Goal: Information Seeking & Learning: Learn about a topic

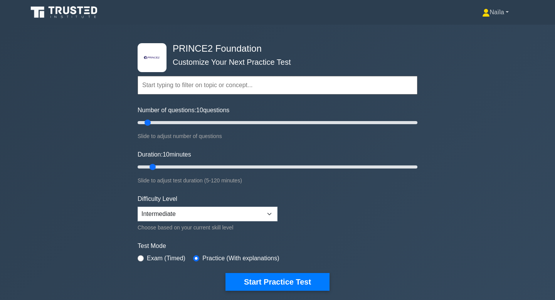
click at [503, 17] on link "Naïla" at bounding box center [496, 12] width 64 height 15
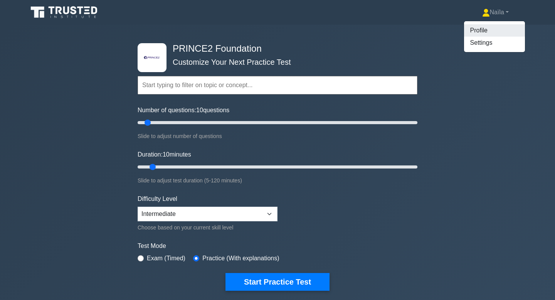
click at [494, 32] on link "Profile" at bounding box center [494, 30] width 61 height 12
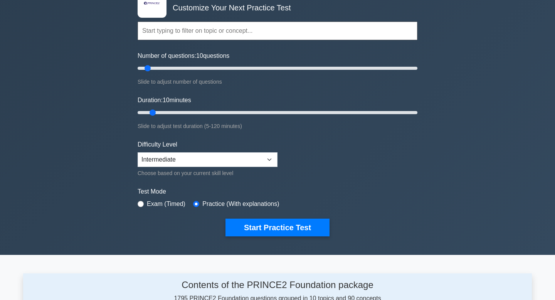
scroll to position [58, 0]
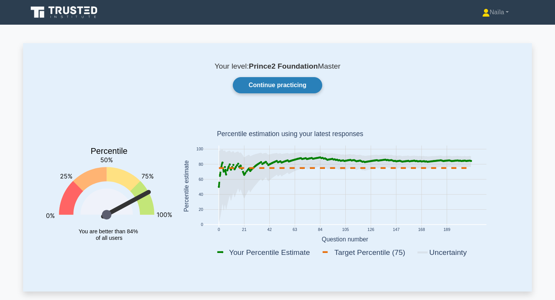
click at [274, 90] on link "Continue practicing" at bounding box center [277, 85] width 89 height 16
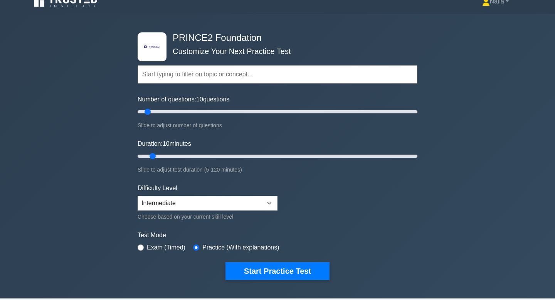
scroll to position [13, 0]
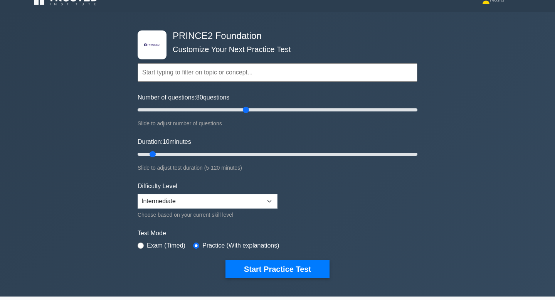
drag, startPoint x: 145, startPoint y: 108, endPoint x: 244, endPoint y: 105, distance: 99.1
type input "80"
click at [244, 105] on input "Number of questions: 80 questions" at bounding box center [278, 109] width 280 height 9
drag, startPoint x: 153, startPoint y: 155, endPoint x: 437, endPoint y: 156, distance: 284.4
type input "120"
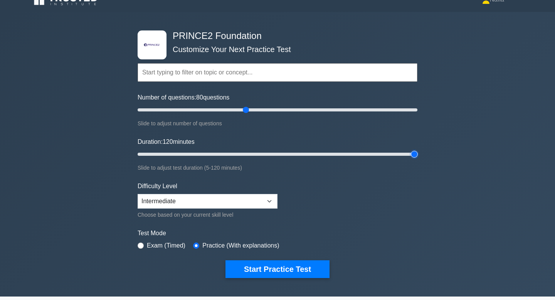
click at [417, 156] on input "Duration: 120 minutes" at bounding box center [278, 154] width 280 height 9
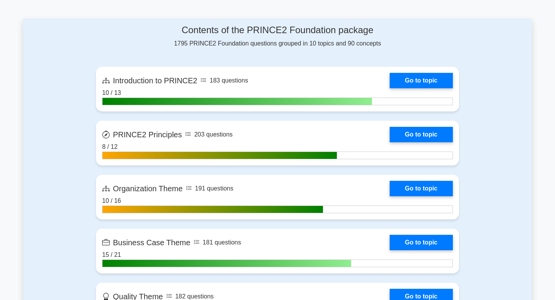
scroll to position [0, 0]
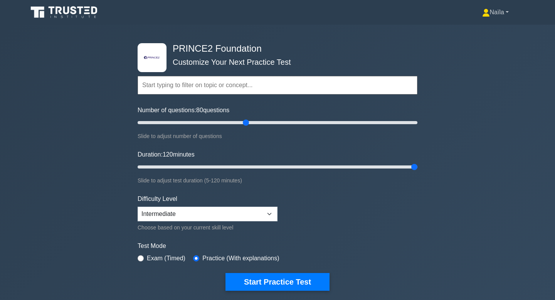
click at [495, 13] on link "Naïla" at bounding box center [496, 12] width 64 height 15
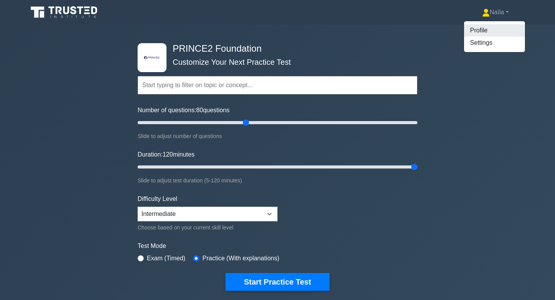
click at [482, 30] on link "Profile" at bounding box center [494, 30] width 61 height 12
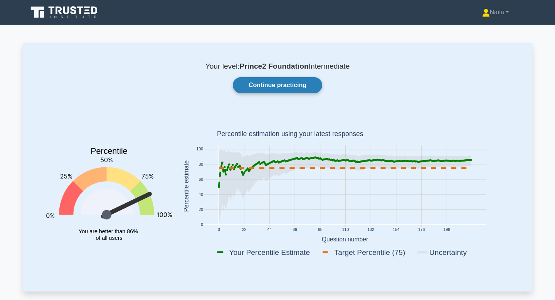
click at [309, 80] on link "Continue practicing" at bounding box center [277, 85] width 89 height 16
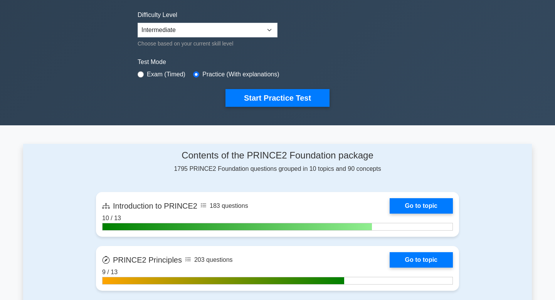
scroll to position [185, 0]
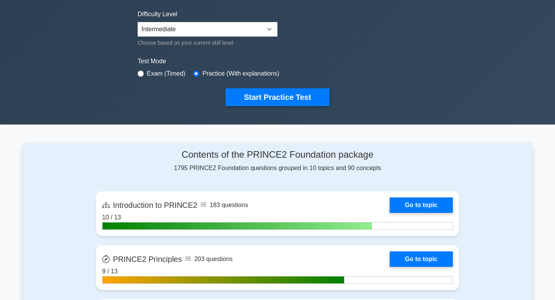
drag, startPoint x: 320, startPoint y: 170, endPoint x: 324, endPoint y: 168, distance: 4.0
click at [324, 168] on div "Contents of the PRINCE2 Foundation package 1795 PRINCE2 Foundation questions gr…" at bounding box center [277, 161] width 363 height 24
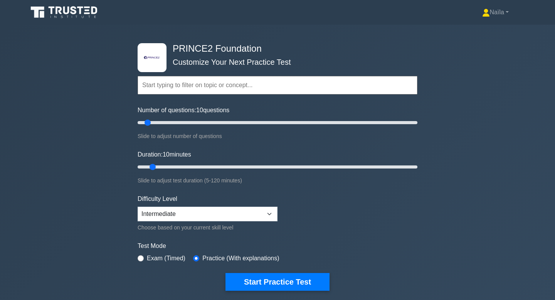
scroll to position [23, 0]
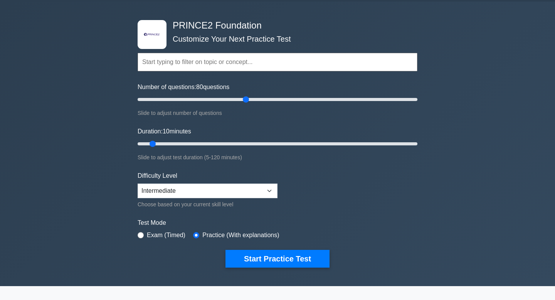
drag, startPoint x: 146, startPoint y: 100, endPoint x: 243, endPoint y: 102, distance: 96.7
type input "80"
click at [243, 102] on input "Number of questions: 80 questions" at bounding box center [278, 99] width 280 height 9
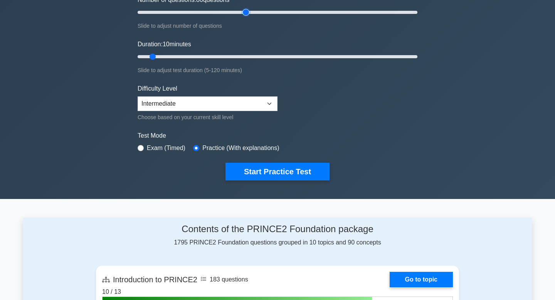
scroll to position [0, 0]
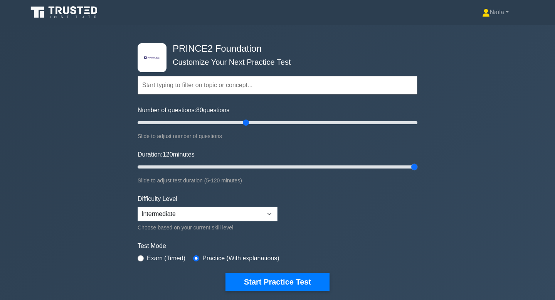
drag, startPoint x: 155, startPoint y: 166, endPoint x: 491, endPoint y: 183, distance: 336.4
type input "120"
click at [417, 171] on input "Duration: 120 minutes" at bounding box center [278, 166] width 280 height 9
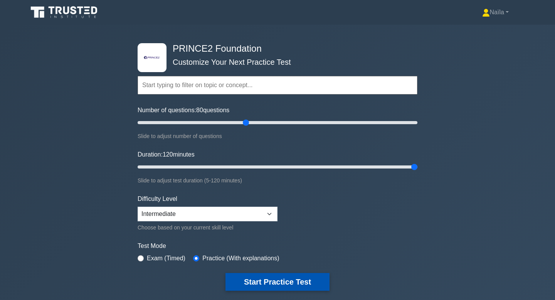
click at [267, 287] on button "Start Practice Test" at bounding box center [277, 282] width 104 height 18
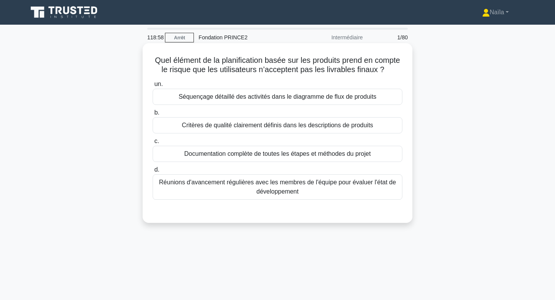
click at [349, 126] on font "Critères de qualité clairement définis dans les descriptions de produits" at bounding box center [277, 125] width 191 height 7
click at [153, 115] on input "b. Critères de qualité clairement définis dans les descriptions de produits" at bounding box center [153, 112] width 0 height 5
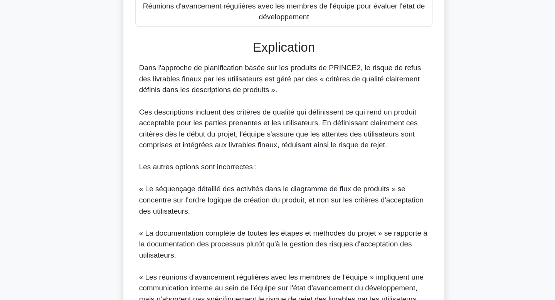
scroll to position [241, 0]
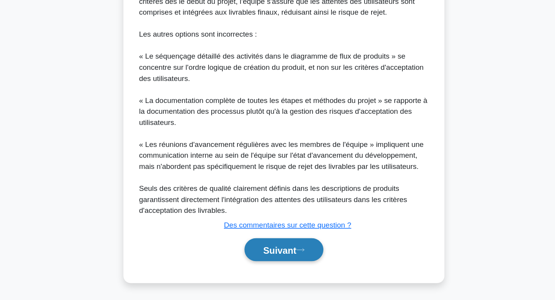
click at [271, 261] on font "Suivant" at bounding box center [274, 258] width 28 height 8
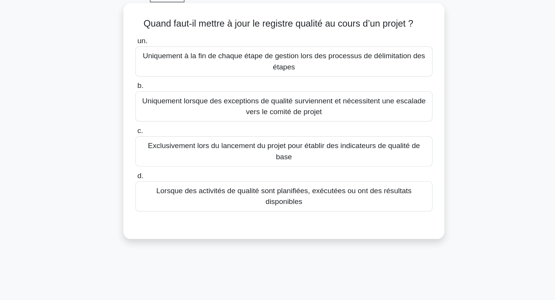
scroll to position [2, 0]
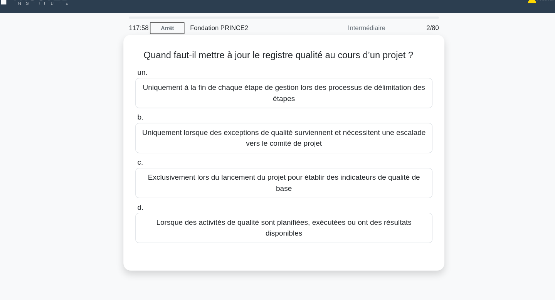
click at [348, 193] on div "Lorsque des activités de qualité sont planifiées, exécutées ou ont des résultat…" at bounding box center [278, 202] width 250 height 25
click at [153, 188] on input "d. Lorsque des activités de qualité sont planifiées, exécutées ou ont des résul…" at bounding box center [153, 185] width 0 height 5
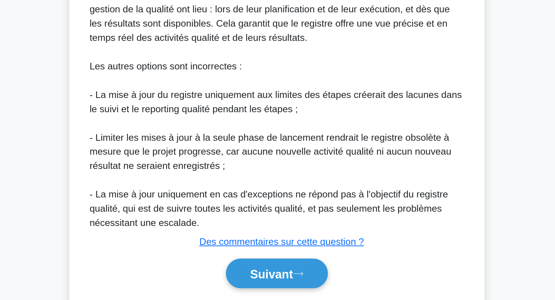
scroll to position [213, 0]
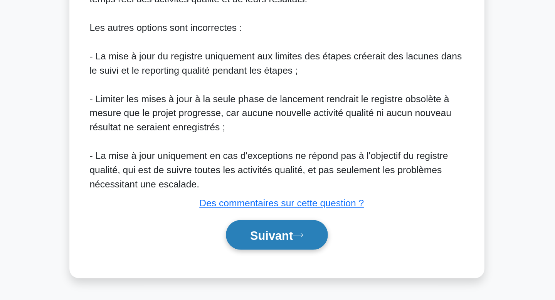
click at [285, 258] on font "Suivant" at bounding box center [274, 258] width 28 height 8
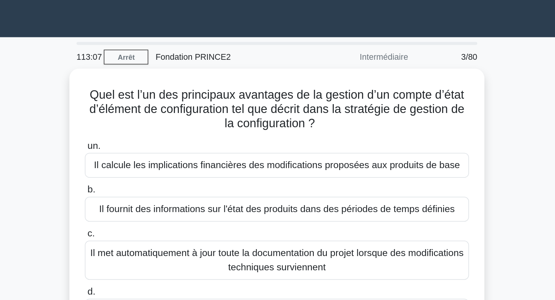
scroll to position [0, 0]
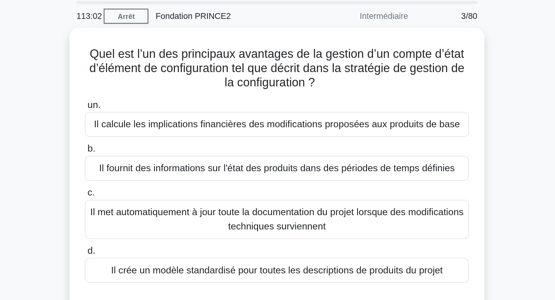
click at [429, 101] on div "Quel est l’un des principaux avantages de la gestion d’un compte d’état d’éléme…" at bounding box center [277, 144] width 509 height 198
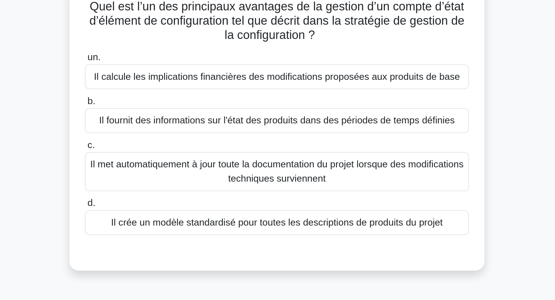
click at [357, 177] on font "Il met automatiquement à jour toute la documentation du projet lorsque des modi…" at bounding box center [277, 167] width 243 height 18
click at [153, 153] on input "c. Il met automatiquement à jour toute la documentation du projet lorsque des m…" at bounding box center [153, 150] width 0 height 5
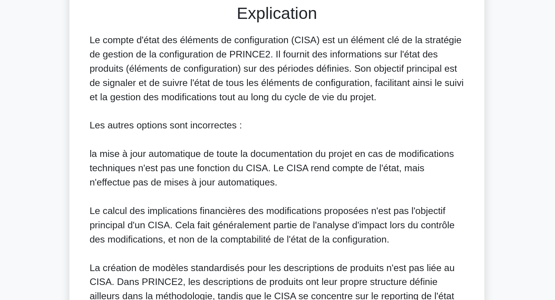
scroll to position [196, 0]
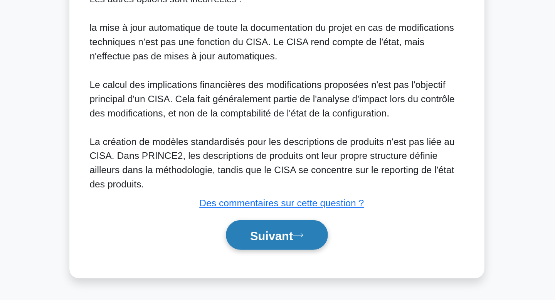
click at [293, 251] on button "Suivant" at bounding box center [277, 258] width 66 height 20
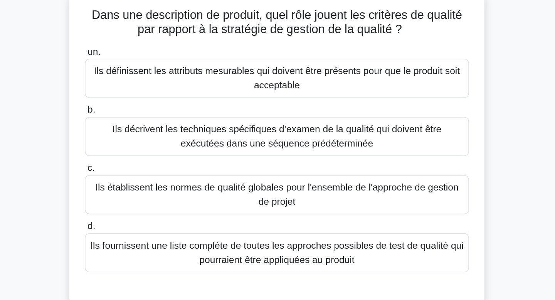
scroll to position [45, 0]
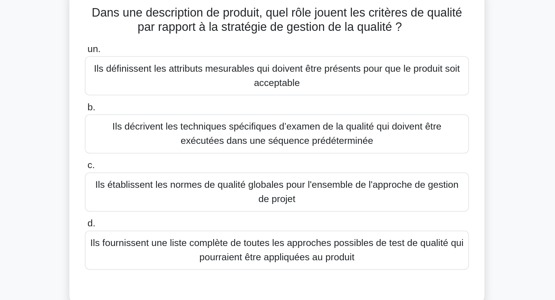
click at [378, 53] on font "Ils définissent les attributs mesurables qui doivent être présents pour que le …" at bounding box center [277, 57] width 238 height 16
click at [153, 42] on input "un. Ils définissent les attributs mesurables qui doivent être présents pour que…" at bounding box center [153, 39] width 0 height 5
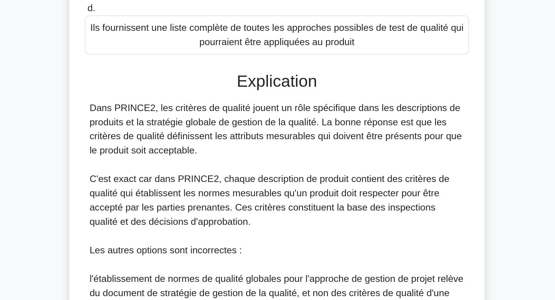
scroll to position [166, 0]
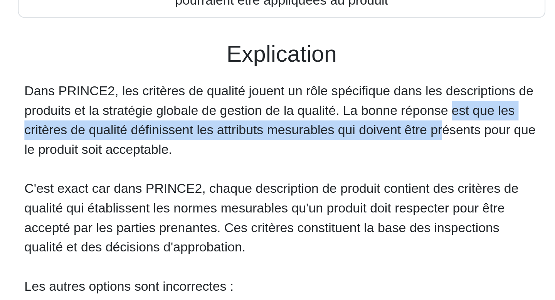
drag, startPoint x: 324, startPoint y: 130, endPoint x: 310, endPoint y: 116, distance: 19.9
click at [310, 116] on div "Dans PRINCE2, les critères de qualité jouent un rôle spécifique dans les descri…" at bounding box center [278, 192] width 244 height 203
click at [310, 116] on font "Dans PRINCE2, les critères de qualité jouent un rôle spécifique dans les descri…" at bounding box center [277, 109] width 242 height 34
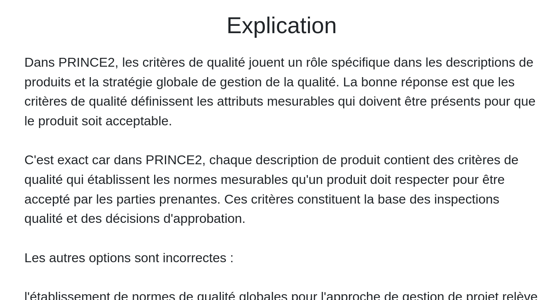
click at [320, 155] on font "C'est exact car dans PRINCE2, chaque description de produit contient des critèr…" at bounding box center [273, 156] width 234 height 34
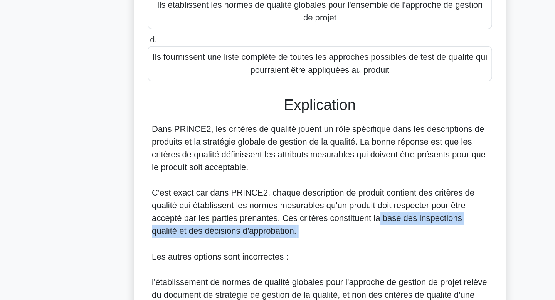
drag, startPoint x: 320, startPoint y: 159, endPoint x: 320, endPoint y: 175, distance: 16.2
click at [320, 175] on div "Dans PRINCE2, les critères de qualité jouent un rôle spécifique dans les descri…" at bounding box center [278, 192] width 244 height 203
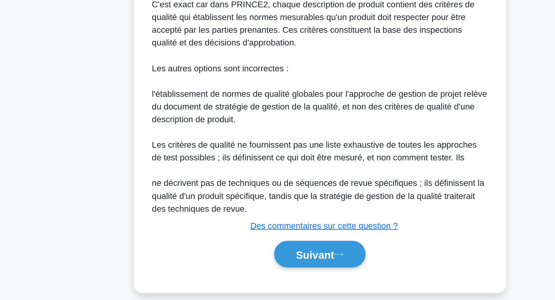
scroll to position [230, 0]
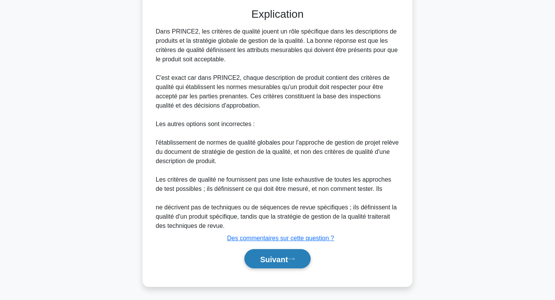
click at [286, 262] on font "Suivant" at bounding box center [274, 259] width 28 height 8
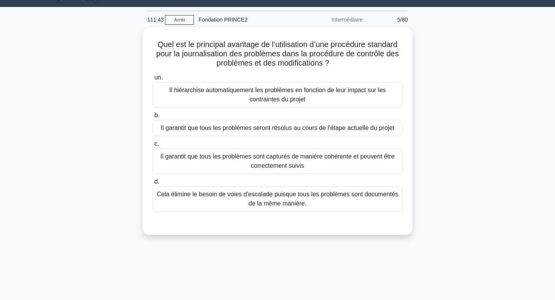
scroll to position [0, 0]
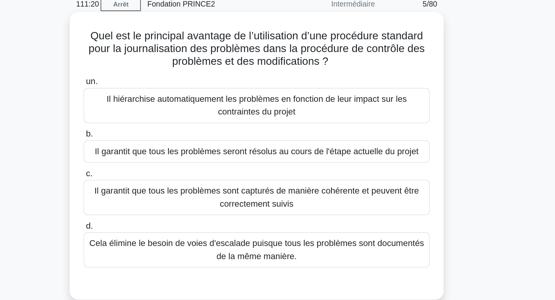
click at [343, 184] on font "Il garantit que tous les problèmes sont capturés de manière cohérente et peuven…" at bounding box center [277, 177] width 243 height 18
click at [153, 162] on input "c. Il garantit que tous les problèmes sont capturés de manière cohérente et peu…" at bounding box center [153, 159] width 0 height 5
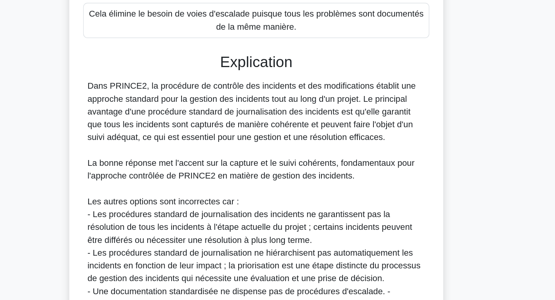
scroll to position [118, 0]
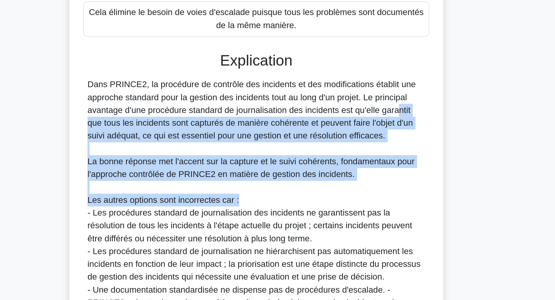
drag, startPoint x: 338, startPoint y: 225, endPoint x: 335, endPoint y: 165, distance: 61.0
click at [335, 165] on div "Dans PRINCE2, la procédure de contrôle des incidents et des modifications établ…" at bounding box center [278, 228] width 244 height 176
click at [335, 165] on font "Dans PRINCE2, la procédure de contrôle des incidents et des modifications établ…" at bounding box center [274, 163] width 237 height 44
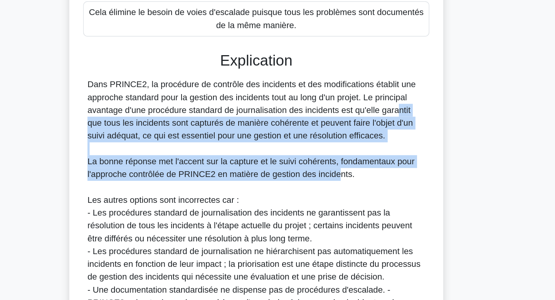
drag, startPoint x: 335, startPoint y: 165, endPoint x: 336, endPoint y: 212, distance: 47.4
click at [336, 212] on div "Dans PRINCE2, la procédure de contrôle des incidents et des modifications établ…" at bounding box center [278, 228] width 244 height 176
click at [312, 199] on font "La bonne réponse met l'accent sur la capture et le suivi cohérents, fondamentau…" at bounding box center [274, 205] width 236 height 16
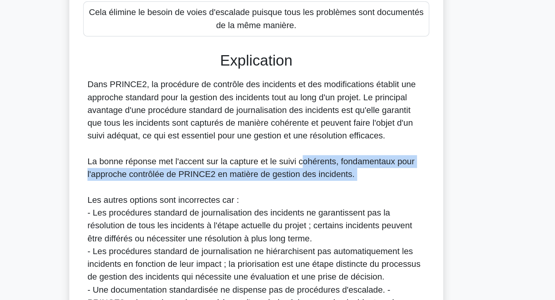
drag, startPoint x: 312, startPoint y: 199, endPoint x: 321, endPoint y: 215, distance: 19.0
click at [321, 215] on div "Dans PRINCE2, la procédure de contrôle des incidents et des modifications établ…" at bounding box center [278, 228] width 244 height 176
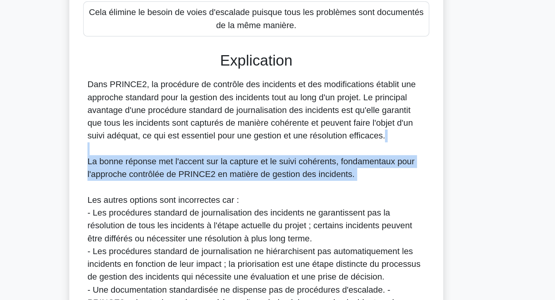
drag, startPoint x: 321, startPoint y: 215, endPoint x: 326, endPoint y: 192, distance: 24.1
click at [326, 192] on div "Dans PRINCE2, la procédure de contrôle des incidents et des modifications établ…" at bounding box center [278, 228] width 244 height 176
drag, startPoint x: 326, startPoint y: 192, endPoint x: 336, endPoint y: 220, distance: 30.1
click at [336, 220] on div "Dans PRINCE2, la procédure de contrôle des incidents et des modifications établ…" at bounding box center [278, 228] width 244 height 176
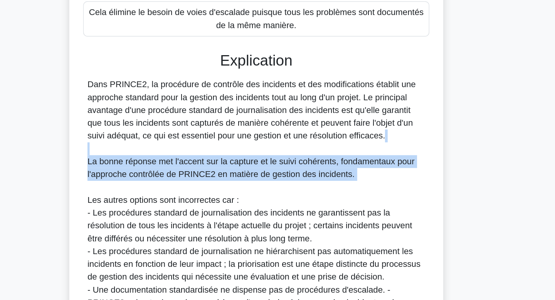
click at [336, 220] on div "Dans PRINCE2, la procédure de contrôle des incidents et des modifications établ…" at bounding box center [278, 228] width 244 height 176
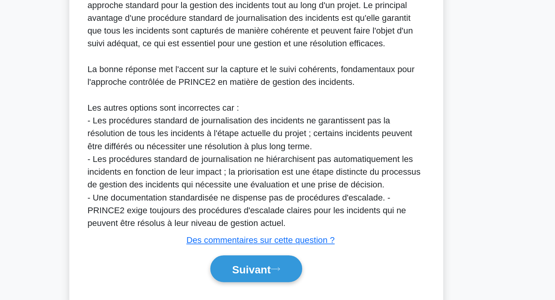
scroll to position [199, 0]
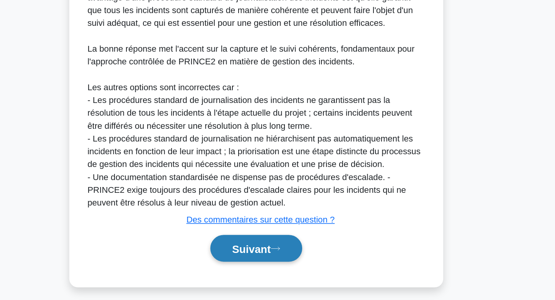
click at [305, 264] on button "Suivant" at bounding box center [277, 263] width 66 height 20
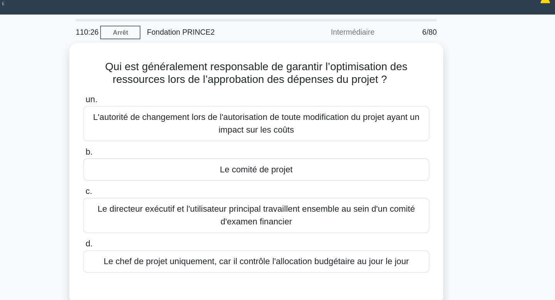
scroll to position [0, 0]
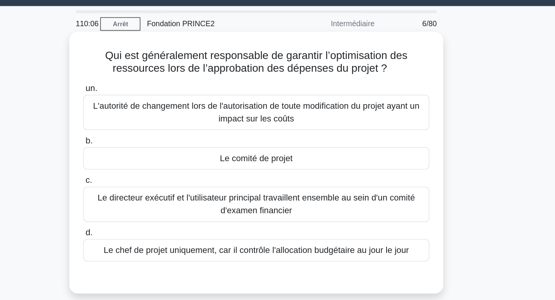
click at [377, 166] on font "Le directeur exécutif et l'utilisateur principal travaillent ensemble au sein d…" at bounding box center [277, 168] width 229 height 16
click at [153, 153] on input "c. Le directeur exécutif et l'utilisateur principal travaillent ensemble au sei…" at bounding box center [153, 150] width 0 height 5
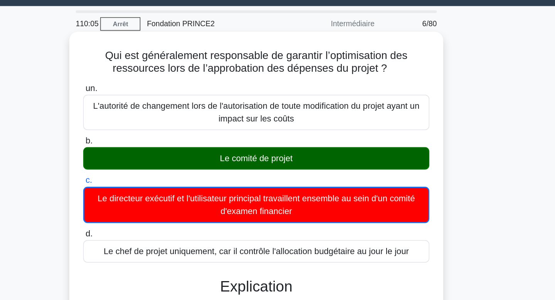
click at [372, 138] on div "Le comité de projet" at bounding box center [278, 134] width 250 height 16
click at [153, 124] on input "b. Le comité de projet" at bounding box center [153, 121] width 0 height 5
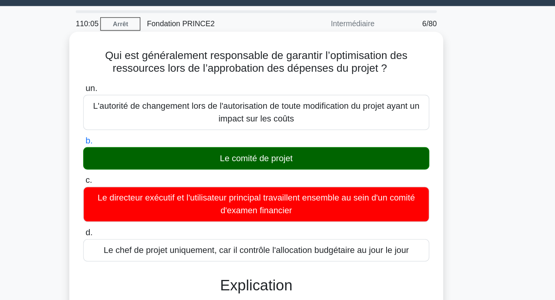
click at [372, 138] on div "Le comité de projet" at bounding box center [278, 134] width 250 height 16
click at [153, 124] on input "b. Le comité de projet" at bounding box center [153, 121] width 0 height 5
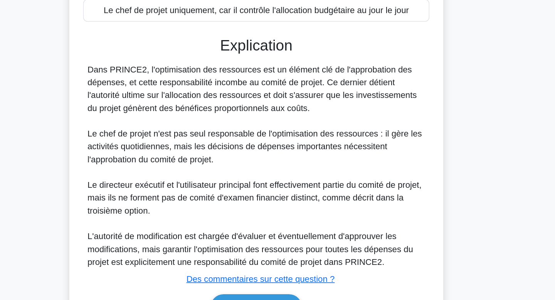
scroll to position [111, 0]
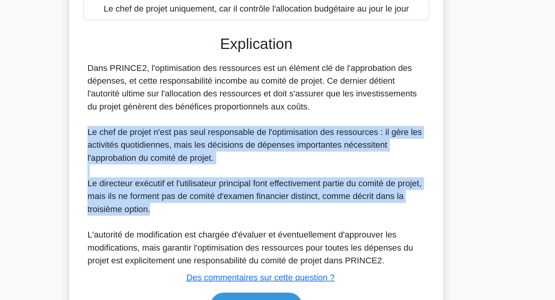
drag, startPoint x: 372, startPoint y: 138, endPoint x: 368, endPoint y: 239, distance: 100.7
click at [368, 239] on div "Dans PRINCE2, l'optimisation des ressources est un élément clé de l'approbation…" at bounding box center [278, 202] width 244 height 148
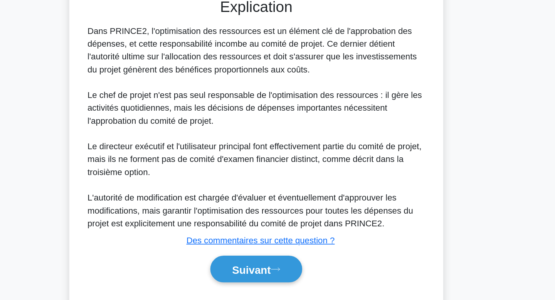
scroll to position [138, 0]
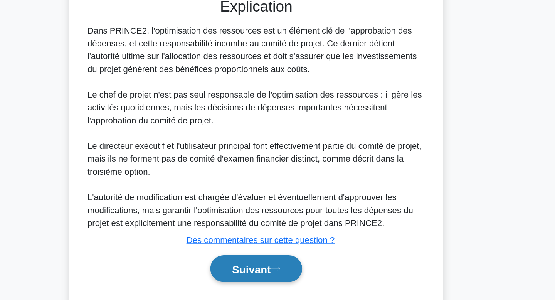
click at [301, 279] on button "Suivant" at bounding box center [277, 277] width 66 height 20
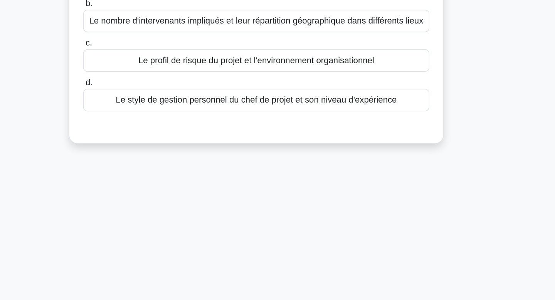
scroll to position [0, 0]
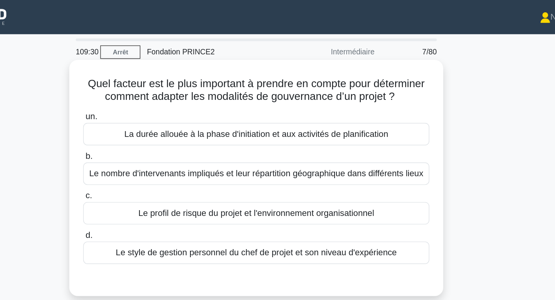
click at [313, 157] on font "Le profil de risque du projet et l'environnement organisationnel" at bounding box center [277, 153] width 170 height 7
click at [153, 144] on input "c. Le profil de risque du projet et l'environnement organisationnel" at bounding box center [153, 141] width 0 height 5
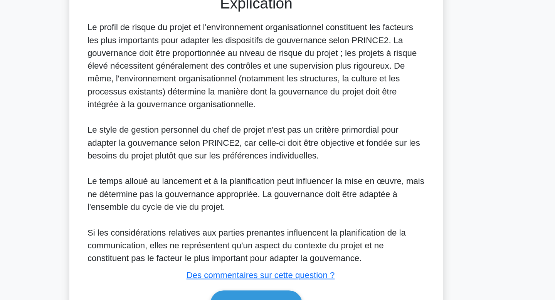
scroll to position [121, 0]
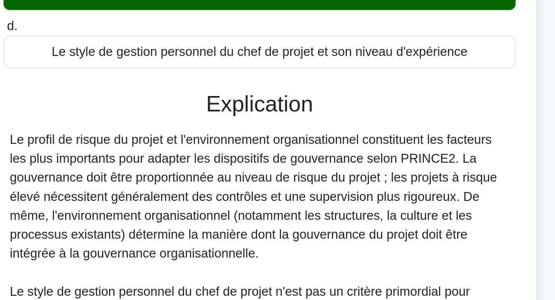
click at [320, 146] on font "Le profil de risque du projet et l'environnement organisationnel constituent le…" at bounding box center [274, 131] width 237 height 62
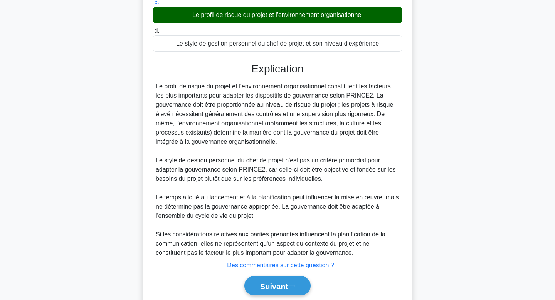
scroll to position [143, 0]
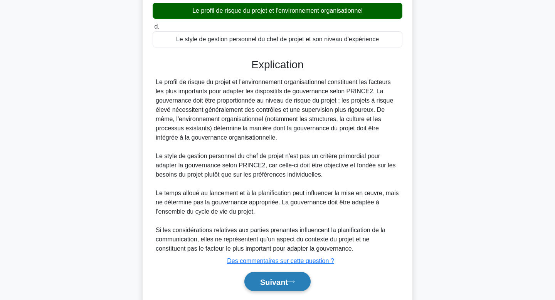
click at [300, 276] on button "Suivant" at bounding box center [277, 282] width 66 height 20
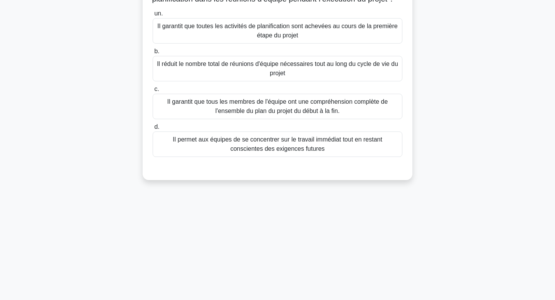
scroll to position [0, 0]
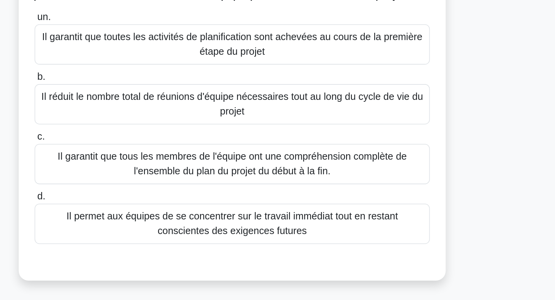
click at [366, 224] on font "Il permet aux équipes de se concentrer sur le travail immédiat tout en restant …" at bounding box center [277, 214] width 243 height 18
click at [153, 200] on input "d. Il permet aux équipes de se concentrer sur le travail immédiat tout en resta…" at bounding box center [153, 197] width 0 height 5
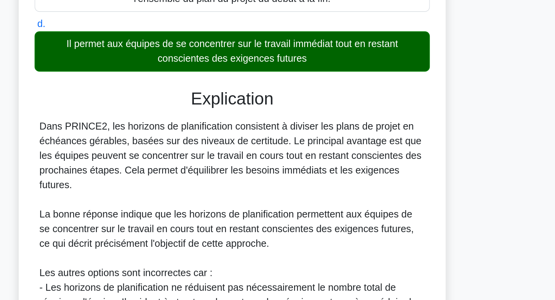
scroll to position [223, 0]
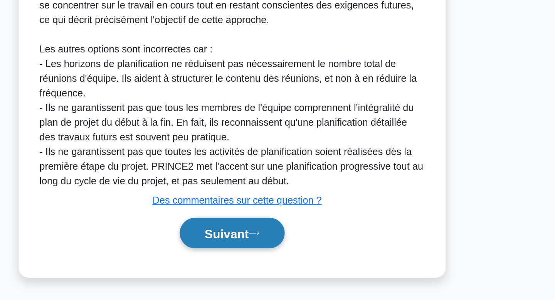
click at [296, 261] on button "Suivant" at bounding box center [277, 258] width 66 height 20
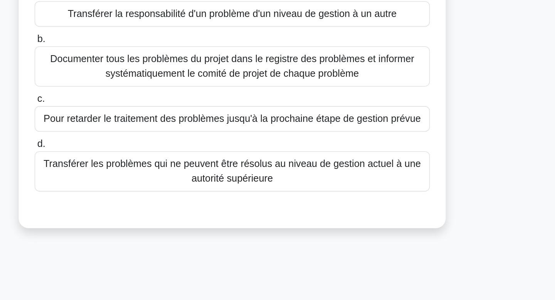
scroll to position [0, 0]
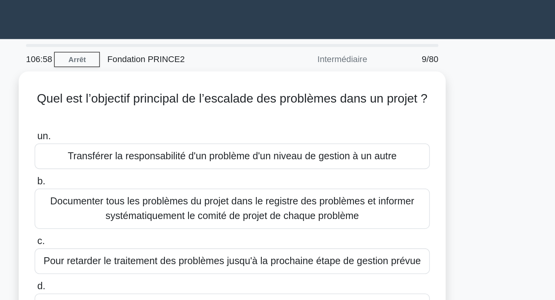
click at [440, 94] on div "Quel est l’objectif principal de l’escalade des problèmes dans un projet ? .spi…" at bounding box center [277, 144] width 509 height 198
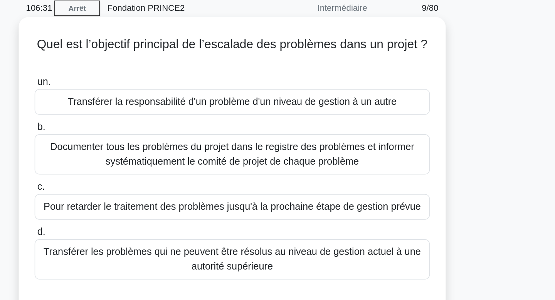
click at [379, 190] on font "Transférer les problèmes qui ne peuvent être résolus au niveau de gestion actue…" at bounding box center [277, 196] width 238 height 16
click at [153, 182] on input "d. Transférer les problèmes qui ne peuvent être résolus au niveau de gestion ac…" at bounding box center [153, 179] width 0 height 5
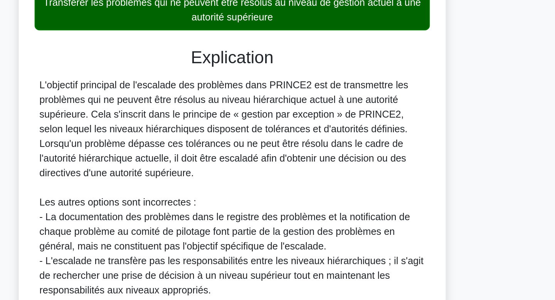
scroll to position [80, 0]
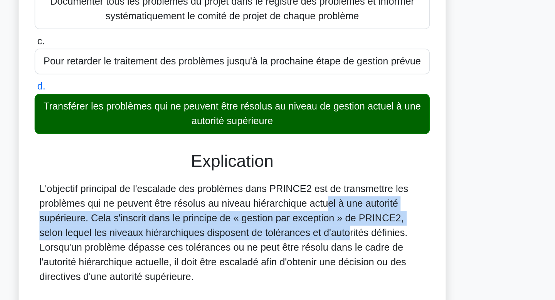
drag, startPoint x: 290, startPoint y: 174, endPoint x: 288, endPoint y: 196, distance: 21.7
click at [288, 196] on div "L'objectif principal de l'escalade des problèmes dans PRINCE2 est de transmettr…" at bounding box center [278, 242] width 244 height 166
drag, startPoint x: 288, startPoint y: 196, endPoint x: 287, endPoint y: 173, distance: 23.1
click at [287, 173] on div "L'objectif principal de l'escalade des problèmes dans PRINCE2 est de transmettr…" at bounding box center [278, 242] width 244 height 166
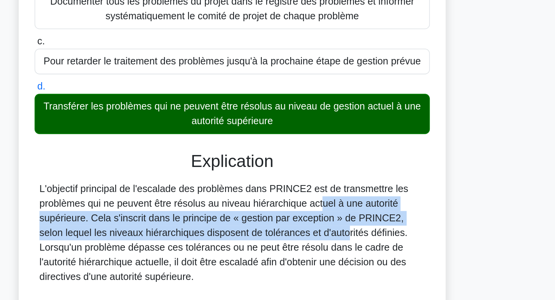
click at [287, 173] on font "L'objectif principal de l'escalade des problèmes dans PRINCE2 est de transmettr…" at bounding box center [272, 191] width 233 height 62
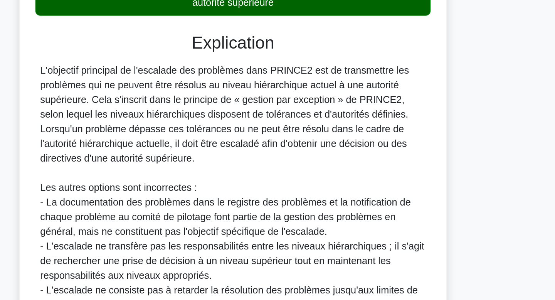
scroll to position [177, 0]
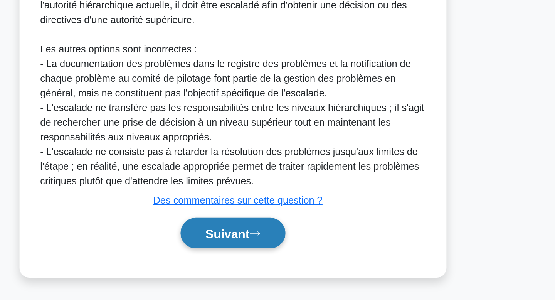
click at [286, 258] on font "Suivant" at bounding box center [274, 258] width 28 height 8
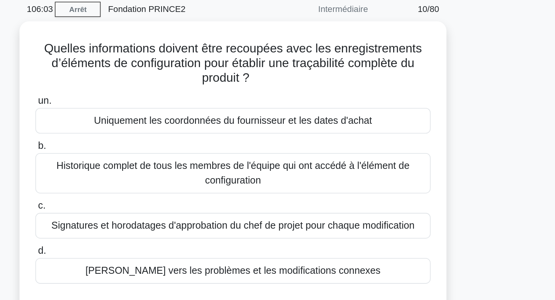
scroll to position [0, 0]
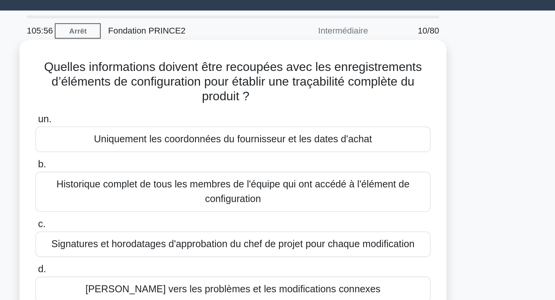
click at [286, 179] on div "Signatures et horodatages d'approbation du chef de projet pour chaque modificat…" at bounding box center [278, 172] width 250 height 16
click at [153, 162] on input "c. Signatures et horodatages d'approbation du chef de projet pour chaque modifi…" at bounding box center [153, 159] width 0 height 5
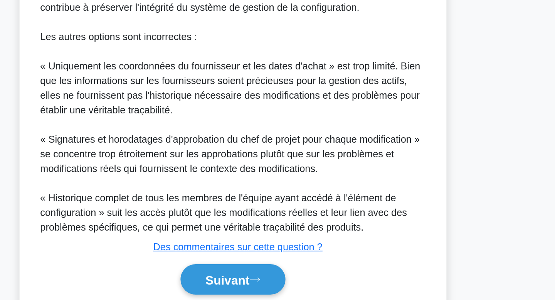
scroll to position [222, 0]
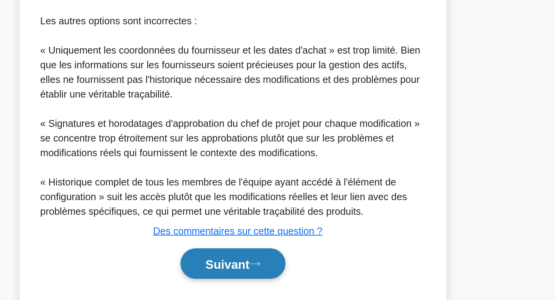
click at [284, 275] on font "Suivant" at bounding box center [274, 277] width 28 height 8
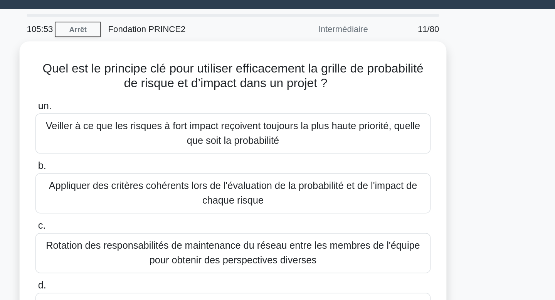
scroll to position [0, 0]
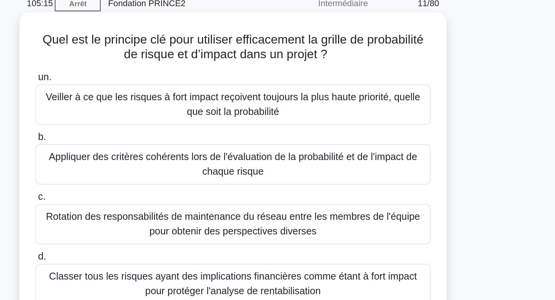
click at [301, 141] on font "Appliquer des critères cohérents lors de l'évaluation de la probabilité et de l…" at bounding box center [277, 139] width 243 height 18
click at [153, 124] on input "b. Appliquer des critères cohérents lors de l'évaluation de la probabilité et d…" at bounding box center [153, 121] width 0 height 5
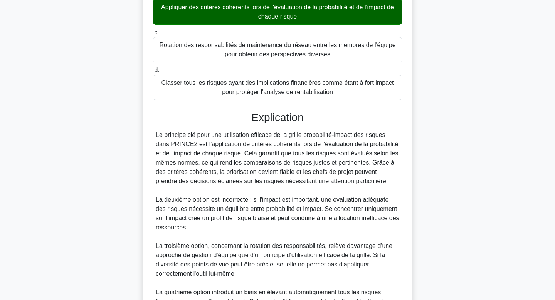
scroll to position [223, 0]
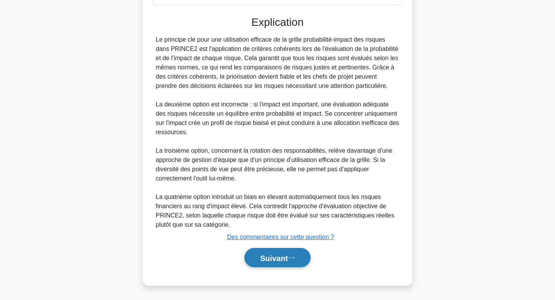
click at [277, 252] on button "Suivant" at bounding box center [277, 258] width 66 height 20
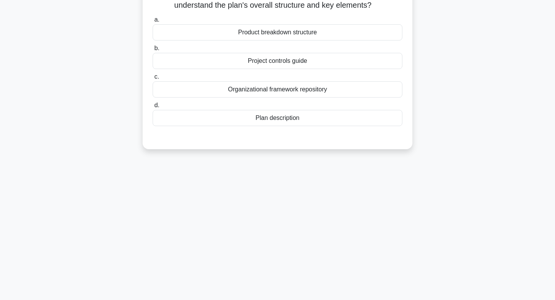
scroll to position [0, 0]
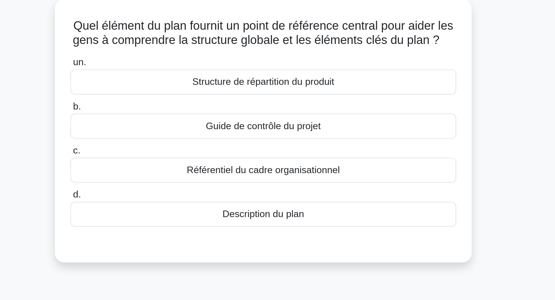
click at [303, 191] on div "un. Structure de répartition du produit b. Guide de contrôle du projet c. d." at bounding box center [277, 135] width 259 height 114
click at [301, 181] on font "Description du plan" at bounding box center [277, 182] width 53 height 7
click at [153, 172] on input "d. Description du plan" at bounding box center [153, 169] width 0 height 5
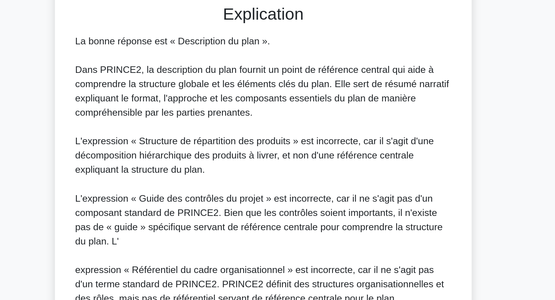
scroll to position [167, 0]
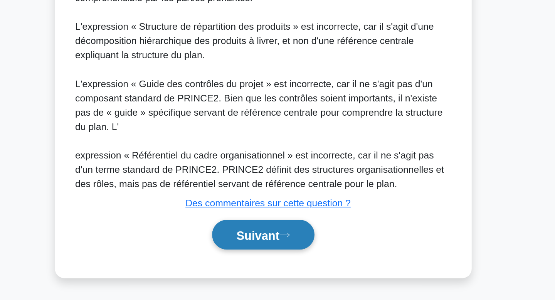
click at [294, 262] on button "Suivant" at bounding box center [277, 258] width 66 height 20
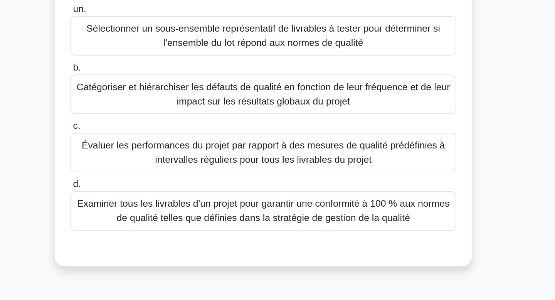
scroll to position [0, 0]
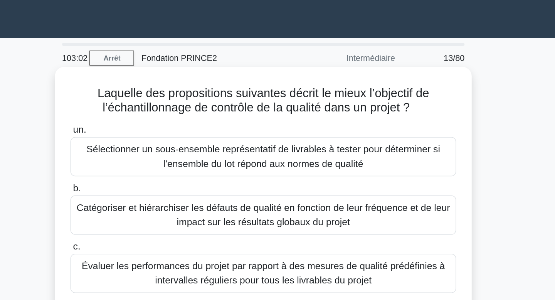
click at [363, 110] on font "Sélectionner un sous-ensemble représentatif de livrables à tester pour détermin…" at bounding box center [277, 101] width 243 height 18
click at [153, 87] on input "un. Sélectionner un sous-ensemble représentatif de livrables à tester pour déte…" at bounding box center [153, 84] width 0 height 5
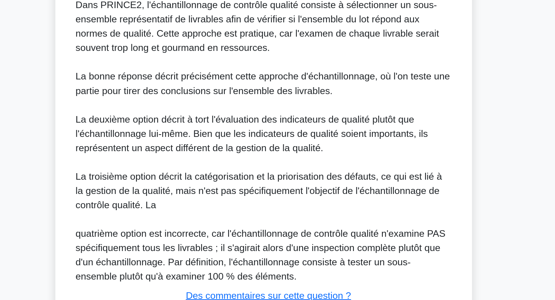
scroll to position [213, 0]
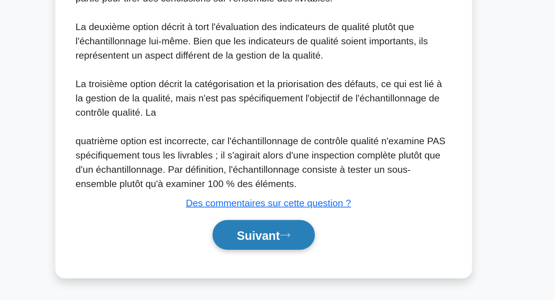
click at [293, 262] on button "Suivant" at bounding box center [277, 258] width 66 height 20
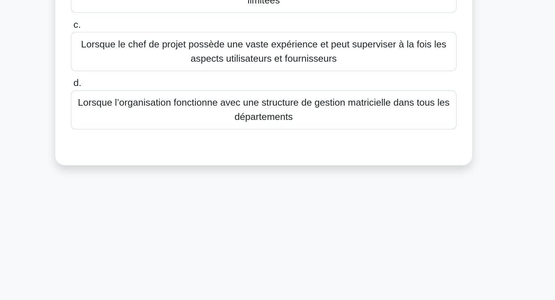
scroll to position [0, 0]
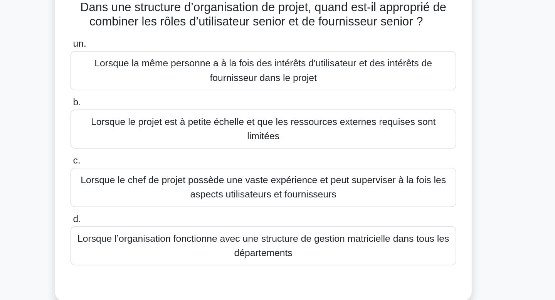
click at [350, 146] on font "Lorsque le projet est à petite échelle et que les ressources externes requises …" at bounding box center [277, 139] width 243 height 18
click at [153, 124] on input "b. Lorsque le projet est à petite échelle et que les ressources externes requis…" at bounding box center [153, 121] width 0 height 5
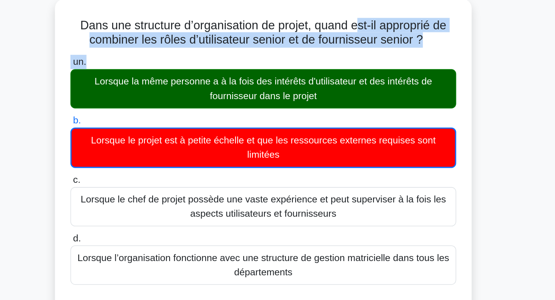
drag, startPoint x: 340, startPoint y: 58, endPoint x: 335, endPoint y: 88, distance: 30.2
click at [335, 88] on div "Dans une structure d’organisation de projet, quand est-il approprié de combiner…" at bounding box center [278, 275] width 264 height 459
click at [335, 88] on label "un. Lorsque la même personne a à la fois des intérêts d'utilisateur et des inté…" at bounding box center [278, 96] width 250 height 35
click at [153, 87] on input "un. Lorsque la même personne a à la fois des intérêts d'utilisateur et des inté…" at bounding box center [153, 84] width 0 height 5
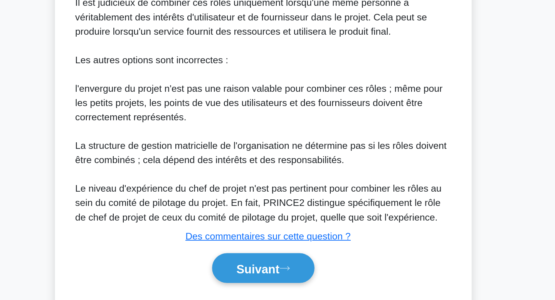
scroll to position [223, 0]
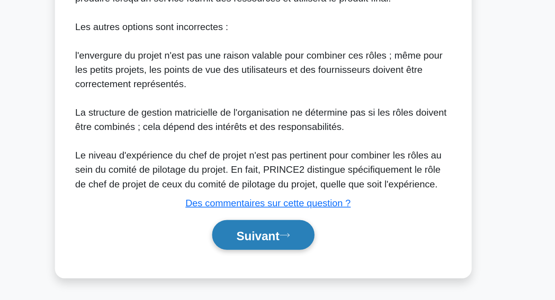
click at [291, 265] on button "Suivant" at bounding box center [277, 258] width 66 height 20
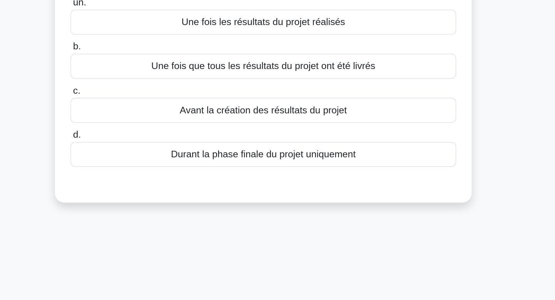
scroll to position [0, 0]
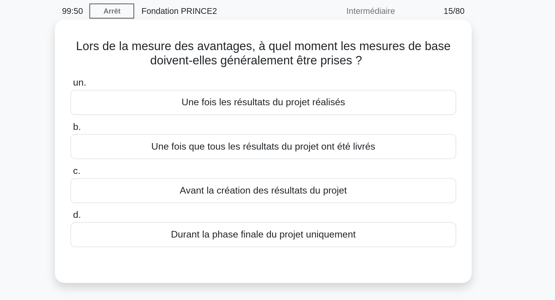
drag, startPoint x: 363, startPoint y: 76, endPoint x: 365, endPoint y: 53, distance: 23.2
click at [365, 53] on div "Lors de la mesure des avantages, à quel moment les mesures de base doivent-elle…" at bounding box center [278, 128] width 264 height 164
click at [320, 101] on font "Une fois les résultats du projet réalisés" at bounding box center [278, 96] width 106 height 9
click at [153, 87] on input "un. Une fois les résultats du projet réalisés" at bounding box center [153, 84] width 0 height 5
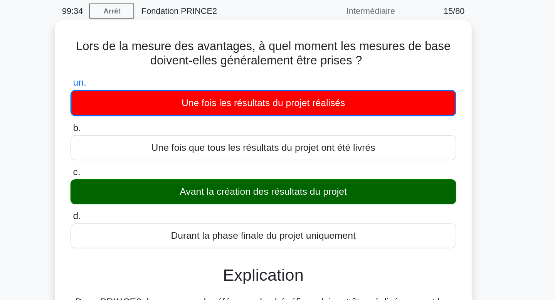
click at [309, 148] on div "Avant la création des résultats du projet" at bounding box center [278, 154] width 250 height 16
click at [153, 145] on input "c. Avant la création des résultats du projet" at bounding box center [153, 142] width 0 height 5
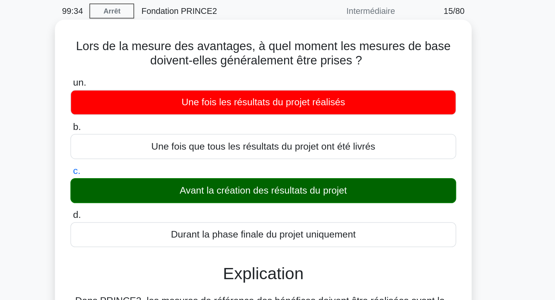
click at [309, 148] on div "Avant la création des résultats du projet" at bounding box center [278, 154] width 250 height 16
click at [153, 144] on input "c. Avant la création des résultats du projet" at bounding box center [153, 141] width 0 height 5
click at [309, 177] on div "Durant la phase finale du projet uniquement" at bounding box center [278, 182] width 250 height 16
click at [153, 172] on input "d. Durant la phase finale du projet uniquement" at bounding box center [153, 169] width 0 height 5
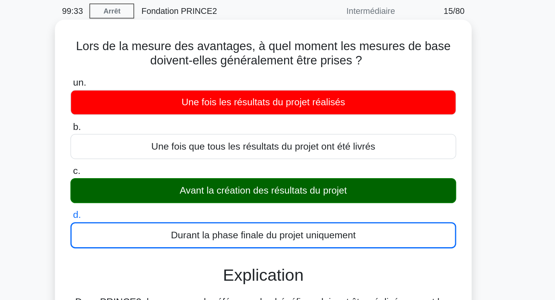
click at [309, 177] on div "Durant la phase finale du projet uniquement" at bounding box center [278, 182] width 250 height 17
click at [153, 172] on input "d. Durant la phase finale du projet uniquement" at bounding box center [153, 169] width 0 height 5
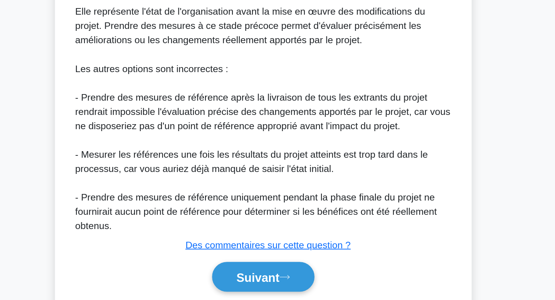
scroll to position [187, 0]
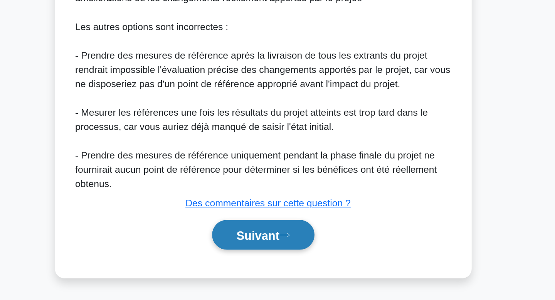
click at [301, 259] on button "Suivant" at bounding box center [277, 258] width 66 height 20
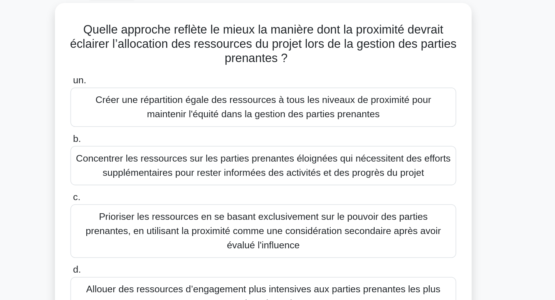
scroll to position [0, 0]
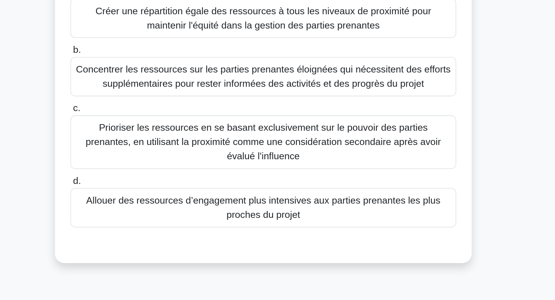
click at [322, 237] on font "Allouer des ressources d’engagement plus intensives aux parties prenantes les p…" at bounding box center [277, 233] width 243 height 18
click at [153, 219] on input "d. Allouer des ressources d’engagement plus intensives aux parties prenantes le…" at bounding box center [153, 215] width 0 height 5
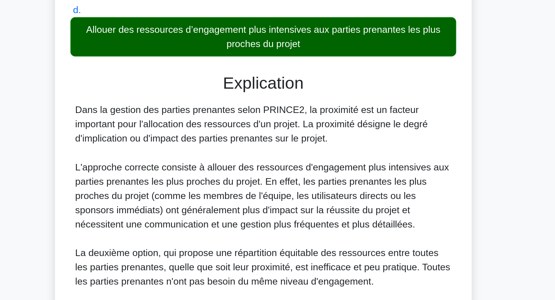
scroll to position [106, 0]
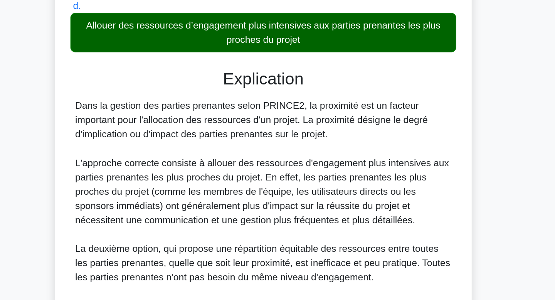
click at [321, 240] on font "L'approche correcte consiste à allouer des ressources d'engagement plus intensi…" at bounding box center [277, 230] width 242 height 44
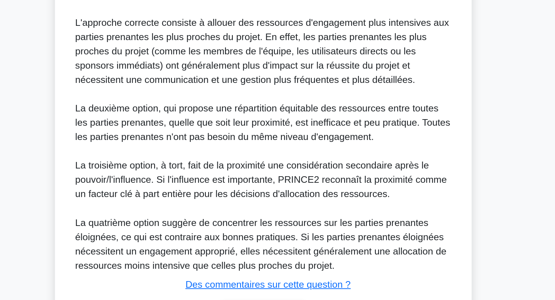
scroll to position [250, 0]
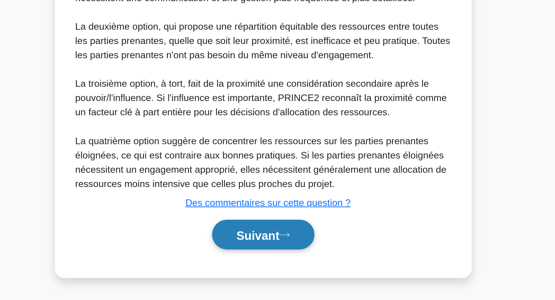
click at [303, 256] on button "Suivant" at bounding box center [277, 258] width 66 height 20
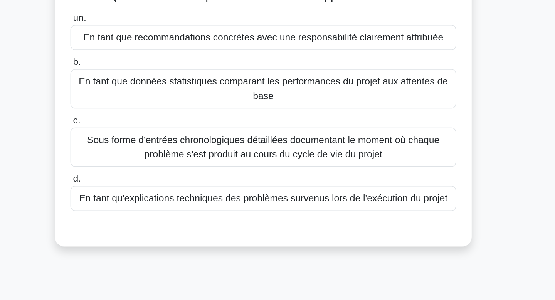
scroll to position [0, 0]
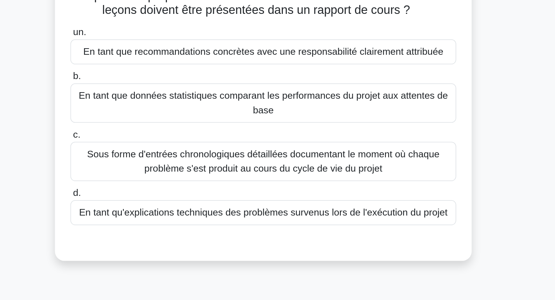
click at [463, 169] on div "Laquelle des propositions suivantes décrit le mieux la manière dont les leçons …" at bounding box center [277, 144] width 509 height 198
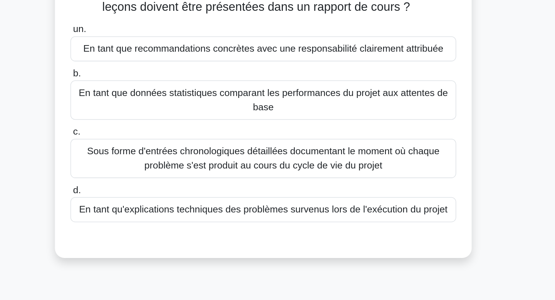
click at [377, 93] on font "En tant que recommandations concrètes avec une responsabilité clairement attrib…" at bounding box center [277, 96] width 233 height 7
click at [153, 87] on input "un. En tant que recommandations concrètes avec une responsabilité clairement at…" at bounding box center [153, 84] width 0 height 5
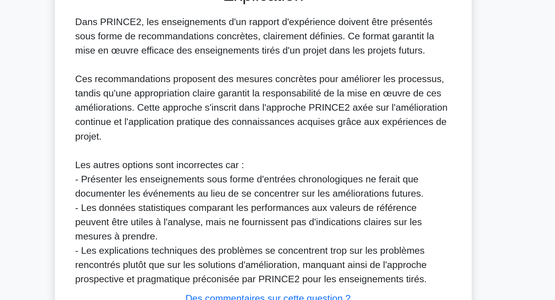
scroll to position [149, 0]
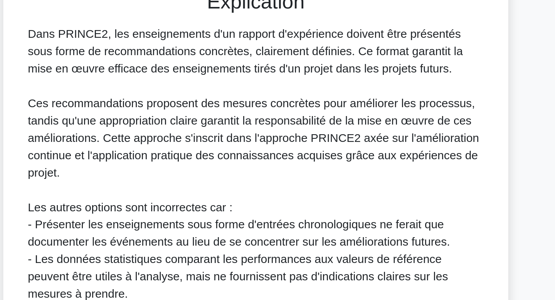
click at [278, 117] on div "Dans PRINCE2, les enseignements d'un rapport d'expérience doivent être présenté…" at bounding box center [278, 178] width 244 height 176
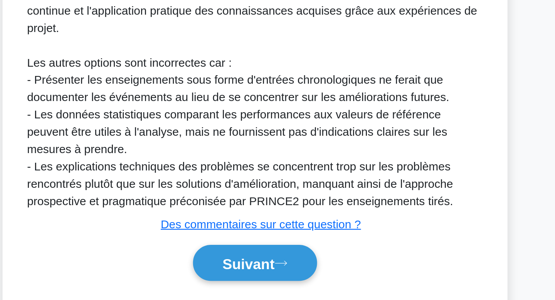
scroll to position [165, 0]
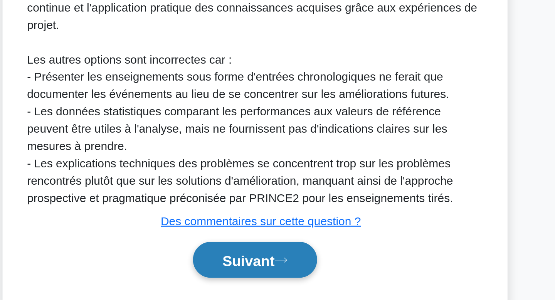
click at [288, 282] on font "Suivant" at bounding box center [274, 278] width 28 height 8
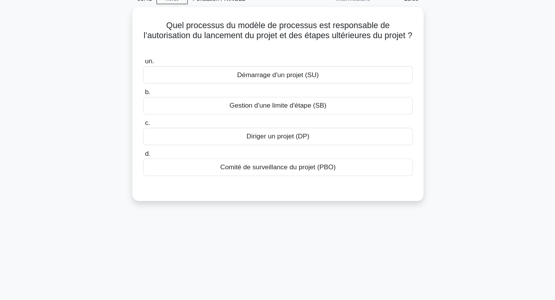
scroll to position [0, 0]
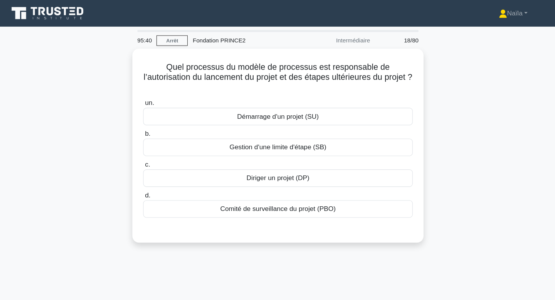
click at [495, 66] on div "Quel processus du modèle de processus est responsable de l’autorisation du lanc…" at bounding box center [277, 139] width 509 height 189
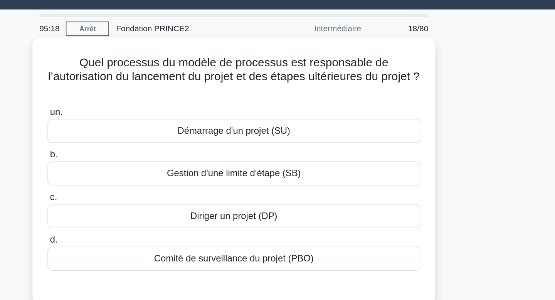
click at [344, 158] on div "Diriger un projet (DP)" at bounding box center [278, 163] width 250 height 16
click at [153, 153] on input "c. Diriger un projet (DP)" at bounding box center [153, 150] width 0 height 5
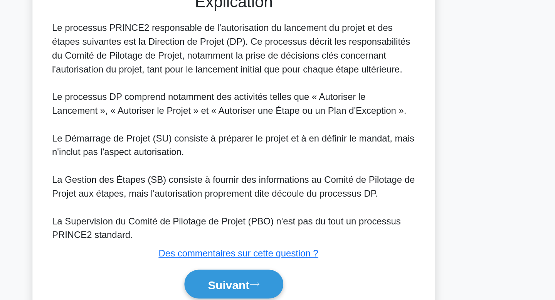
scroll to position [122, 0]
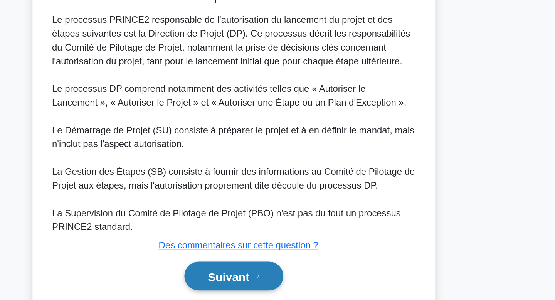
click at [308, 274] on button "Suivant" at bounding box center [277, 284] width 66 height 20
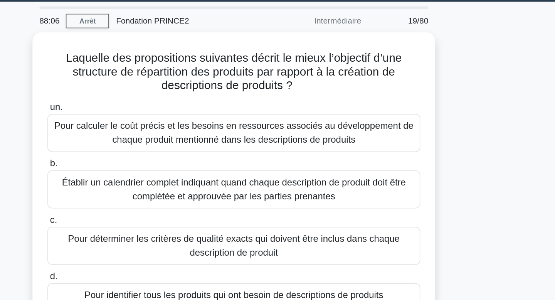
scroll to position [0, 0]
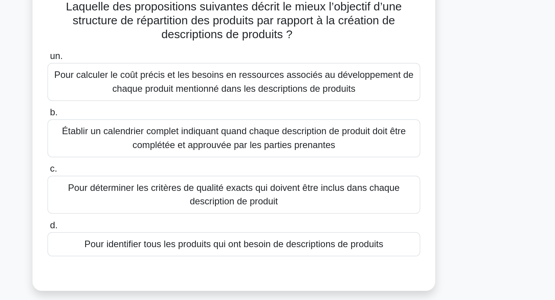
click at [354, 222] on font "Pour identifier tous les produits qui ont besoin de descriptions de produits" at bounding box center [277, 219] width 200 height 7
click at [153, 209] on input "d. Pour identifier tous les produits qui ont besoin de descriptions de produits" at bounding box center [153, 206] width 0 height 5
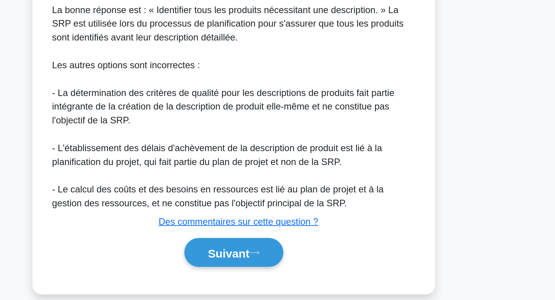
scroll to position [208, 0]
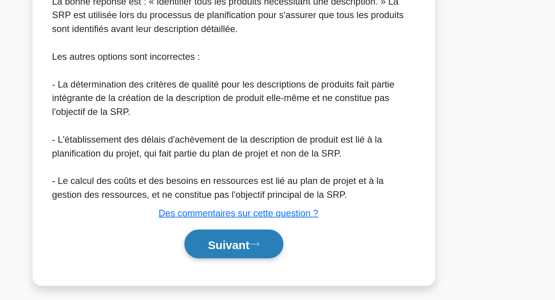
click at [299, 262] on button "Suivant" at bounding box center [277, 262] width 66 height 20
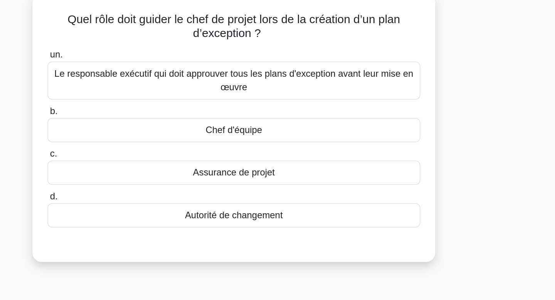
scroll to position [0, 0]
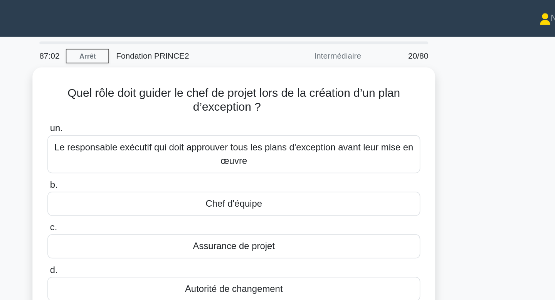
click at [445, 89] on div "Quel rôle doit guider le chef de projet lors de la création d’un plan d’excepti…" at bounding box center [277, 139] width 509 height 189
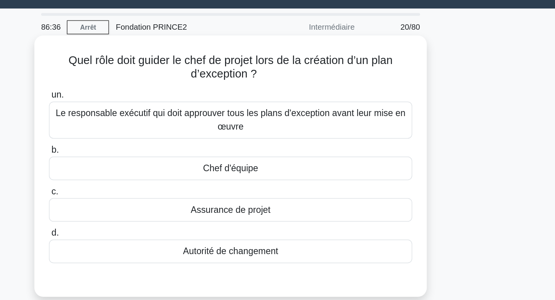
click at [387, 110] on font "Le responsable exécutif qui doit approuver tous les plans d'exception avant leu…" at bounding box center [277, 101] width 243 height 18
click at [153, 87] on input "un. Le responsable exécutif qui doit approuver tous les plans d'exception avant…" at bounding box center [153, 84] width 0 height 5
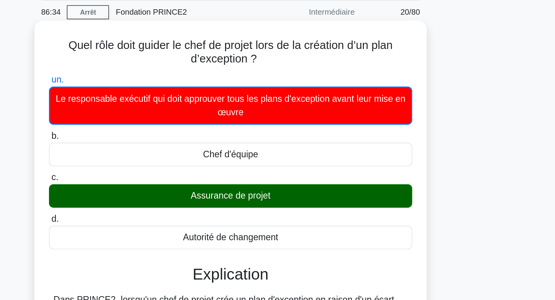
drag, startPoint x: 377, startPoint y: 158, endPoint x: 377, endPoint y: 167, distance: 9.7
click at [377, 167] on div "Assurance de projet" at bounding box center [278, 164] width 250 height 16
click at [153, 154] on input "c. Assurance de projet" at bounding box center [153, 151] width 0 height 5
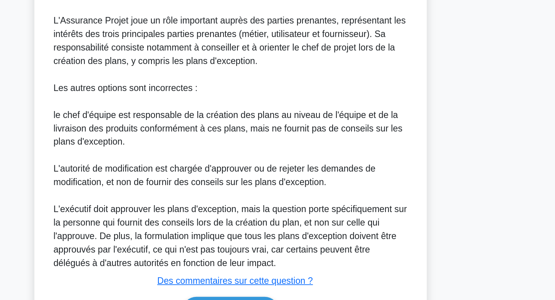
scroll to position [213, 0]
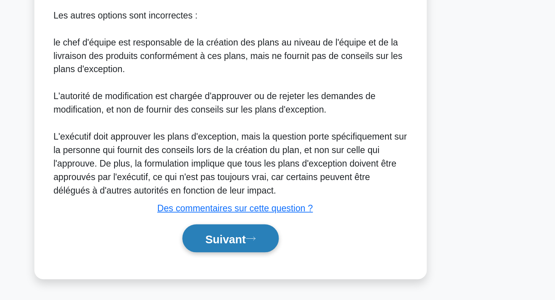
click at [268, 266] on button "Suivant" at bounding box center [277, 258] width 66 height 20
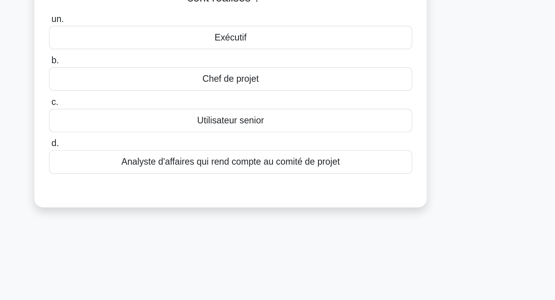
scroll to position [0, 0]
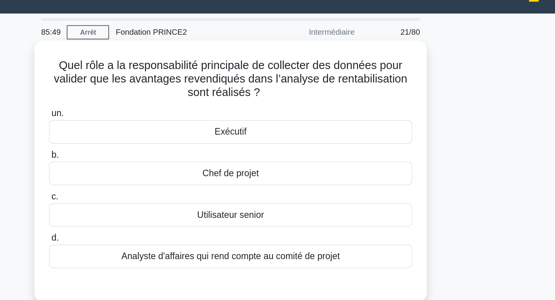
click at [278, 134] on font "Chef de projet" at bounding box center [277, 134] width 39 height 7
click at [153, 124] on input "b. Chef de projet" at bounding box center [153, 121] width 0 height 5
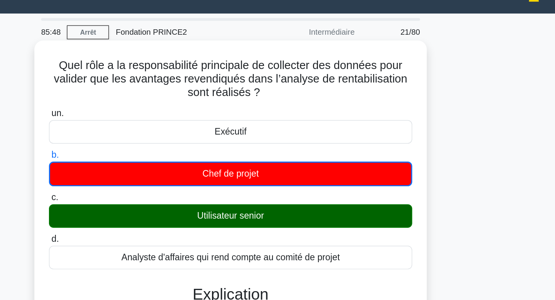
click at [275, 163] on font "Utilisateur senior" at bounding box center [277, 163] width 46 height 7
click at [153, 154] on input "c. Utilisateur senior" at bounding box center [153, 151] width 0 height 5
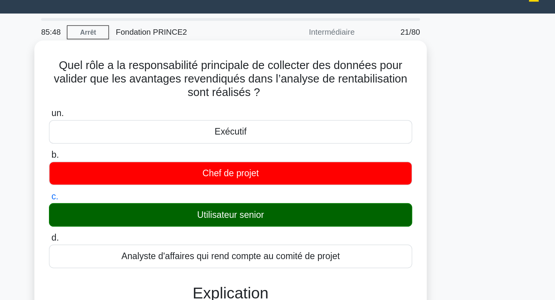
click at [275, 163] on font "Utilisateur senior" at bounding box center [277, 163] width 46 height 7
click at [153, 153] on input "c. Utilisateur senior" at bounding box center [153, 150] width 0 height 5
click at [275, 163] on font "Utilisateur senior" at bounding box center [277, 163] width 46 height 7
click at [153, 153] on input "c. Utilisateur senior" at bounding box center [153, 150] width 0 height 5
click at [275, 163] on font "Utilisateur senior" at bounding box center [277, 163] width 46 height 7
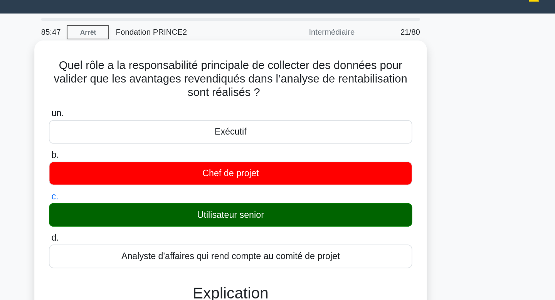
click at [153, 153] on input "c. Utilisateur senior" at bounding box center [153, 150] width 0 height 5
click at [275, 163] on font "Utilisateur senior" at bounding box center [277, 163] width 46 height 7
click at [153, 153] on input "c. Utilisateur senior" at bounding box center [153, 150] width 0 height 5
click at [275, 163] on font "Utilisateur senior" at bounding box center [277, 163] width 46 height 7
click at [153, 153] on input "c. Utilisateur senior" at bounding box center [153, 150] width 0 height 5
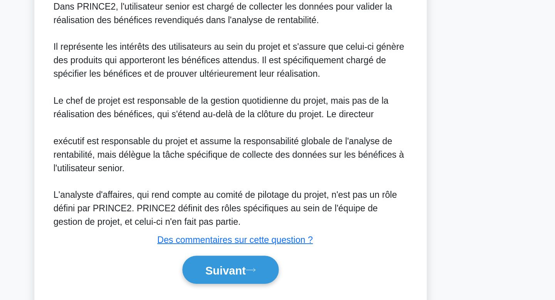
scroll to position [156, 0]
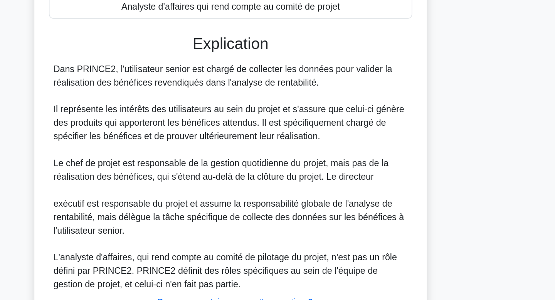
click at [275, 178] on font "exécutif est responsable du projet et assume la responsabilité globale de l'ana…" at bounding box center [276, 179] width 241 height 25
click at [363, 119] on div "Dans PRINCE2, l'utilisateur senior est chargé de collecter les données pour val…" at bounding box center [278, 152] width 244 height 157
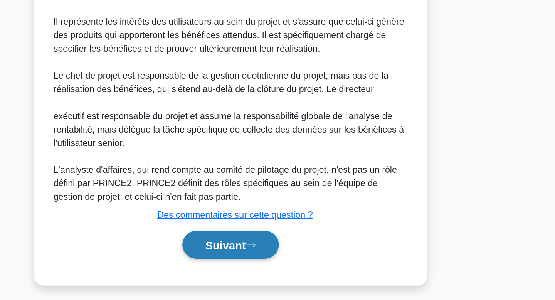
click at [288, 258] on font "Suivant" at bounding box center [274, 259] width 28 height 8
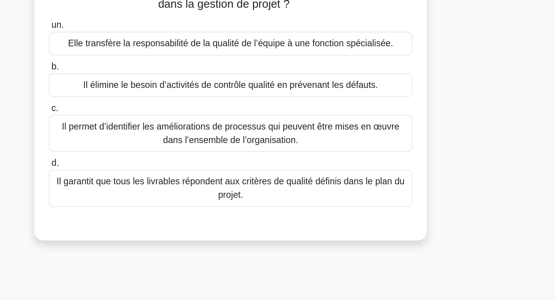
scroll to position [0, 0]
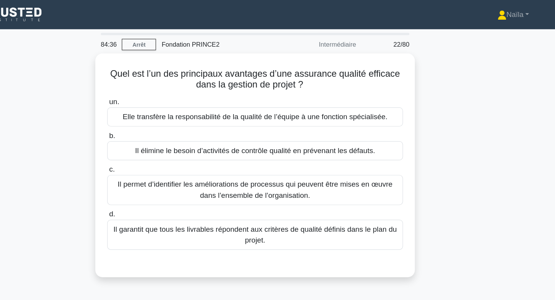
click at [434, 96] on div "Quel est l’un des principaux avantages d’une assurance qualité efficace dans la…" at bounding box center [277, 144] width 509 height 198
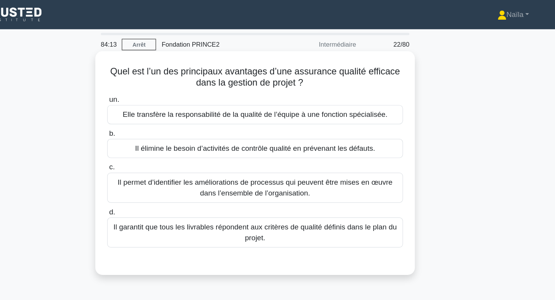
click at [381, 161] on font "Il permet d’identifier les améliorations de processus qui peuvent être mises en…" at bounding box center [277, 158] width 243 height 18
click at [153, 144] on input "c. Il permet d’identifier les améliorations de processus qui peuvent être mises…" at bounding box center [153, 141] width 0 height 5
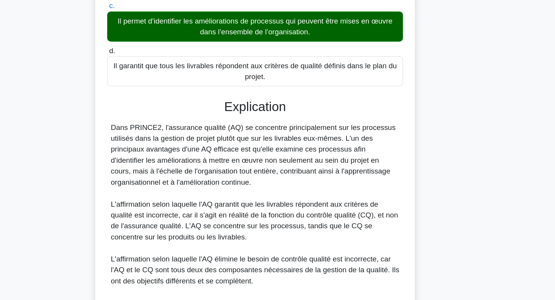
scroll to position [90, 0]
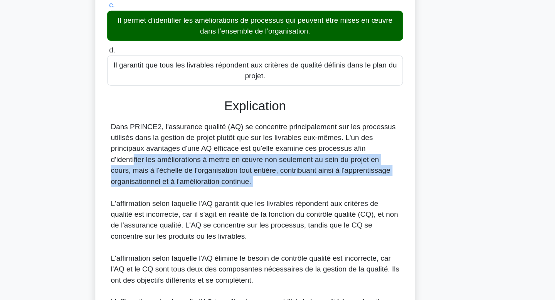
drag, startPoint x: 346, startPoint y: 174, endPoint x: 345, endPoint y: 205, distance: 30.9
click at [345, 205] on div "Dans PRINCE2, l'assurance qualité (AQ) se concentre principalement sur les proc…" at bounding box center [278, 241] width 244 height 185
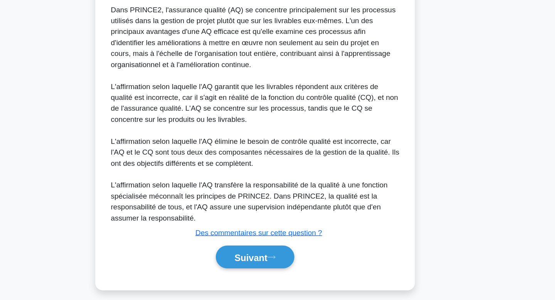
scroll to position [189, 0]
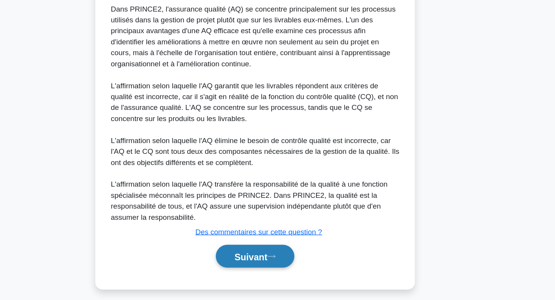
click at [295, 262] on icon at bounding box center [291, 263] width 7 height 4
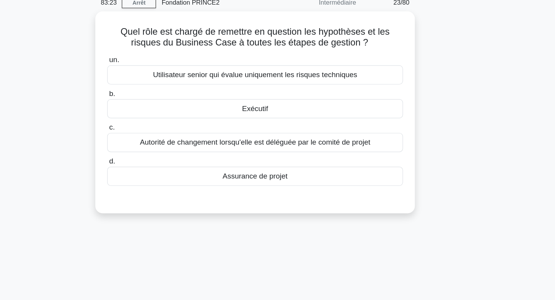
scroll to position [0, 0]
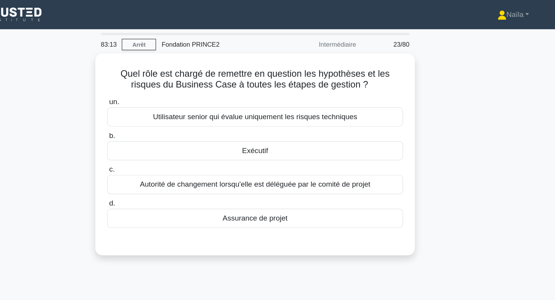
click at [425, 76] on div "Quel rôle est chargé de remettre en question les hypothèses et les risques du B…" at bounding box center [277, 135] width 509 height 180
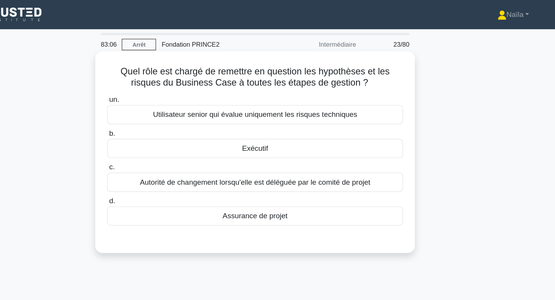
click at [388, 126] on div "Exécutif" at bounding box center [278, 125] width 250 height 16
click at [153, 115] on input "b. Exécutif" at bounding box center [153, 112] width 0 height 5
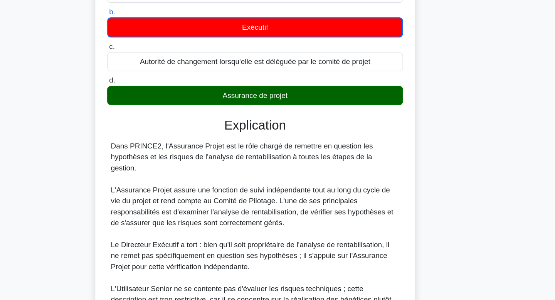
scroll to position [71, 0]
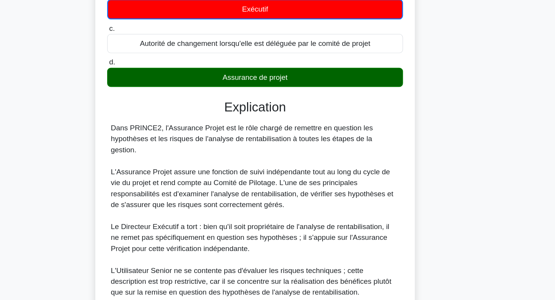
click at [226, 165] on font "Dans PRINCE2, l'Assurance Projet est le rôle chargé de remettre en question les…" at bounding box center [266, 163] width 221 height 25
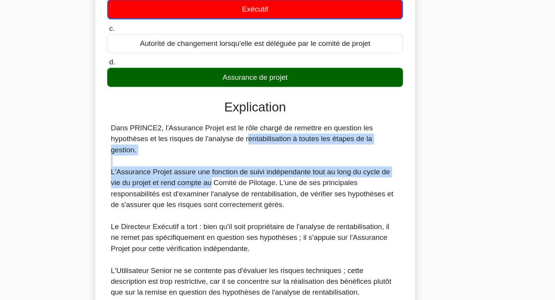
drag, startPoint x: 226, startPoint y: 165, endPoint x: 233, endPoint y: 188, distance: 24.1
click at [233, 188] on div "Dans PRINCE2, l'Assurance Projet est le rôle chargé de remettre en question les…" at bounding box center [278, 242] width 244 height 185
click at [233, 188] on font "L'Assurance Projet assure une fonction de suivi indépendante tout au long du cy…" at bounding box center [275, 205] width 239 height 34
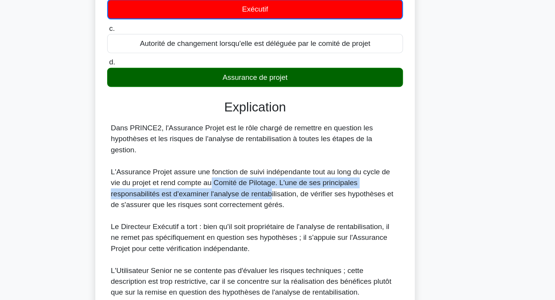
drag, startPoint x: 233, startPoint y: 188, endPoint x: 248, endPoint y: 202, distance: 20.2
click at [248, 202] on font "L'Assurance Projet assure une fonction de suivi indépendante tout au long du cy…" at bounding box center [275, 205] width 239 height 34
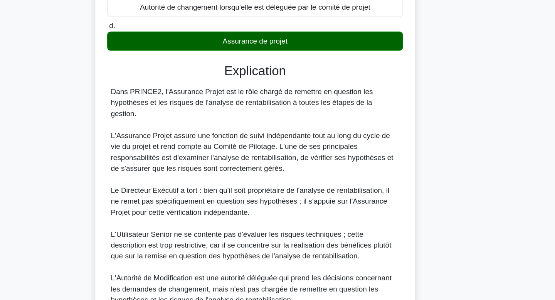
scroll to position [102, 0]
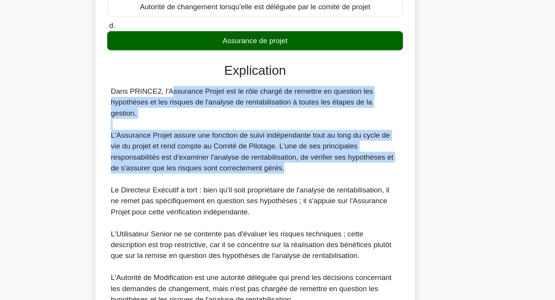
drag, startPoint x: 154, startPoint y: 125, endPoint x: 317, endPoint y: 181, distance: 172.1
click at [317, 181] on div "Dans PRINCE2, l'Assurance Projet est le rôle chargé de remettre en question les…" at bounding box center [278, 211] width 250 height 185
copy div "Dans PRINCE2, l'Assurance Projet est le rôle chargé de remettre en question les…"
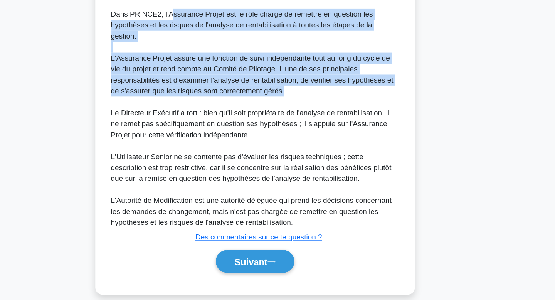
scroll to position [168, 0]
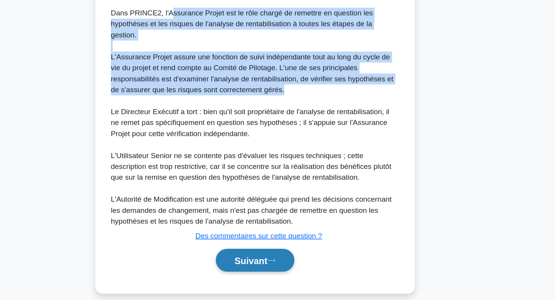
click at [286, 257] on button "Suivant" at bounding box center [277, 267] width 66 height 20
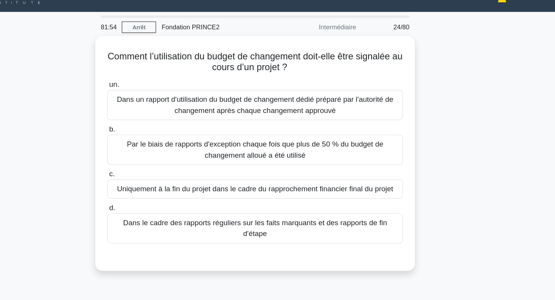
scroll to position [0, 0]
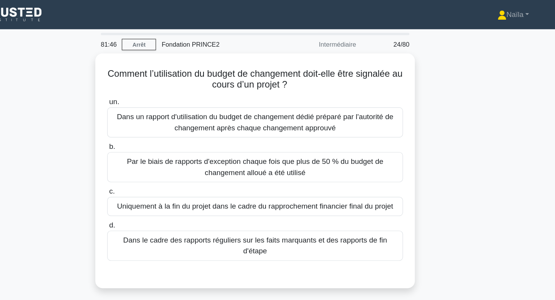
click at [445, 81] on div "Comment l’utilisation du budget de changement doit-elle être signalée au cours …" at bounding box center [277, 148] width 509 height 207
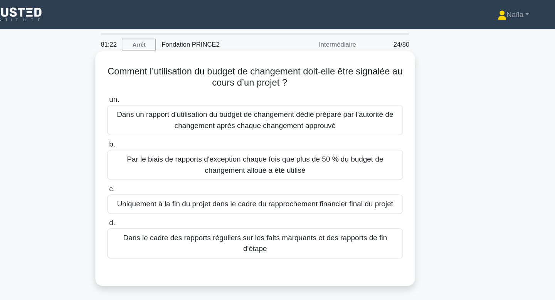
click at [387, 110] on font "Dans un rapport d'utilisation du budget de changement dédié préparé par l'autor…" at bounding box center [277, 101] width 243 height 18
click at [153, 87] on input "un. Dans un rapport d'utilisation du budget de changement dédié préparé par l'a…" at bounding box center [153, 84] width 0 height 5
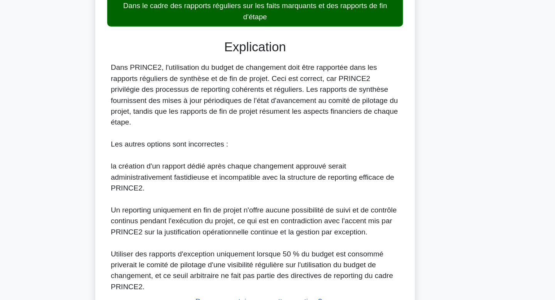
scroll to position [150, 0]
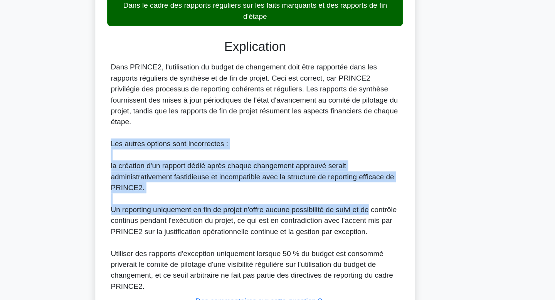
drag, startPoint x: 382, startPoint y: 164, endPoint x: 383, endPoint y: 157, distance: 7.0
click at [383, 157] on div "Dans PRINCE2, l'utilisation du budget de changement doit être rapportée dans le…" at bounding box center [278, 196] width 244 height 194
drag, startPoint x: 383, startPoint y: 157, endPoint x: 374, endPoint y: 217, distance: 60.7
click at [374, 217] on div "Dans PRINCE2, l'utilisation du budget de changement doit être rapportée dans le…" at bounding box center [278, 196] width 244 height 194
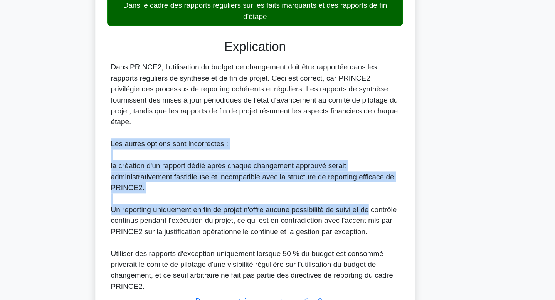
click at [374, 220] on font "Un reporting uniquement en fin de projet n'offre aucune possibilité de suivi et…" at bounding box center [276, 232] width 241 height 25
drag, startPoint x: 374, startPoint y: 217, endPoint x: 384, endPoint y: 157, distance: 60.9
click at [384, 157] on div "Dans PRINCE2, l'utilisation du budget de changement doit être rapportée dans le…" at bounding box center [278, 196] width 244 height 194
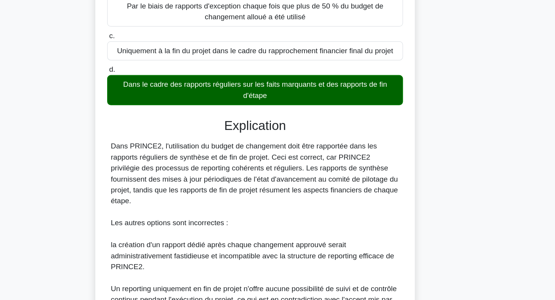
scroll to position [128, 0]
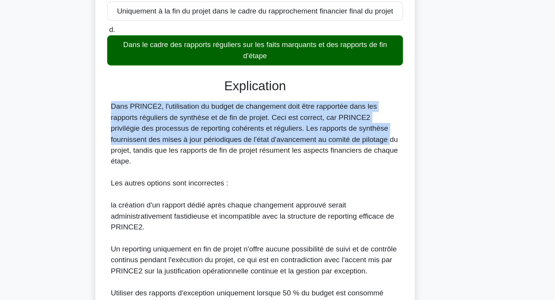
drag, startPoint x: 313, startPoint y: 154, endPoint x: 314, endPoint y: 114, distance: 39.7
click at [314, 114] on div "Explication Dans PRINCE2, l'utilisation du budget de changement doit être rappo…" at bounding box center [278, 229] width 250 height 254
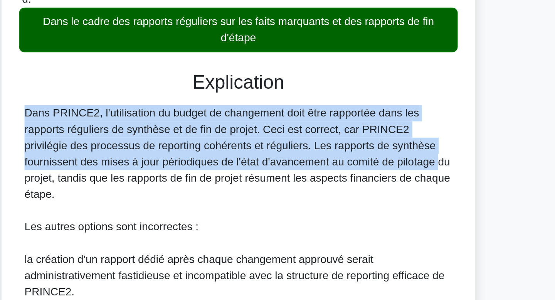
click at [312, 114] on h3 "Explication" at bounding box center [277, 108] width 240 height 13
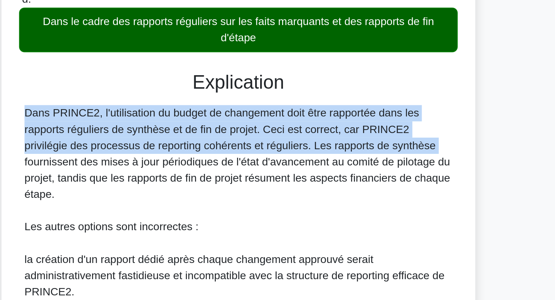
drag, startPoint x: 314, startPoint y: 114, endPoint x: 316, endPoint y: 145, distance: 30.9
click at [316, 145] on div "Explication Dans PRINCE2, l'utilisation du budget de changement doit être rappo…" at bounding box center [278, 229] width 250 height 254
click at [316, 145] on font "Dans PRINCE2, l'utilisation du budget de changement doit être rapportée dans le…" at bounding box center [277, 148] width 242 height 53
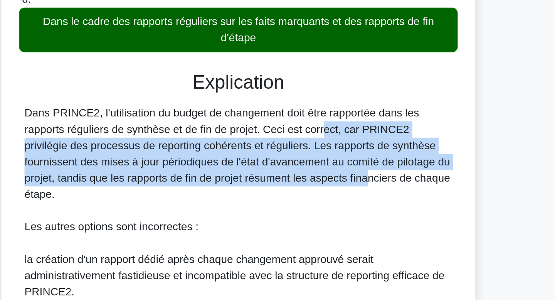
drag, startPoint x: 284, startPoint y: 138, endPoint x: 289, endPoint y: 163, distance: 25.4
click at [289, 163] on font "Dans PRINCE2, l'utilisation du budget de changement doit être rapportée dans le…" at bounding box center [277, 148] width 242 height 53
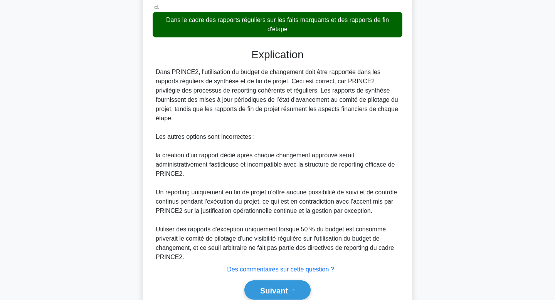
scroll to position [205, 0]
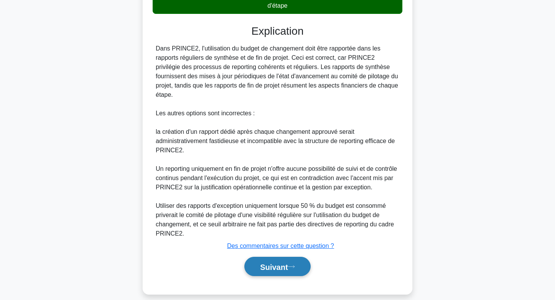
click at [284, 262] on button "Suivant" at bounding box center [277, 267] width 66 height 20
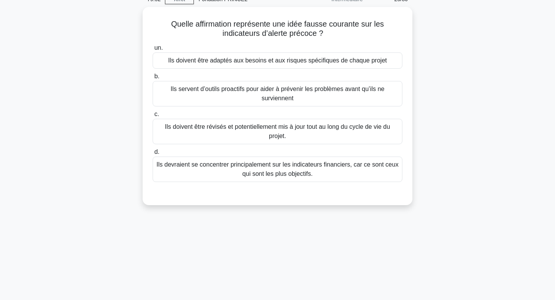
scroll to position [0, 0]
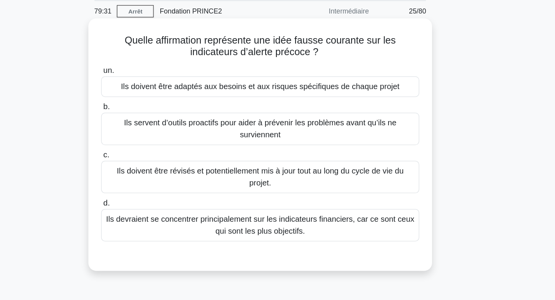
click at [361, 213] on font "Ils devraient se concentrer principalement sur les indicateurs financiers, car …" at bounding box center [277, 205] width 243 height 18
click at [153, 191] on input "d. Ils devraient se concentrer principalement sur les indicateurs financiers, c…" at bounding box center [153, 188] width 0 height 5
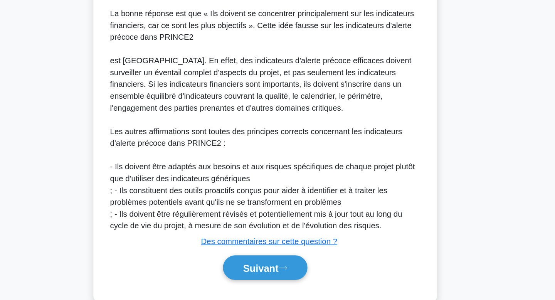
scroll to position [195, 0]
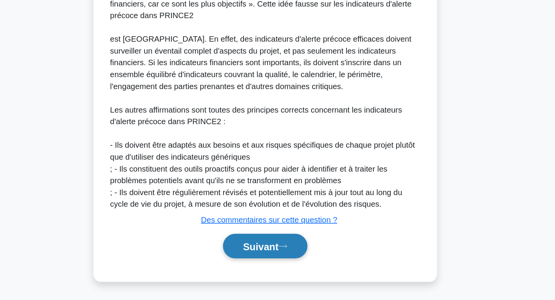
click at [298, 261] on button "Suivant" at bounding box center [277, 258] width 66 height 20
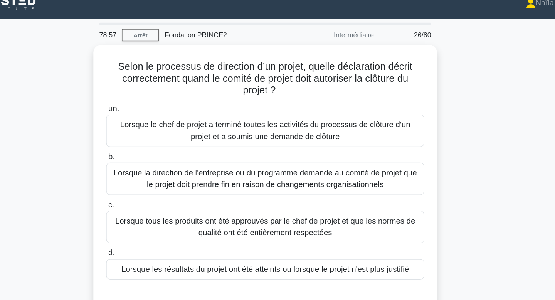
scroll to position [0, 0]
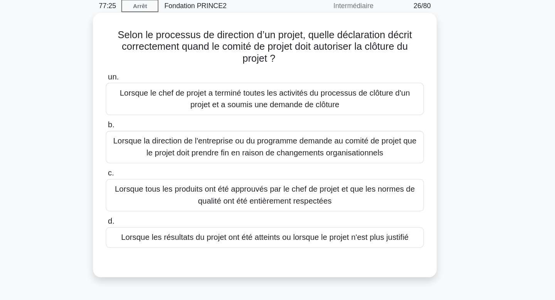
click at [333, 113] on font "Lorsque le chef de projet a terminé toutes les activités du processus de clôtur…" at bounding box center [278, 111] width 228 height 16
click at [153, 96] on input "un. Lorsque le chef de projet a terminé toutes les activités du processus de cl…" at bounding box center [153, 93] width 0 height 5
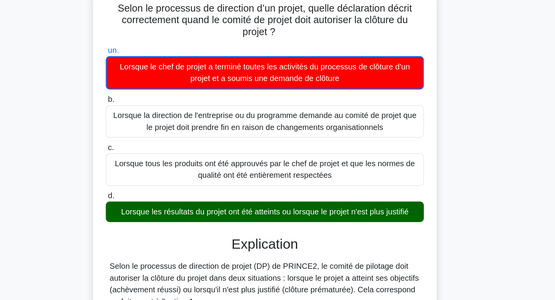
drag, startPoint x: 326, startPoint y: 194, endPoint x: 328, endPoint y: 237, distance: 42.8
click at [328, 237] on div "un. Lorsque le chef de projet a terminé toutes les activités du processus de cl…" at bounding box center [277, 274] width 251 height 375
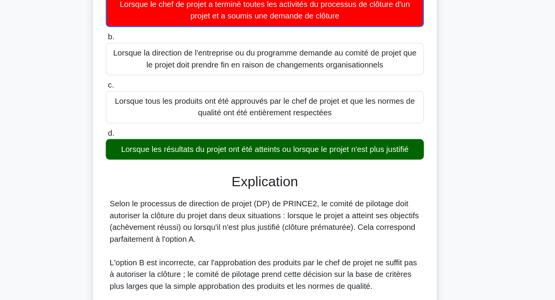
scroll to position [43, 0]
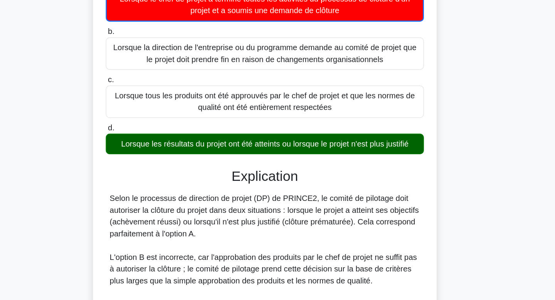
drag, startPoint x: 328, startPoint y: 237, endPoint x: 336, endPoint y: 172, distance: 65.3
click at [336, 172] on div "un. Lorsque le chef de projet a terminé toutes les activités du processus de cl…" at bounding box center [277, 231] width 251 height 375
click at [336, 172] on div "Lorsque les résultats du projet ont été atteints ou lorsque le projet n'est plu…" at bounding box center [278, 177] width 250 height 16
click at [153, 167] on input "d. Lorsque les résultats du projet ont été atteints ou lorsque le projet n'est …" at bounding box center [153, 164] width 0 height 5
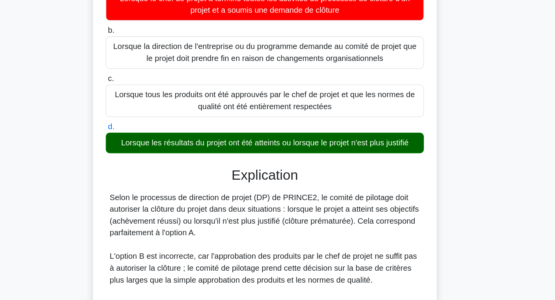
scroll to position [42, 0]
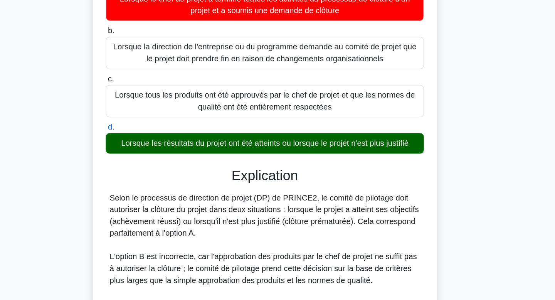
drag, startPoint x: 336, startPoint y: 172, endPoint x: 336, endPoint y: 219, distance: 47.4
click at [336, 219] on div "un. Lorsque le chef de projet a terminé toutes les activités du processus de cl…" at bounding box center [277, 232] width 251 height 375
click at [336, 219] on font "Selon le processus de direction de projet (DP) de PRINCE2, le comité de pilotag…" at bounding box center [277, 233] width 243 height 34
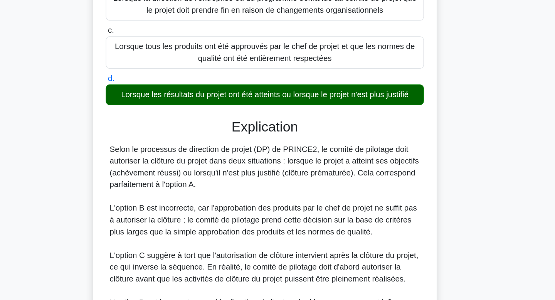
scroll to position [80, 0]
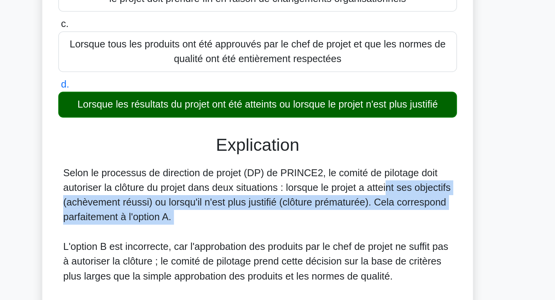
drag, startPoint x: 318, startPoint y: 187, endPoint x: 318, endPoint y: 215, distance: 27.7
click at [318, 215] on div "Selon le processus de direction de projet (DP) de PRINCE2, le comité de pilotag…" at bounding box center [278, 255] width 244 height 157
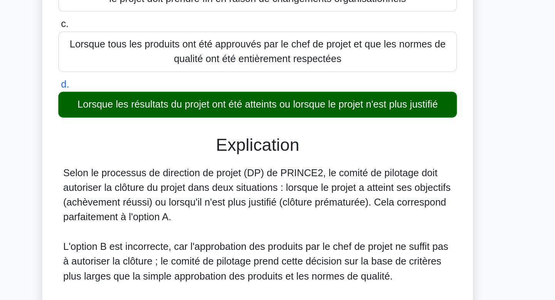
click at [318, 215] on div "Selon le processus de direction de projet (DP) de PRINCE2, le comité de pilotag…" at bounding box center [278, 255] width 244 height 157
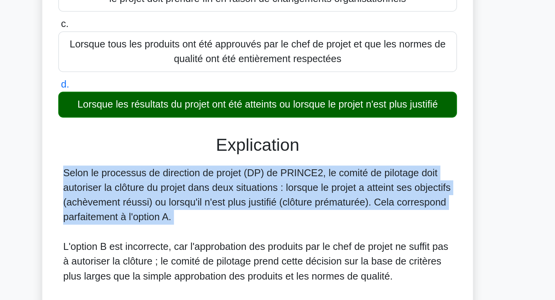
drag, startPoint x: 318, startPoint y: 169, endPoint x: 318, endPoint y: 224, distance: 54.7
click at [318, 224] on div "Explication Selon le processus de direction de projet (DP) de PRINCE2, le comit…" at bounding box center [278, 266] width 250 height 217
click at [318, 224] on div "Selon le processus de direction de projet (DP) de PRINCE2, le comité de pilotag…" at bounding box center [278, 255] width 244 height 157
drag, startPoint x: 318, startPoint y: 224, endPoint x: 318, endPoint y: 207, distance: 16.2
click at [318, 207] on div "Selon le processus de direction de projet (DP) de PRINCE2, le comité de pilotag…" at bounding box center [278, 255] width 244 height 157
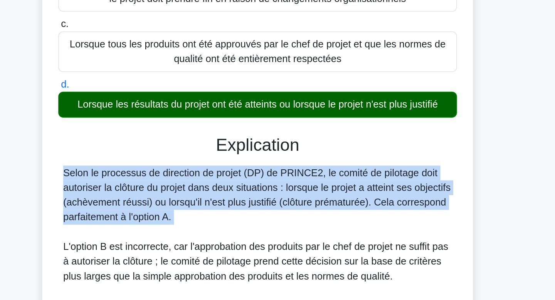
click at [318, 207] on div "Selon le processus de direction de projet (DP) de PRINCE2, le comité de pilotag…" at bounding box center [278, 255] width 244 height 157
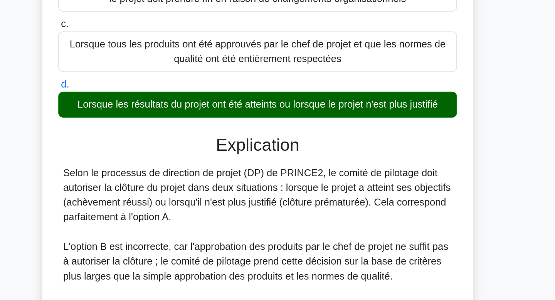
drag, startPoint x: 318, startPoint y: 207, endPoint x: 319, endPoint y: 182, distance: 25.4
click at [319, 182] on div "Selon le processus de direction de projet (DP) de PRINCE2, le comité de pilotag…" at bounding box center [278, 255] width 244 height 157
click at [319, 182] on font "Selon le processus de direction de projet (DP) de PRINCE2, le comité de pilotag…" at bounding box center [277, 195] width 243 height 34
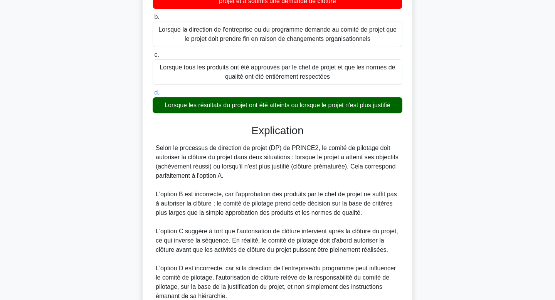
scroll to position [186, 0]
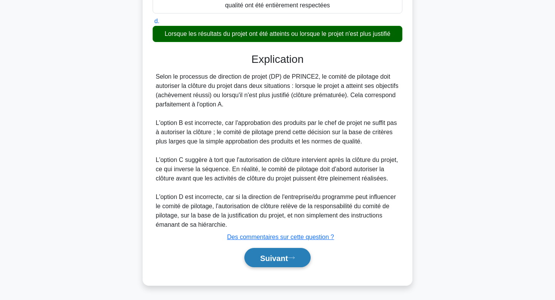
click at [288, 253] on font "Suivant" at bounding box center [274, 257] width 28 height 8
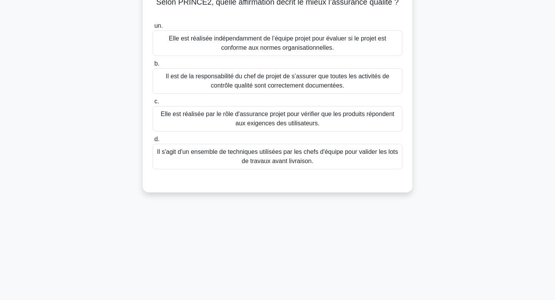
scroll to position [0, 0]
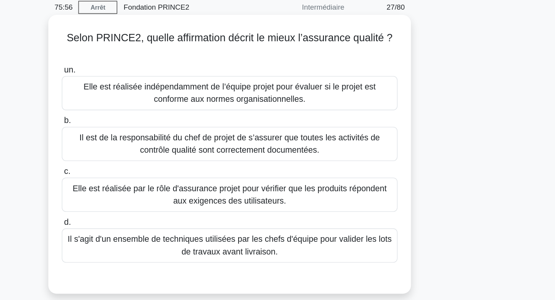
click at [363, 93] on font "Elle est réalisée indépendamment de l’équipe projet pour évaluer si le projet e…" at bounding box center [277, 101] width 217 height 16
click at [153, 87] on input "un. Elle est réalisée indépendamment de l’équipe projet pour évaluer si le proj…" at bounding box center [153, 84] width 0 height 5
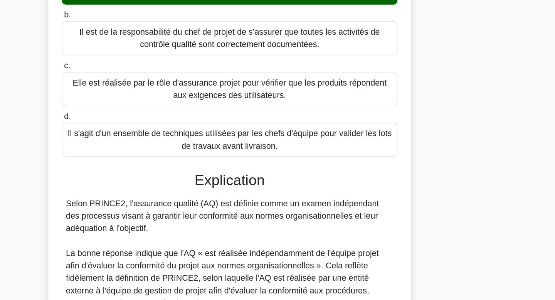
scroll to position [35, 0]
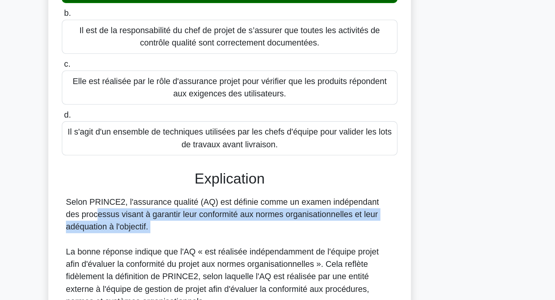
drag, startPoint x: 358, startPoint y: 170, endPoint x: 359, endPoint y: 248, distance: 78.2
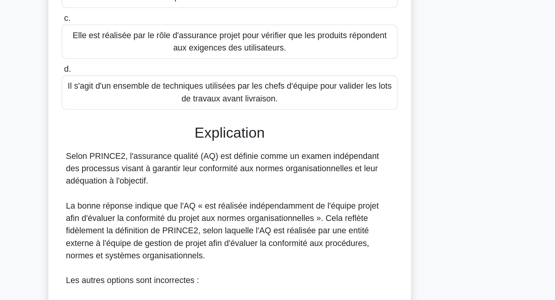
scroll to position [69, 0]
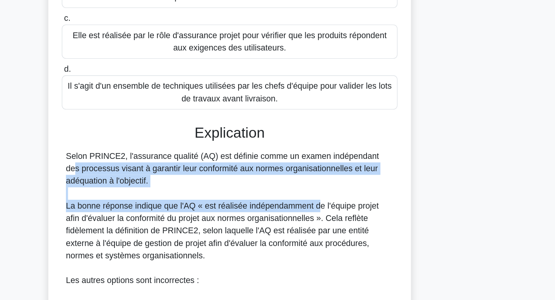
drag, startPoint x: 341, startPoint y: 180, endPoint x: 343, endPoint y: 222, distance: 41.3
click at [343, 222] on div "Selon PRINCE2, l'assurance qualité (AQ) est définie comme un examen indépendant…" at bounding box center [278, 289] width 244 height 203
click at [343, 226] on font "La bonne réponse indique que l'AQ « est réalisée indépendamment de l'équipe pro…" at bounding box center [272, 248] width 233 height 44
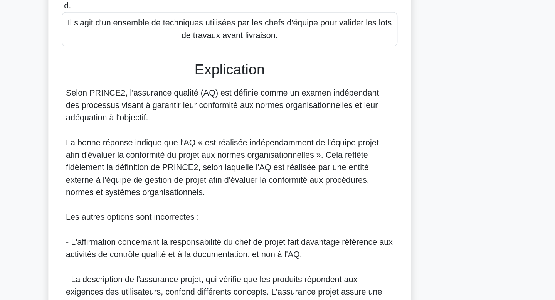
scroll to position [116, 0]
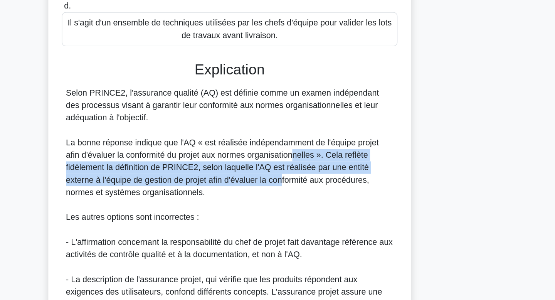
drag, startPoint x: 315, startPoint y: 182, endPoint x: 316, endPoint y: 204, distance: 22.4
click at [316, 204] on font "La bonne réponse indique que l'AQ « est réalisée indépendamment de l'équipe pro…" at bounding box center [272, 201] width 233 height 44
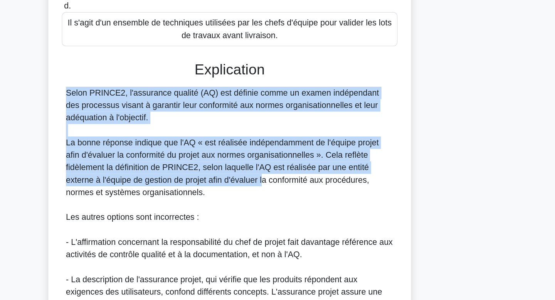
drag, startPoint x: 302, startPoint y: 157, endPoint x: 303, endPoint y: 205, distance: 47.8
click at [303, 205] on div "Selon PRINCE2, l'assurance qualité (AQ) est définie comme un examen indépendant…" at bounding box center [278, 242] width 244 height 203
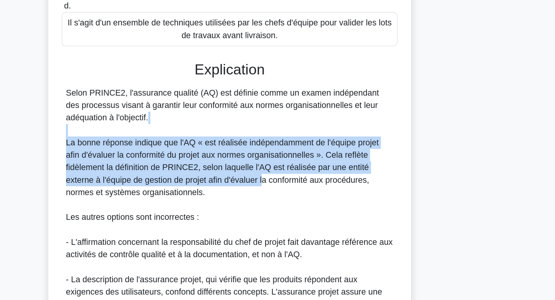
drag, startPoint x: 303, startPoint y: 205, endPoint x: 301, endPoint y: 168, distance: 36.7
click at [301, 168] on div "Selon PRINCE2, l'assurance qualité (AQ) est définie comme un examen indépendant…" at bounding box center [278, 242] width 244 height 203
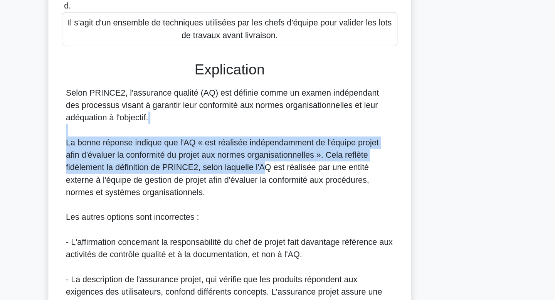
drag, startPoint x: 301, startPoint y: 168, endPoint x: 303, endPoint y: 190, distance: 22.4
click at [303, 190] on div "Selon PRINCE2, l'assurance qualité (AQ) est définie comme un examen indépendant…" at bounding box center [278, 242] width 244 height 203
click at [303, 190] on font "La bonne réponse indique que l'AQ « est réalisée indépendamment de l'équipe pro…" at bounding box center [272, 201] width 233 height 44
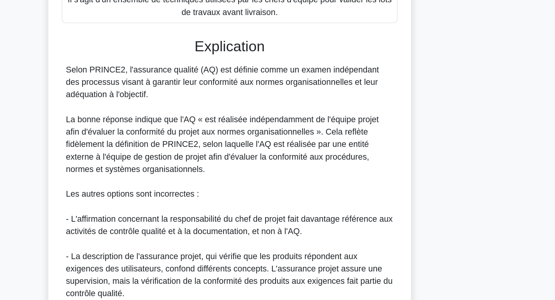
scroll to position [223, 0]
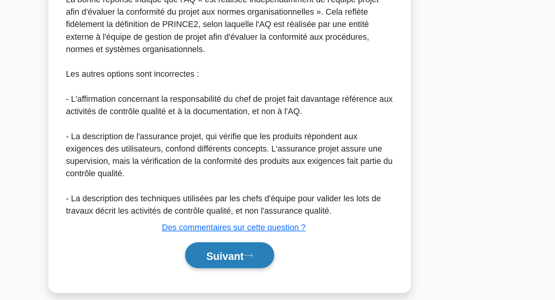
click at [283, 262] on font "Suivant" at bounding box center [274, 266] width 28 height 8
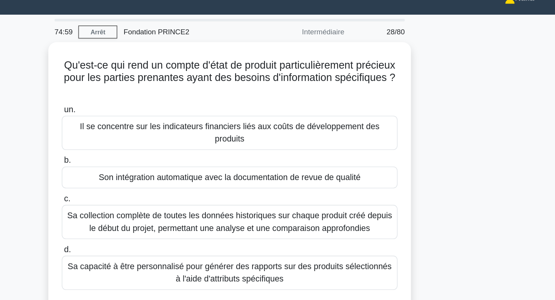
scroll to position [0, 0]
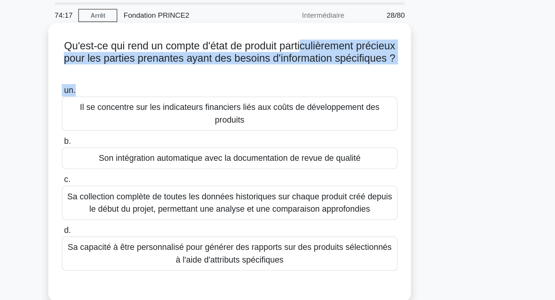
drag, startPoint x: 331, startPoint y: 62, endPoint x: 331, endPoint y: 95, distance: 32.8
click at [331, 95] on div "Qu'est-ce qui rend un compte d'état de produit particulièrement précieux pour l…" at bounding box center [278, 146] width 264 height 201
click at [331, 95] on label "un. Il se concentre sur les indicateurs financiers liés aux coûts de développem…" at bounding box center [278, 106] width 250 height 35
click at [153, 95] on input "un. Il se concentre sur les indicateurs financiers liés aux coûts de développem…" at bounding box center [153, 93] width 0 height 5
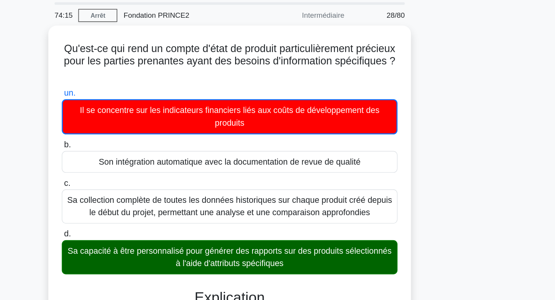
click at [431, 131] on div "Qu'est-ce qui rend un compte d'état de produit particulièrement précieux pour l…" at bounding box center [277, 250] width 509 height 410
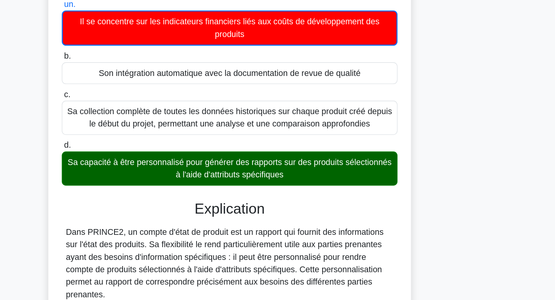
scroll to position [17, 0]
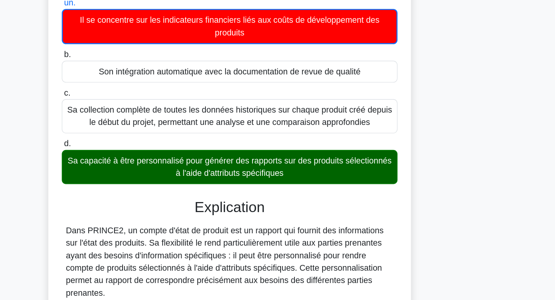
click at [431, 182] on div "Qu'est-ce qui rend un compte d'état de produit particulièrement précieux pour l…" at bounding box center [277, 234] width 509 height 410
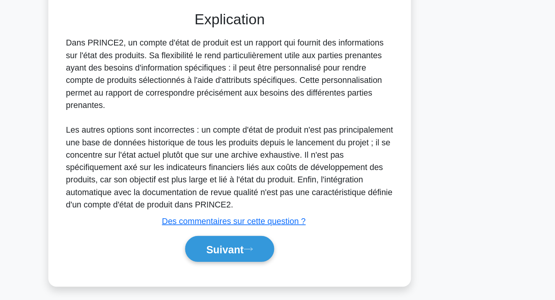
scroll to position [159, 0]
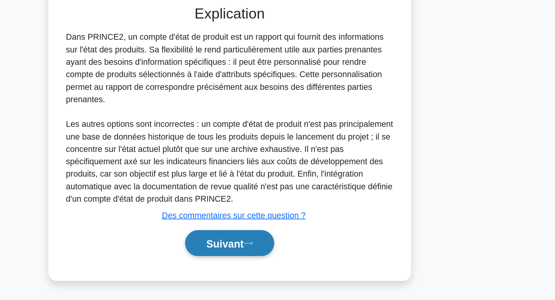
click at [299, 263] on button "Suivant" at bounding box center [277, 258] width 66 height 20
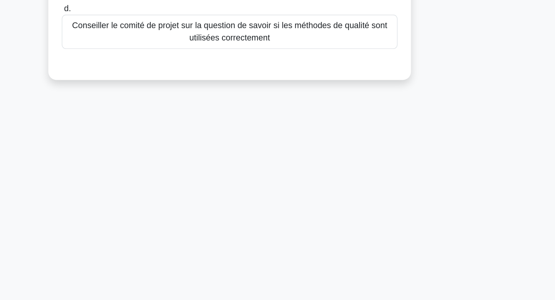
scroll to position [0, 0]
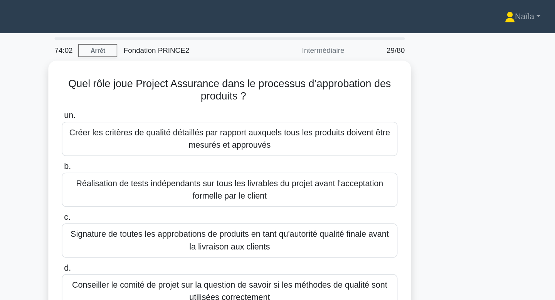
click at [488, 72] on div "Quel rôle joue Project Assurance dans le processus d’approbation des produits ?…" at bounding box center [277, 153] width 509 height 217
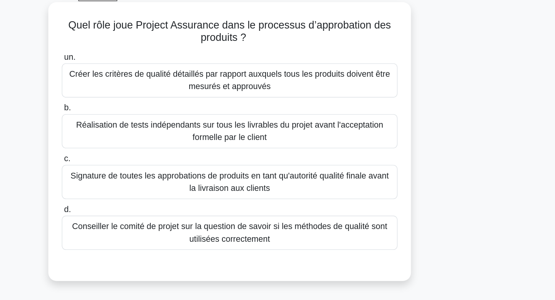
click at [395, 218] on font "Conseiller le comité de projet sur la question de savoir si les méthodes de qua…" at bounding box center [277, 214] width 243 height 18
click at [153, 200] on input "d. Conseiller le comité de projet sur la question de savoir si les méthodes de …" at bounding box center [153, 197] width 0 height 5
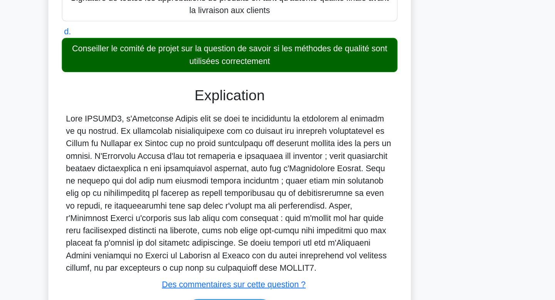
scroll to position [98, 0]
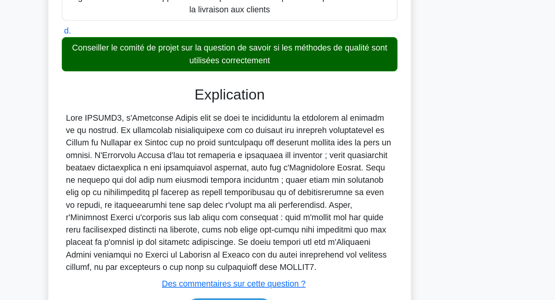
drag, startPoint x: 157, startPoint y: 164, endPoint x: 312, endPoint y: 273, distance: 189.2
click at [312, 273] on font at bounding box center [277, 220] width 242 height 118
click at [295, 262] on div at bounding box center [278, 220] width 244 height 120
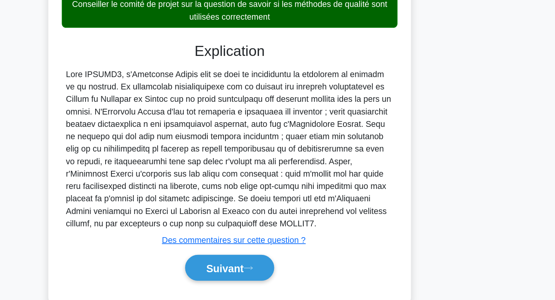
scroll to position [131, 0]
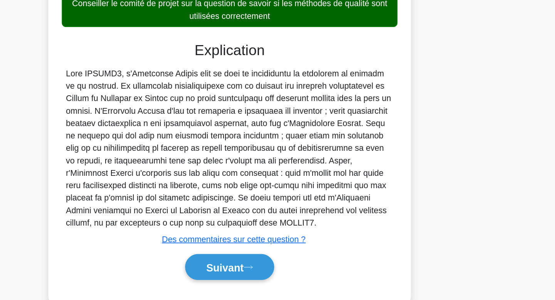
drag, startPoint x: 318, startPoint y: 242, endPoint x: 250, endPoint y: 225, distance: 70.5
click at [250, 225] on div at bounding box center [278, 187] width 244 height 120
copy font ". La bonne réponse est que l'Assurance Projet conseille le Comité de Pilotage d…"
click at [285, 277] on font "Suivant" at bounding box center [274, 275] width 28 height 8
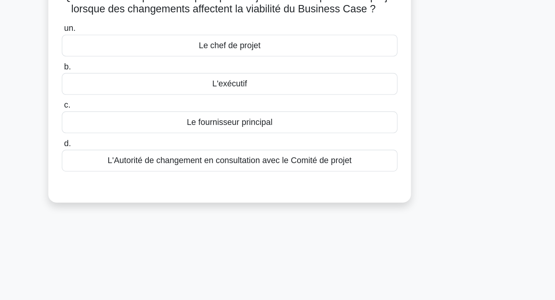
scroll to position [0, 0]
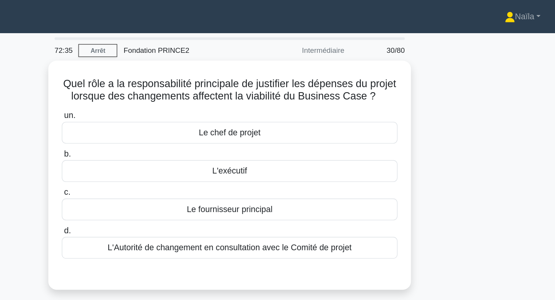
click at [495, 82] on div "Quel rôle a la responsabilité principale de justifier les dépenses du projet lo…" at bounding box center [277, 135] width 509 height 180
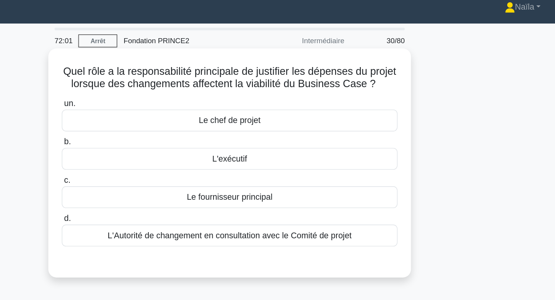
click at [326, 187] on font "L'Autorité de changement en consultation avec le Comité de projet" at bounding box center [278, 182] width 182 height 9
click at [153, 172] on input "d. L'Autorité de changement en consultation avec le Comité de projet" at bounding box center [153, 169] width 0 height 5
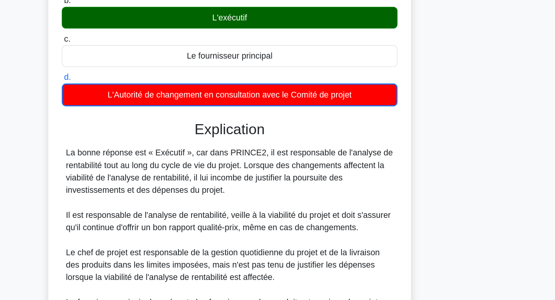
scroll to position [36, 0]
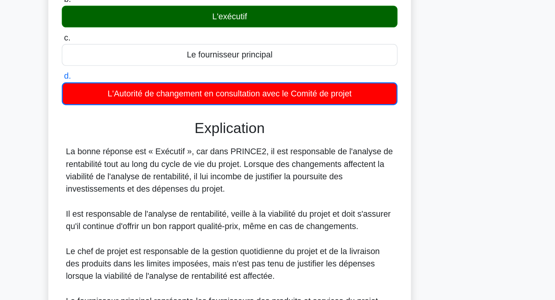
click at [319, 196] on font "La bonne réponse est « Exécutif », car dans PRINCE2, il est responsable de l'an…" at bounding box center [277, 203] width 243 height 34
drag, startPoint x: 322, startPoint y: 218, endPoint x: 321, endPoint y: 190, distance: 28.5
click at [321, 190] on div "La bonne réponse est « Exécutif », car dans PRINCE2, il est responsable de l'an…" at bounding box center [278, 273] width 244 height 176
click at [321, 190] on font "La bonne réponse est « Exécutif », car dans PRINCE2, il est responsable de l'an…" at bounding box center [277, 203] width 243 height 34
drag, startPoint x: 321, startPoint y: 190, endPoint x: 322, endPoint y: 217, distance: 27.8
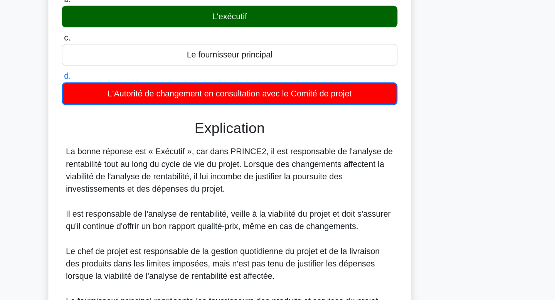
click at [322, 217] on div "La bonne réponse est « Exécutif », car dans PRINCE2, il est responsable de l'an…" at bounding box center [278, 273] width 244 height 176
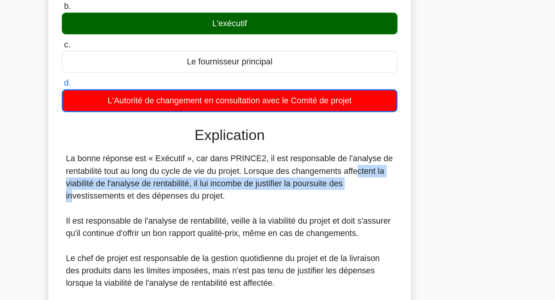
drag, startPoint x: 324, startPoint y: 205, endPoint x: 324, endPoint y: 212, distance: 7.3
click at [324, 212] on div "La bonne réponse est « Exécutif », car dans PRINCE2, il est responsable de l'an…" at bounding box center [278, 273] width 244 height 176
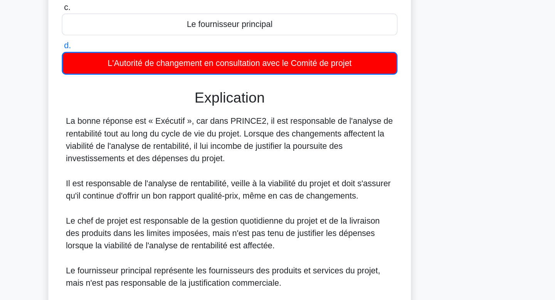
scroll to position [60, 0]
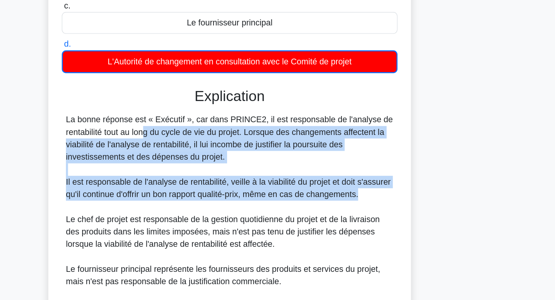
drag, startPoint x: 382, startPoint y: 219, endPoint x: 276, endPoint y: 197, distance: 107.4
click at [276, 197] on div "La bonne réponse est « Exécutif », car dans PRINCE2, il est responsable de l'an…" at bounding box center [278, 249] width 244 height 176
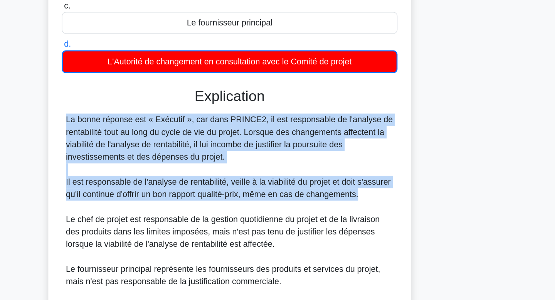
drag, startPoint x: 276, startPoint y: 197, endPoint x: 381, endPoint y: 219, distance: 107.0
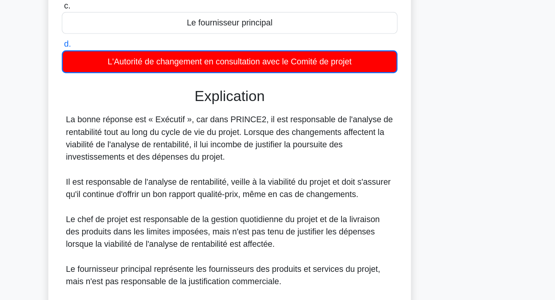
click at [279, 191] on div "La bonne réponse est « Exécutif », car dans PRINCE2, il est responsable de l'an…" at bounding box center [278, 249] width 244 height 176
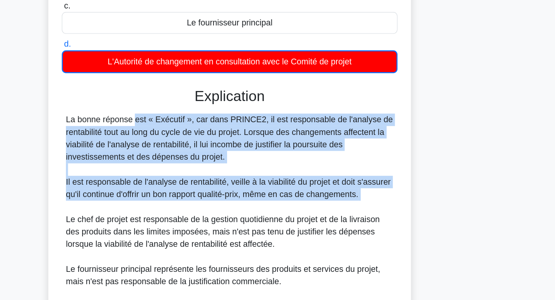
drag, startPoint x: 156, startPoint y: 165, endPoint x: 375, endPoint y: 227, distance: 227.4
click at [375, 227] on div "La bonne réponse est « Exécutif », car dans PRINCE2, il est responsable de l'an…" at bounding box center [278, 249] width 244 height 176
copy div "La bonne réponse est « Exécutif », car dans PRINCE2, il est responsable de l'an…"
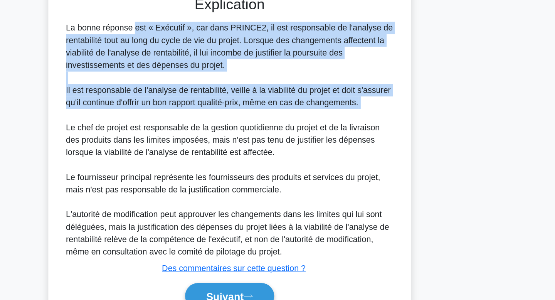
scroll to position [129, 0]
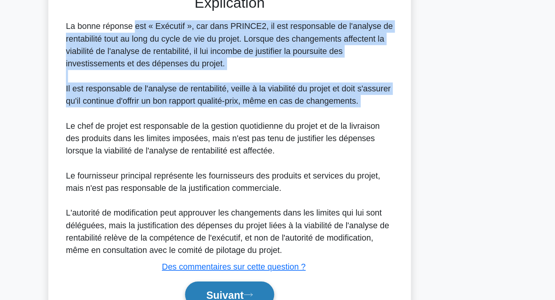
click at [299, 295] on button "Suivant" at bounding box center [277, 296] width 66 height 20
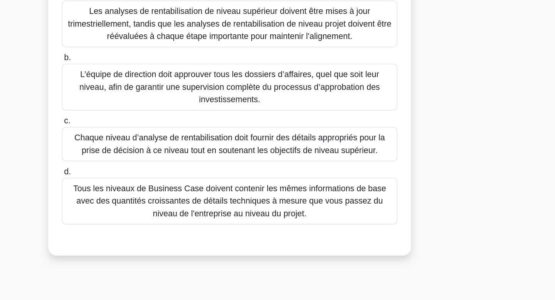
scroll to position [27, 0]
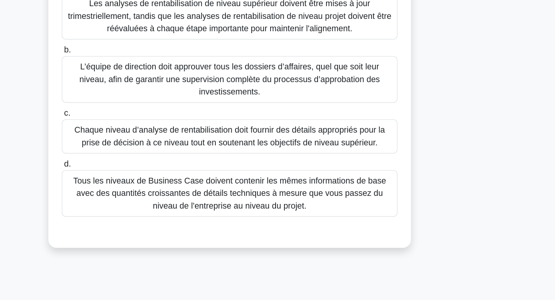
click at [242, 185] on font "Chaque niveau d’analyse de rentabilisation doit fournir des détails appropriés …" at bounding box center [277, 178] width 231 height 16
click at [153, 163] on input "c. Chaque niveau d’analyse de rentabilisation doit fournir des détails appropri…" at bounding box center [153, 160] width 0 height 5
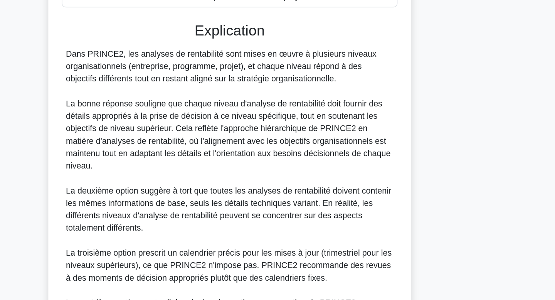
scroll to position [183, 0]
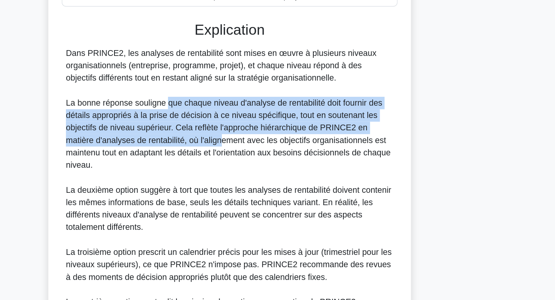
drag, startPoint x: 230, startPoint y: 155, endPoint x: 250, endPoint y: 183, distance: 34.2
click at [250, 183] on font "La bonne réponse souligne que chaque niveau d'analyse de rentabilité doit fourn…" at bounding box center [277, 176] width 242 height 53
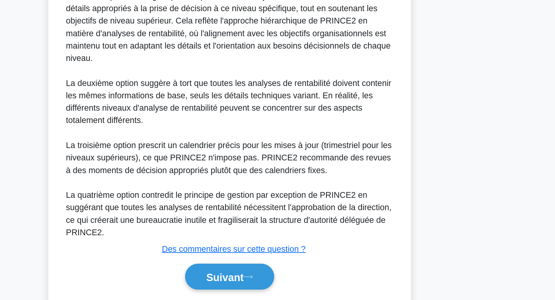
scroll to position [278, 0]
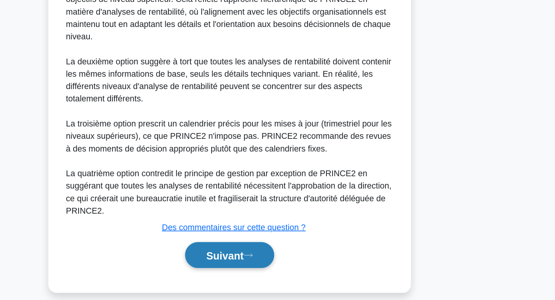
click at [278, 262] on font "Suivant" at bounding box center [274, 266] width 28 height 8
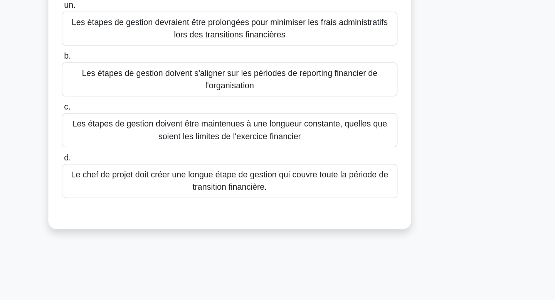
scroll to position [0, 0]
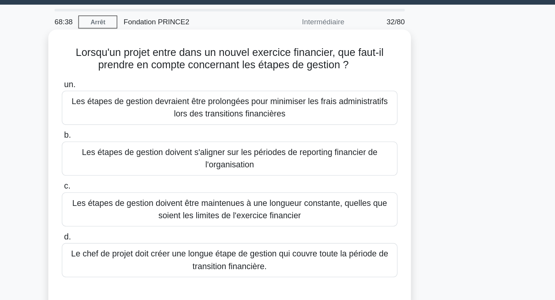
click at [284, 63] on font "Lorsqu'un projet entre dans un nouvel exercice financier, que faut-il prendre e…" at bounding box center [277, 65] width 229 height 18
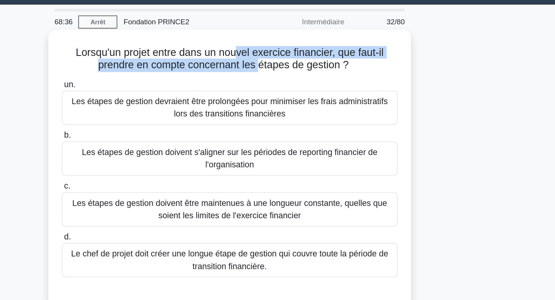
drag, startPoint x: 284, startPoint y: 63, endPoint x: 298, endPoint y: 70, distance: 15.5
click at [298, 70] on font "Lorsqu'un projet entre dans un nouvel exercice financier, que faut-il prendre e…" at bounding box center [277, 65] width 229 height 18
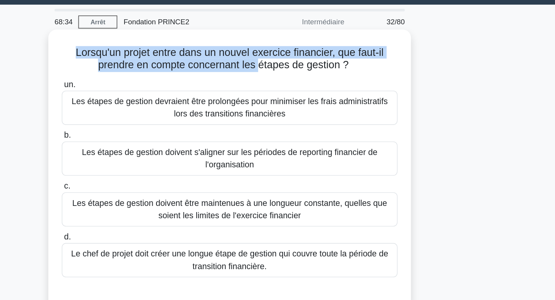
drag, startPoint x: 298, startPoint y: 70, endPoint x: 299, endPoint y: 51, distance: 18.9
click at [299, 51] on div "Lorsqu'un projet entre dans un nouvel exercice financier, que faut-il prendre e…" at bounding box center [278, 146] width 264 height 201
drag, startPoint x: 299, startPoint y: 51, endPoint x: 302, endPoint y: 65, distance: 14.3
click at [302, 65] on div "Lorsqu'un projet entre dans un nouvel exercice financier, que faut-il prendre e…" at bounding box center [278, 146] width 264 height 201
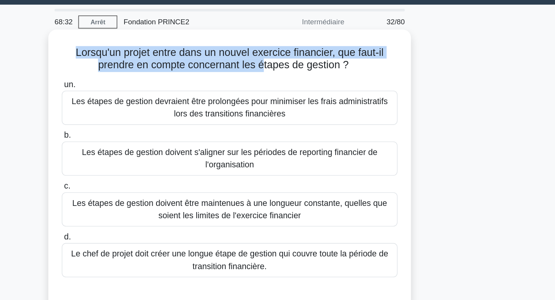
click at [302, 65] on font "Lorsqu'un projet entre dans un nouvel exercice financier, que faut-il prendre e…" at bounding box center [277, 65] width 229 height 18
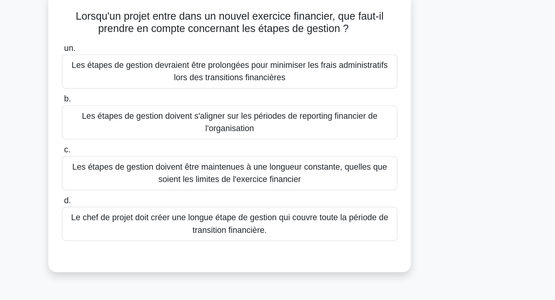
click at [337, 136] on font "Les étapes de gestion doivent s'aligner sur les périodes de reporting financier…" at bounding box center [278, 139] width 220 height 16
click at [153, 124] on input "b. Les étapes de gestion doivent s'aligner sur les périodes de reporting financ…" at bounding box center [153, 121] width 0 height 5
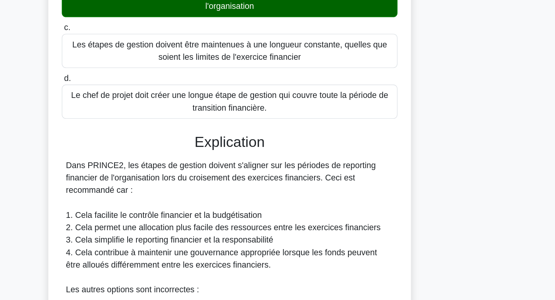
scroll to position [62, 0]
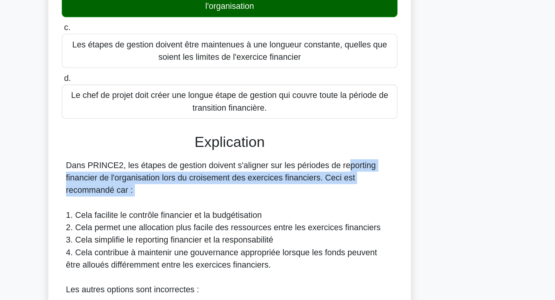
drag, startPoint x: 316, startPoint y: 200, endPoint x: 316, endPoint y: 231, distance: 30.4
click at [316, 231] on div "Dans PRINCE2, les étapes de gestion doivent s'aligner sur les périodes de repor…" at bounding box center [278, 301] width 244 height 213
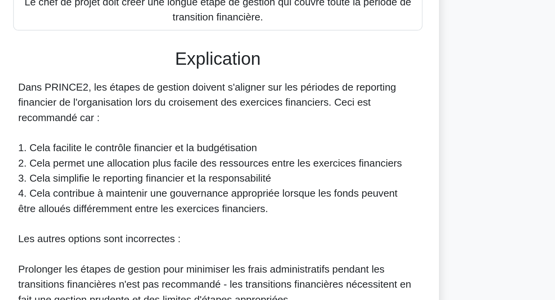
scroll to position [92, 0]
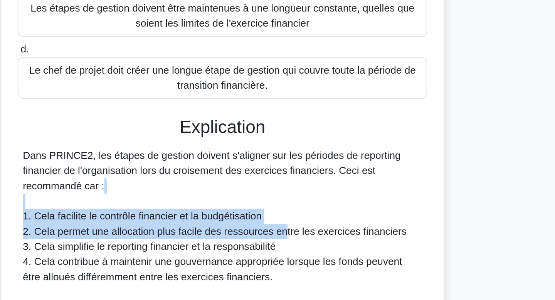
drag, startPoint x: 316, startPoint y: 231, endPoint x: 314, endPoint y: 215, distance: 15.9
click at [314, 215] on div "Dans PRINCE2, les étapes de gestion doivent s'aligner sur les périodes de repor…" at bounding box center [278, 271] width 244 height 213
click at [314, 215] on font "2. Cela permet une allocation plus facile des ressources entre les exercices fi…" at bounding box center [273, 215] width 234 height 7
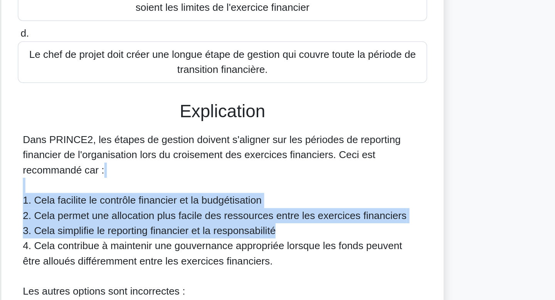
drag, startPoint x: 314, startPoint y: 215, endPoint x: 313, endPoint y: 201, distance: 14.0
click at [313, 201] on div "Dans PRINCE2, les étapes de gestion doivent s'aligner sur les périodes de repor…" at bounding box center [278, 271] width 244 height 213
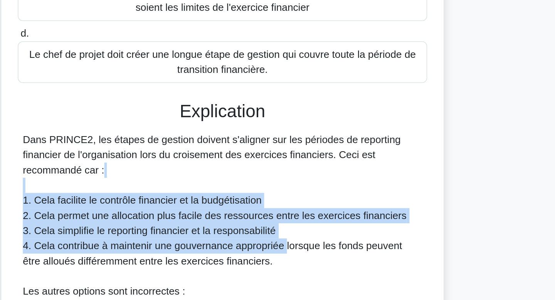
drag, startPoint x: 313, startPoint y: 201, endPoint x: 317, endPoint y: 231, distance: 30.0
click at [317, 231] on div "Dans PRINCE2, les étapes de gestion doivent s'aligner sur les périodes de repor…" at bounding box center [278, 271] width 244 height 213
click at [317, 231] on font "4. Cela contribue à maintenir une gouvernance appropriée lorsque les fonds peuv…" at bounding box center [271, 239] width 231 height 16
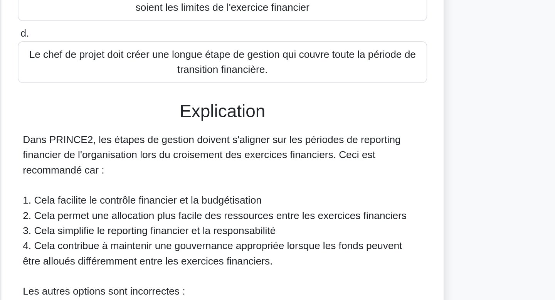
click at [317, 231] on font "4. Cela contribue à maintenir une gouvernance appropriée lorsque les fonds peuv…" at bounding box center [271, 239] width 231 height 16
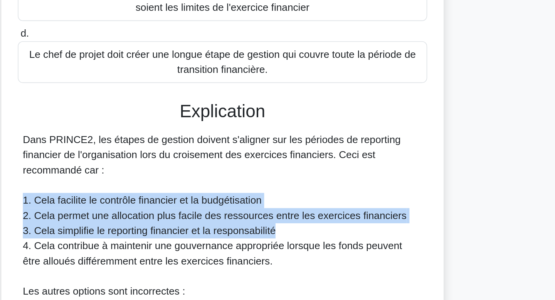
drag, startPoint x: 314, startPoint y: 208, endPoint x: 316, endPoint y: 229, distance: 20.6
click at [316, 229] on div "Dans PRINCE2, les étapes de gestion doivent s'aligner sur les périodes de repor…" at bounding box center [278, 271] width 244 height 213
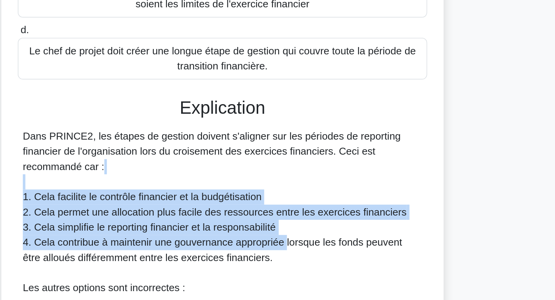
drag, startPoint x: 316, startPoint y: 229, endPoint x: 309, endPoint y: 198, distance: 31.2
click at [309, 198] on div "Dans PRINCE2, les étapes de gestion doivent s'aligner sur les périodes de repor…" at bounding box center [278, 271] width 244 height 213
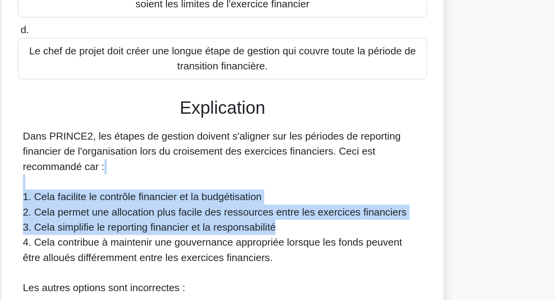
drag, startPoint x: 309, startPoint y: 198, endPoint x: 316, endPoint y: 225, distance: 28.0
click at [316, 225] on div "Dans PRINCE2, les étapes de gestion doivent s'aligner sur les périodes de repor…" at bounding box center [278, 271] width 244 height 213
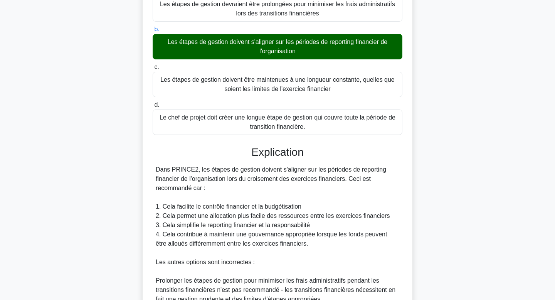
scroll to position [241, 0]
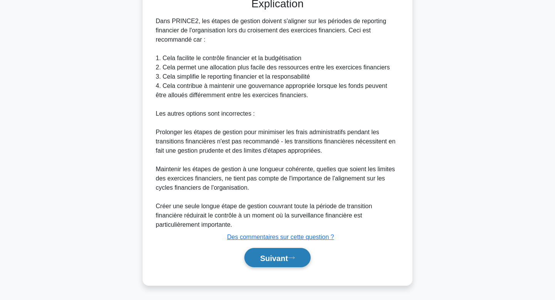
click at [283, 249] on button "Suivant" at bounding box center [277, 258] width 66 height 20
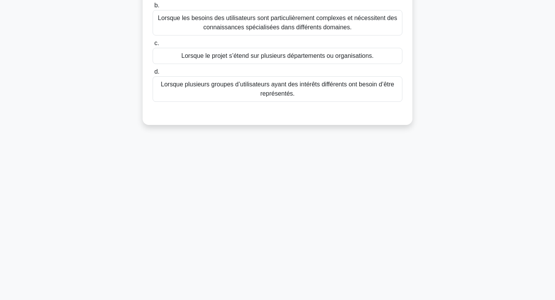
scroll to position [0, 0]
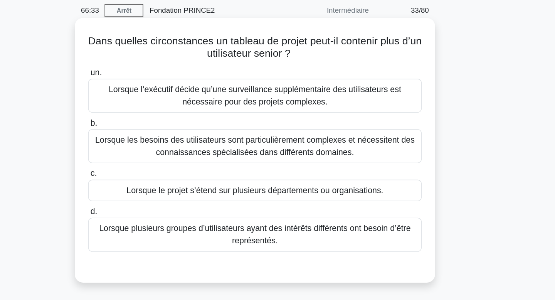
click at [362, 209] on font "Lorsque plusieurs groupes d’utilisateurs ayant des intérêts différents ont beso…" at bounding box center [277, 205] width 243 height 18
click at [153, 191] on input "d. Lorsque plusieurs groupes d’utilisateurs ayant des intérêts différents ont b…" at bounding box center [153, 188] width 0 height 5
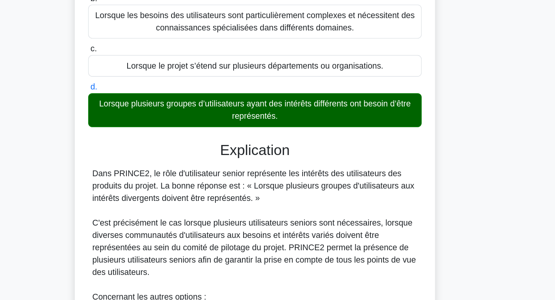
scroll to position [49, 0]
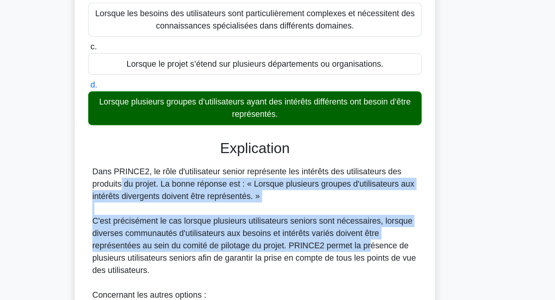
drag, startPoint x: 362, startPoint y: 209, endPoint x: 363, endPoint y: 204, distance: 5.0
click at [363, 204] on font "Dans PRINCE2, le rôle d'utilisateur senior représente les intérêts des utilisat…" at bounding box center [276, 212] width 241 height 25
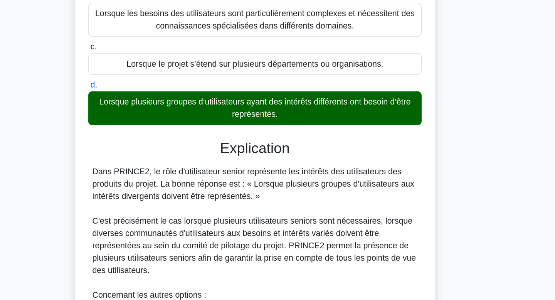
drag, startPoint x: 339, startPoint y: 227, endPoint x: 338, endPoint y: 211, distance: 15.8
click at [338, 211] on font "Dans PRINCE2, le rôle d'utilisateur senior représente les intérêts des utilisat…" at bounding box center [276, 212] width 241 height 25
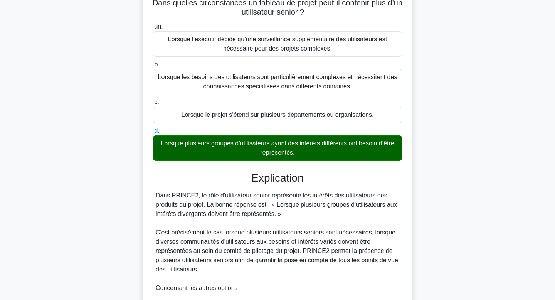
scroll to position [241, 0]
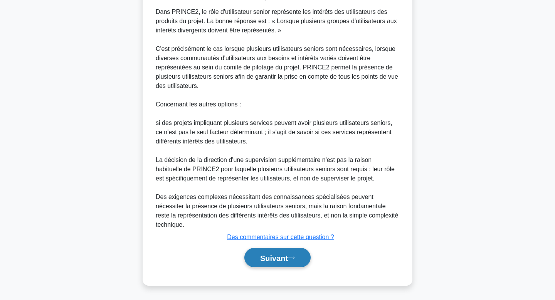
click at [294, 256] on icon at bounding box center [291, 258] width 7 height 4
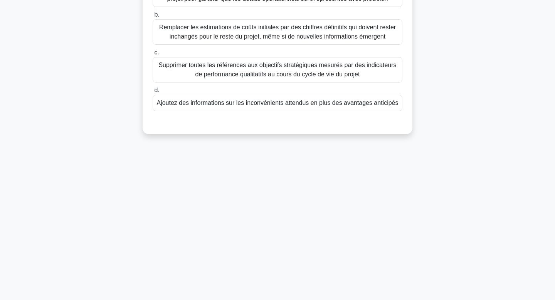
scroll to position [0, 0]
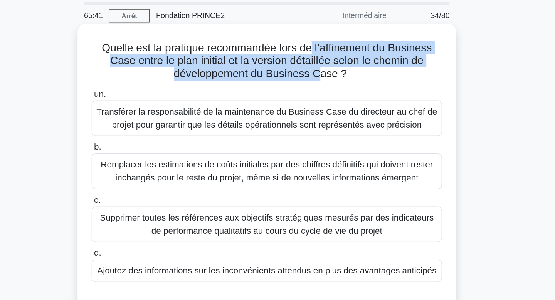
drag, startPoint x: 309, startPoint y: 64, endPoint x: 314, endPoint y: 78, distance: 15.1
click at [314, 78] on font "Quelle est la pratique recommandée lors de l’affinement du Business Case entre …" at bounding box center [277, 69] width 235 height 27
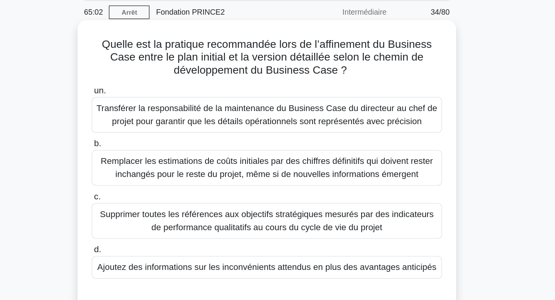
click at [307, 217] on font "Ajoutez des informations sur les inconvénients attendus en plus des avantages a…" at bounding box center [277, 219] width 242 height 7
click at [153, 209] on input "d. Ajoutez des informations sur les inconvénients attendus en plus des avantage…" at bounding box center [153, 206] width 0 height 5
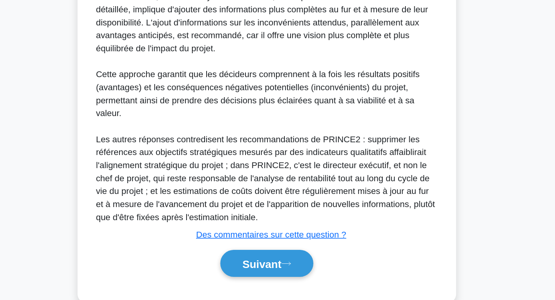
scroll to position [195, 0]
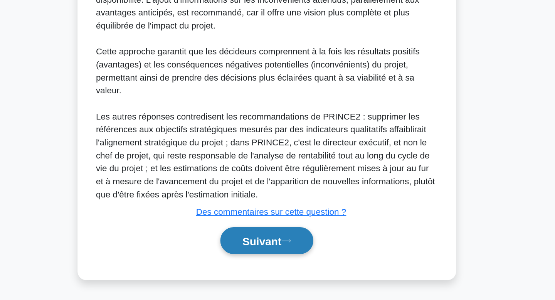
click at [288, 260] on font "Suivant" at bounding box center [274, 258] width 28 height 8
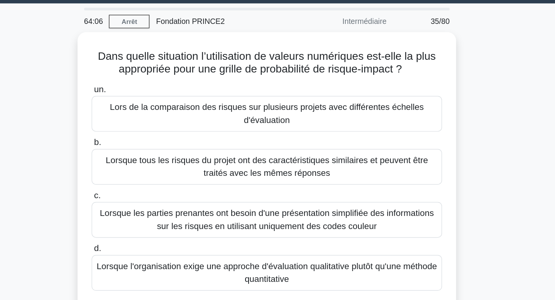
scroll to position [0, 0]
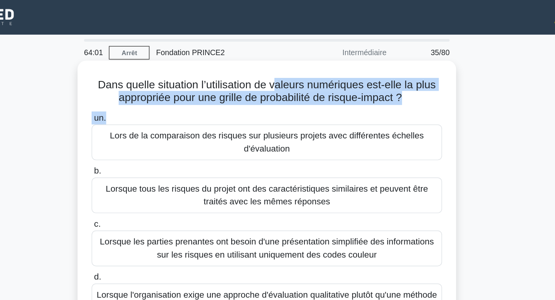
drag, startPoint x: 283, startPoint y: 61, endPoint x: 283, endPoint y: 80, distance: 18.9
click at [283, 80] on div "Dans quelle situation l’utilisation de valeurs numériques est-elle la plus appr…" at bounding box center [278, 146] width 264 height 201
click at [283, 80] on label "un. Lors de la comparaison des risques sur plusieurs projets avec différentes é…" at bounding box center [278, 96] width 250 height 35
click at [153, 82] on input "un. Lors de la comparaison des risques sur plusieurs projets avec différentes é…" at bounding box center [153, 84] width 0 height 5
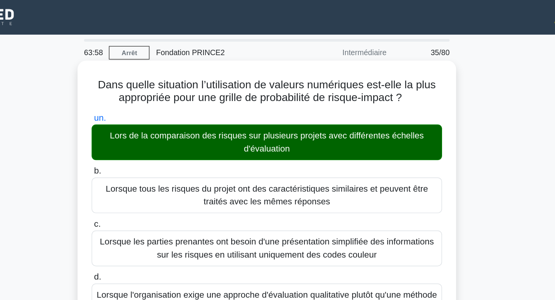
click at [286, 65] on font "Dans quelle situation l’utilisation de valeurs numériques est-elle la plus appr…" at bounding box center [277, 65] width 241 height 18
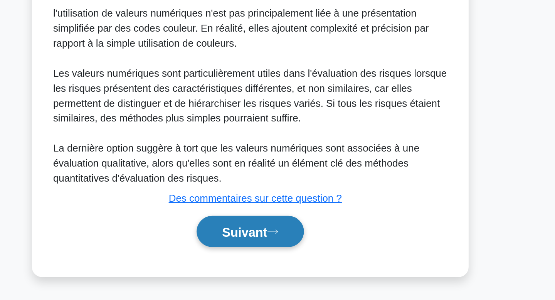
scroll to position [213, 0]
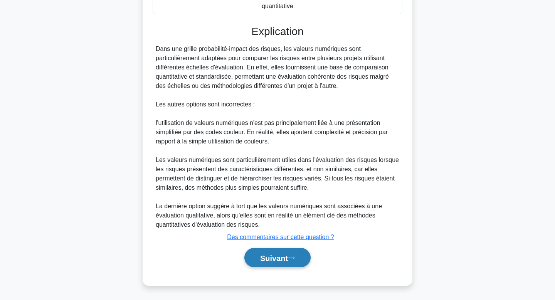
click at [284, 260] on font "Suivant" at bounding box center [274, 258] width 28 height 8
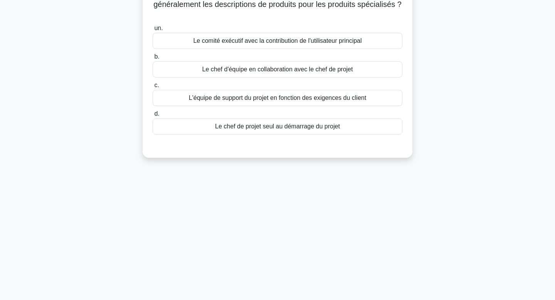
scroll to position [0, 0]
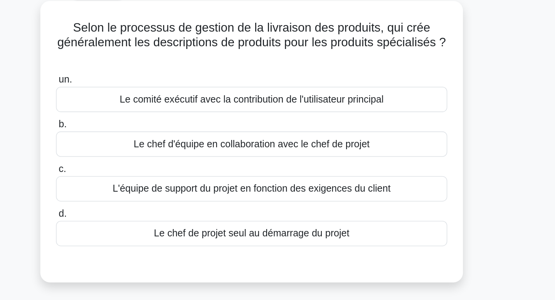
click at [357, 212] on div "un. Le comité exécutif avec la contribution de l'utilisateur principal b. Le ch…" at bounding box center [277, 150] width 251 height 126
click at [366, 114] on div "un. Le comité exécutif avec la contribution de l'utilisateur principal b. Le ch…" at bounding box center [277, 144] width 259 height 114
click at [366, 107] on div "Le comité exécutif avec la contribution de l'utilisateur principal" at bounding box center [278, 106] width 250 height 16
click at [153, 96] on input "un. Le comité exécutif avec la contribution de l'utilisateur principal" at bounding box center [153, 93] width 0 height 5
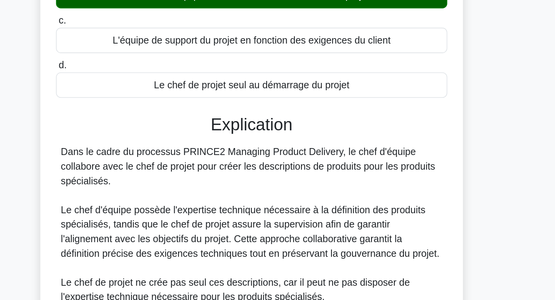
scroll to position [32, 0]
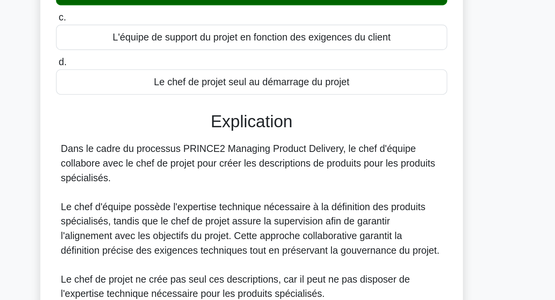
drag, startPoint x: 353, startPoint y: 190, endPoint x: 352, endPoint y: 218, distance: 27.4
click at [352, 218] on div "Explication Dans le cadre du processus PRINCE2 Managing Product Delivery, le ch…" at bounding box center [278, 293] width 250 height 227
click at [352, 218] on div "Dans le cadre du processus PRINCE2 Managing Product Delivery, le chef d'équipe …" at bounding box center [278, 282] width 244 height 166
drag, startPoint x: 352, startPoint y: 218, endPoint x: 353, endPoint y: 195, distance: 23.1
click at [353, 195] on div "Explication Dans le cadre du processus PRINCE2 Managing Product Delivery, le ch…" at bounding box center [278, 293] width 250 height 227
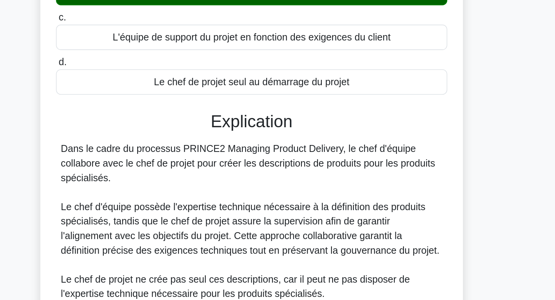
click at [353, 195] on div "Explication Dans le cadre du processus PRINCE2 Managing Product Delivery, le ch…" at bounding box center [278, 293] width 250 height 227
drag, startPoint x: 353, startPoint y: 195, endPoint x: 352, endPoint y: 225, distance: 30.1
click at [352, 225] on div "Explication Dans le cadre du processus PRINCE2 Managing Product Delivery, le ch…" at bounding box center [278, 293] width 250 height 227
click at [352, 225] on div "Dans le cadre du processus PRINCE2 Managing Product Delivery, le chef d'équipe …" at bounding box center [278, 282] width 244 height 166
drag, startPoint x: 352, startPoint y: 225, endPoint x: 354, endPoint y: 197, distance: 28.6
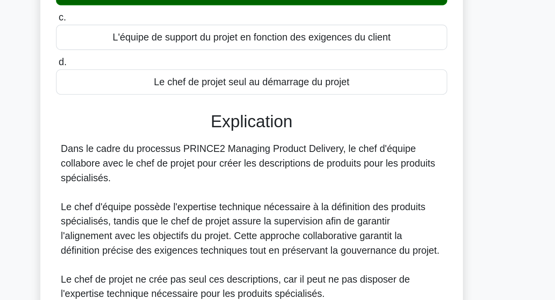
click at [354, 197] on div "Explication Dans le cadre du processus PRINCE2 Managing Product Delivery, le ch…" at bounding box center [278, 293] width 250 height 227
drag, startPoint x: 363, startPoint y: 218, endPoint x: 364, endPoint y: 195, distance: 23.1
click at [364, 195] on div "Explication Dans le cadre du processus PRINCE2 Managing Product Delivery, le ch…" at bounding box center [278, 293] width 250 height 227
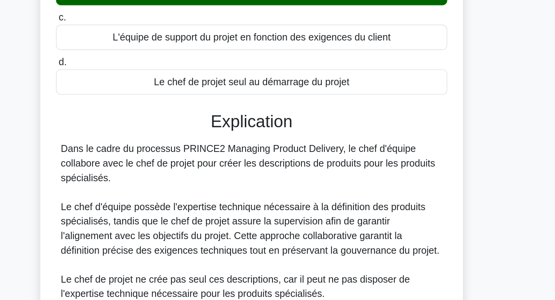
drag, startPoint x: 364, startPoint y: 195, endPoint x: 364, endPoint y: 219, distance: 24.7
click at [364, 219] on div "Explication Dans le cadre du processus PRINCE2 Managing Product Delivery, le ch…" at bounding box center [278, 293] width 250 height 227
click at [364, 219] on div "Dans le cadre du processus PRINCE2 Managing Product Delivery, le chef d'équipe …" at bounding box center [278, 282] width 244 height 166
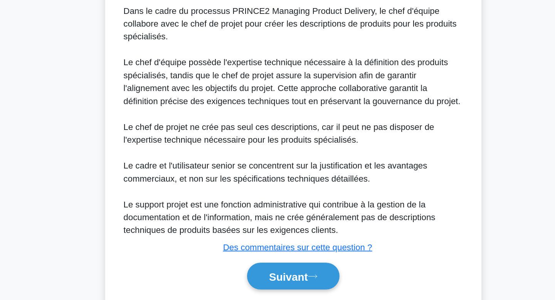
scroll to position [146, 0]
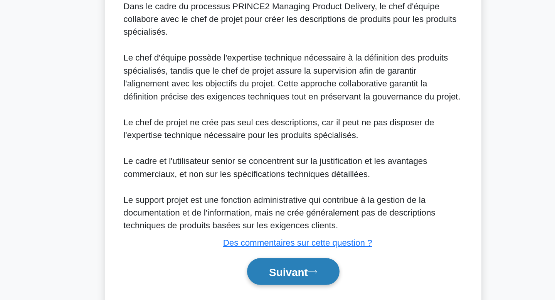
click at [277, 274] on button "Suivant" at bounding box center [277, 280] width 66 height 20
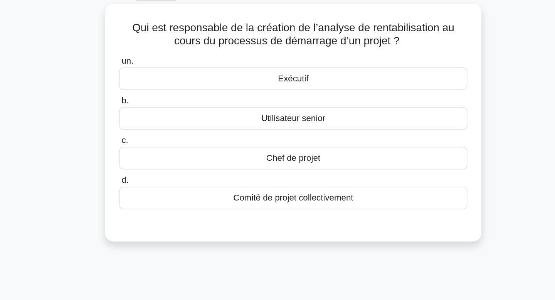
scroll to position [0, 0]
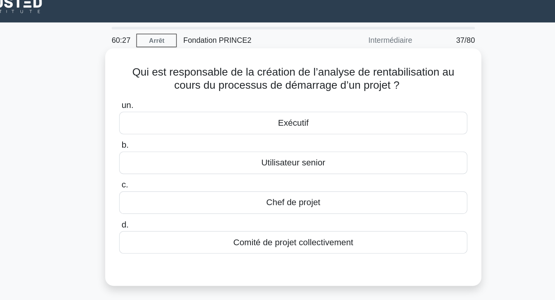
click at [306, 97] on div "Exécutif" at bounding box center [278, 97] width 250 height 16
click at [153, 87] on input "un. Exécutif" at bounding box center [153, 84] width 0 height 5
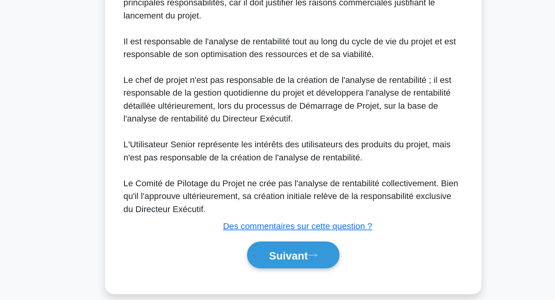
scroll to position [158, 0]
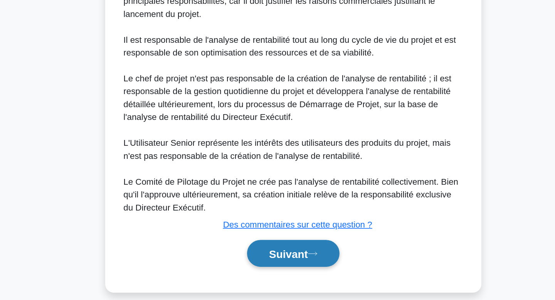
click at [293, 266] on icon at bounding box center [291, 266] width 7 height 4
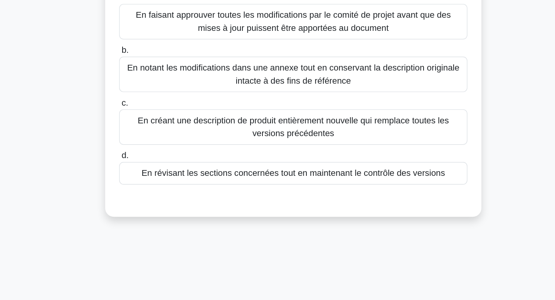
scroll to position [0, 0]
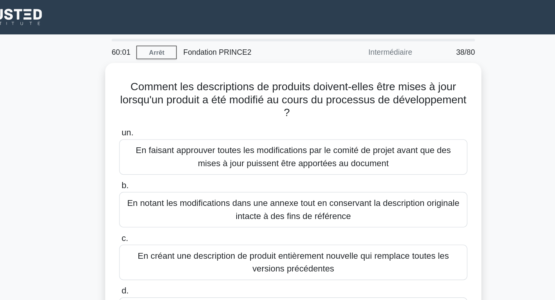
click at [432, 103] on div "Comment les descriptions de produits doivent-elles être mises à jour lorsqu'un …" at bounding box center [277, 153] width 509 height 217
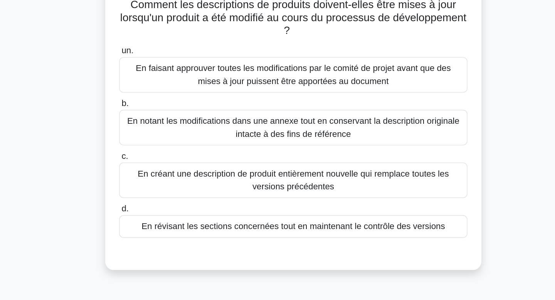
click at [395, 220] on div "En révisant les sections concernées tout en maintenant le contrôle des versions" at bounding box center [278, 219] width 250 height 16
click at [153, 209] on input "d. En révisant les sections concernées tout en maintenant le contrôle des versi…" at bounding box center [153, 206] width 0 height 5
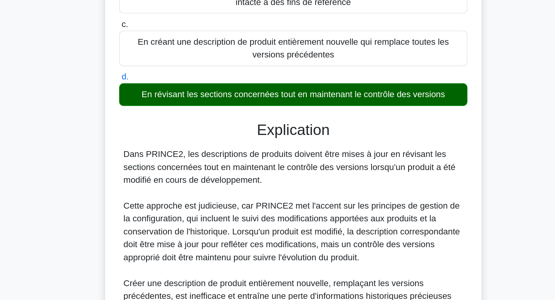
scroll to position [67, 0]
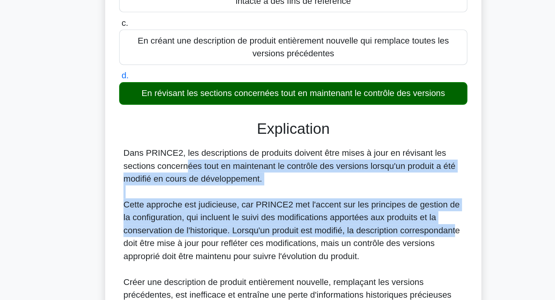
drag, startPoint x: 395, startPoint y: 220, endPoint x: 395, endPoint y: 193, distance: 27.0
click at [395, 193] on div "Dans PRINCE2, les descriptions de produits doivent être mises à jour en révisan…" at bounding box center [278, 301] width 244 height 222
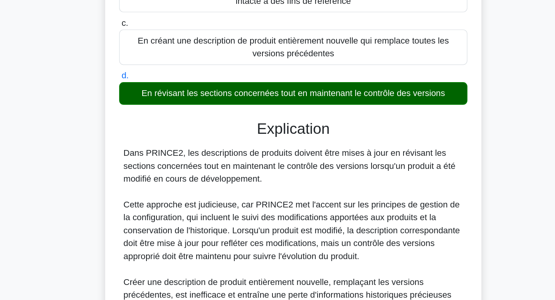
drag, startPoint x: 395, startPoint y: 193, endPoint x: 394, endPoint y: 214, distance: 21.2
click at [394, 214] on div "Dans PRINCE2, les descriptions de produits doivent être mises à jour en révisan…" at bounding box center [278, 301] width 244 height 222
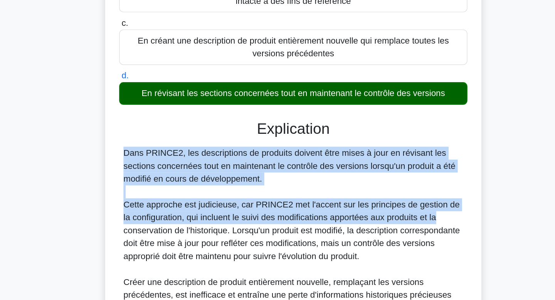
drag, startPoint x: 394, startPoint y: 214, endPoint x: 394, endPoint y: 239, distance: 24.7
click at [394, 239] on div "Dans PRINCE2, les descriptions de produits doivent être mises à jour en révisan…" at bounding box center [278, 301] width 244 height 222
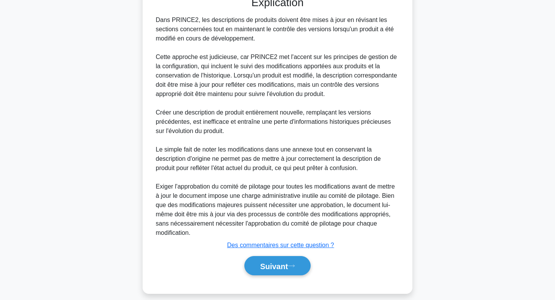
scroll to position [245, 0]
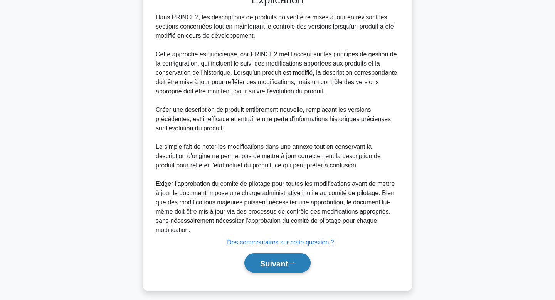
click at [309, 263] on button "Suivant" at bounding box center [277, 263] width 66 height 20
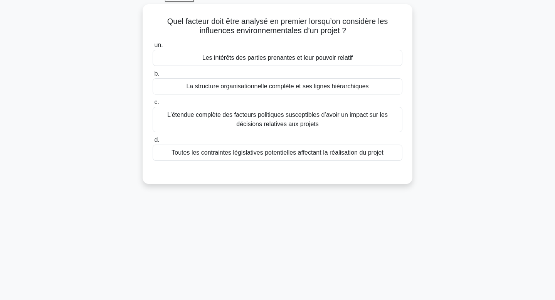
scroll to position [0, 0]
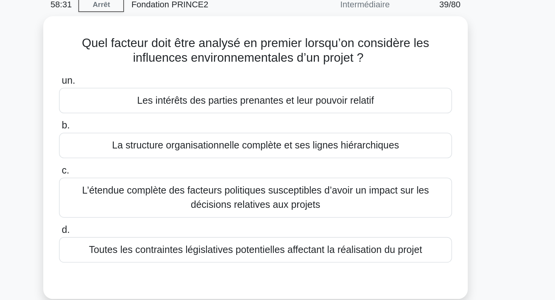
click at [414, 94] on div "Quel facteur doit être analysé en premier lorsqu’on considère les influences en…" at bounding box center [277, 139] width 509 height 189
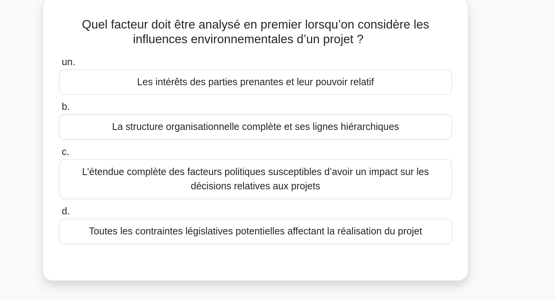
click at [340, 193] on font "Toutes les contraintes législatives potentielles affectant la réalisation du pr…" at bounding box center [277, 191] width 212 height 7
click at [153, 182] on input "d. Toutes les contraintes législatives potentielles affectant la réalisation du…" at bounding box center [153, 179] width 0 height 5
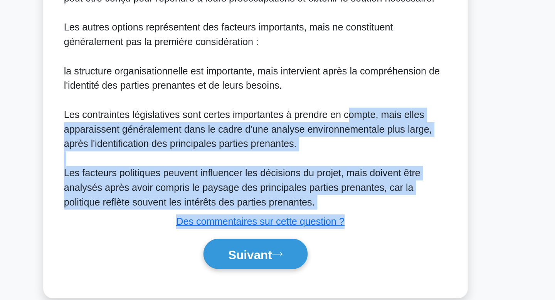
scroll to position [205, 0]
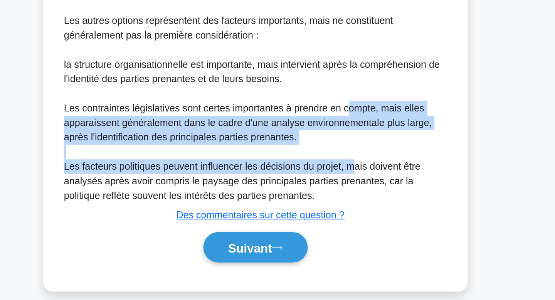
drag, startPoint x: 336, startPoint y: 133, endPoint x: 340, endPoint y: 214, distance: 81.8
click at [340, 214] on div "Dans PRINCE2, lors de l'analyse des influences environnementales, les intérêts …" at bounding box center [278, 131] width 244 height 213
click at [340, 214] on font "Les facteurs politiques peuvent influencer les décisions du projet, mais doiven…" at bounding box center [269, 224] width 227 height 25
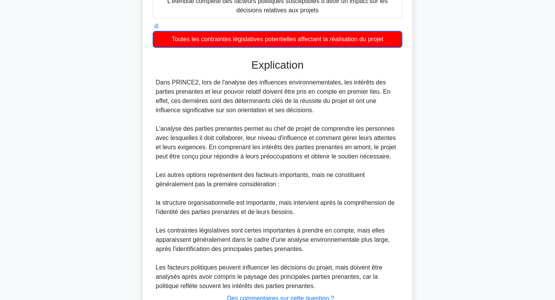
scroll to position [214, 0]
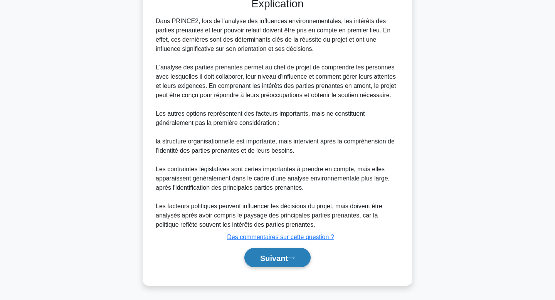
click at [298, 263] on button "Suivant" at bounding box center [277, 258] width 66 height 20
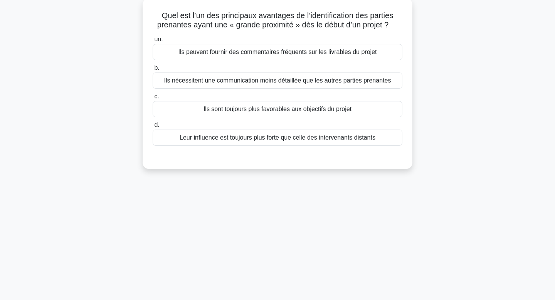
scroll to position [0, 0]
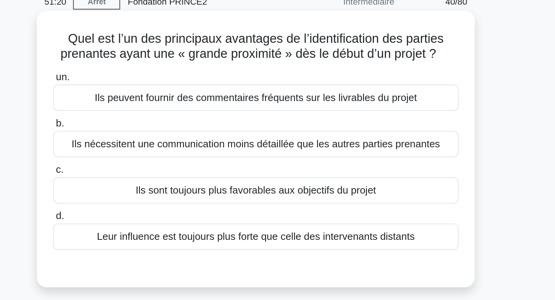
drag, startPoint x: 314, startPoint y: 71, endPoint x: 315, endPoint y: 59, distance: 11.6
click at [315, 59] on font "Quel est l’un des principaux avantages de l’identification des parties prenante…" at bounding box center [275, 65] width 236 height 18
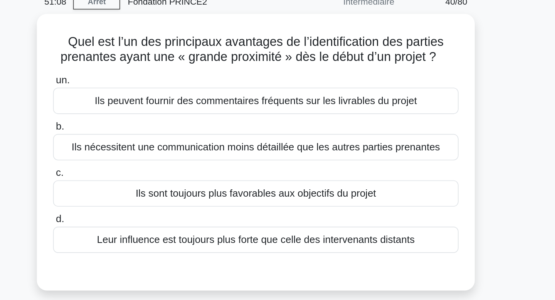
click at [422, 79] on div "Quel est l’un des principaux avantages de l’identification des parties prenante…" at bounding box center [277, 135] width 509 height 180
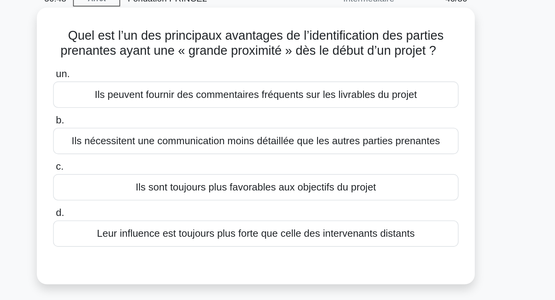
click at [380, 182] on div "Leur influence est toujours plus forte que celle des intervenants distants" at bounding box center [278, 182] width 250 height 16
click at [153, 172] on input "d. Leur influence est toujours plus forte que celle des intervenants distants" at bounding box center [153, 169] width 0 height 5
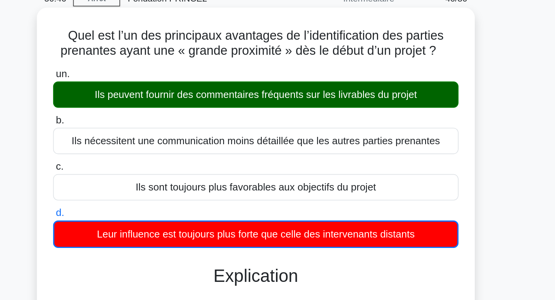
drag, startPoint x: 367, startPoint y: 97, endPoint x: 367, endPoint y: 77, distance: 19.7
click at [367, 77] on div "Quel est l’un des principaux avantages de l’identification des parties prenante…" at bounding box center [278, 262] width 264 height 432
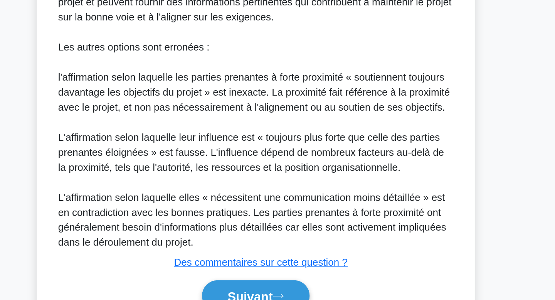
scroll to position [155, 0]
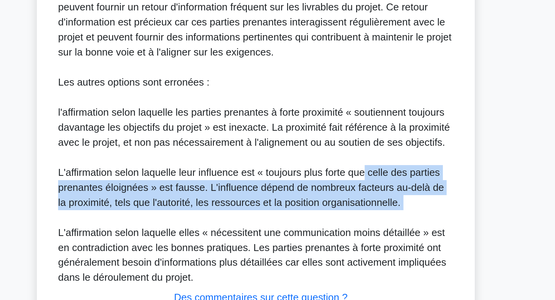
drag, startPoint x: 346, startPoint y: 245, endPoint x: 346, endPoint y: 196, distance: 48.9
click at [346, 196] on div "Dans PRINCE2 et la gestion de projet en général, les parties prenantes à « fort…" at bounding box center [278, 167] width 244 height 203
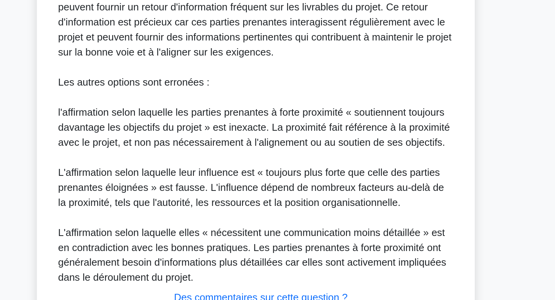
click at [346, 196] on div "Dans PRINCE2 et la gestion de projet en général, les parties prenantes à « fort…" at bounding box center [278, 167] width 244 height 203
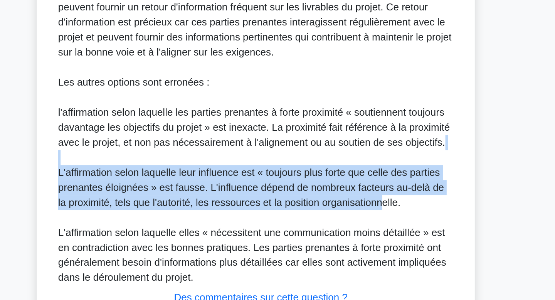
drag, startPoint x: 349, startPoint y: 215, endPoint x: 352, endPoint y: 192, distance: 23.3
click at [352, 192] on div "Dans PRINCE2 et la gestion de projet en général, les parties prenantes à « fort…" at bounding box center [278, 167] width 244 height 203
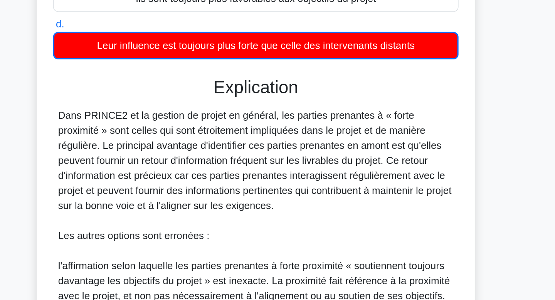
scroll to position [152, 0]
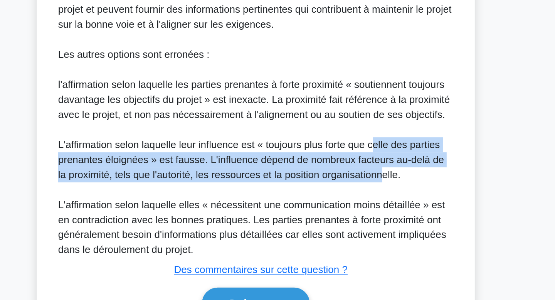
drag, startPoint x: 351, startPoint y: 85, endPoint x: 350, endPoint y: 220, distance: 135.7
click at [350, 220] on div "Dans PRINCE2 et la gestion de projet en général, les parties prenantes à « fort…" at bounding box center [278, 170] width 244 height 203
click at [350, 220] on font "L'affirmation selon laquelle leur influence est « toujours plus forte que celle…" at bounding box center [275, 212] width 238 height 25
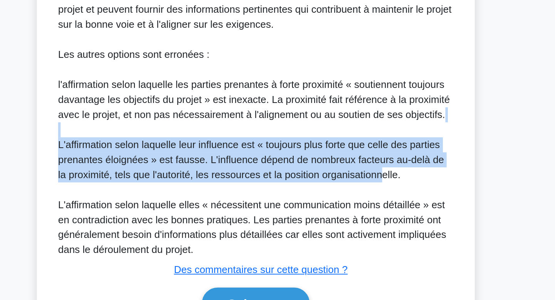
drag, startPoint x: 350, startPoint y: 220, endPoint x: 351, endPoint y: 190, distance: 30.1
click at [351, 190] on div "Dans PRINCE2 et la gestion de projet en général, les parties prenantes à « fort…" at bounding box center [278, 170] width 244 height 203
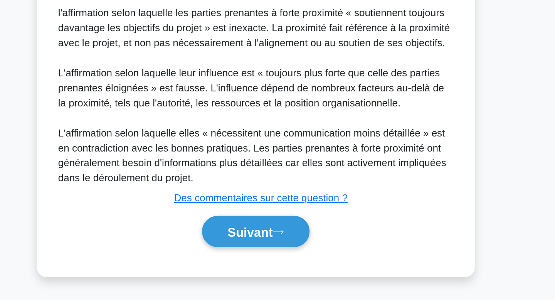
scroll to position [196, 0]
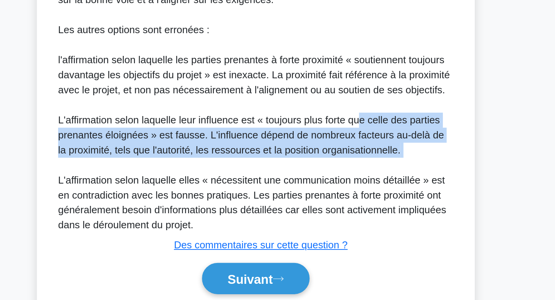
drag, startPoint x: 342, startPoint y: 156, endPoint x: 344, endPoint y: 184, distance: 28.6
click at [344, 184] on div "Dans PRINCE2 et la gestion de projet en général, les parties prenantes à « fort…" at bounding box center [278, 127] width 244 height 203
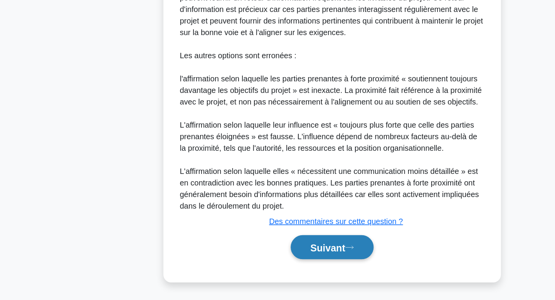
click at [267, 256] on font "Suivant" at bounding box center [274, 258] width 28 height 8
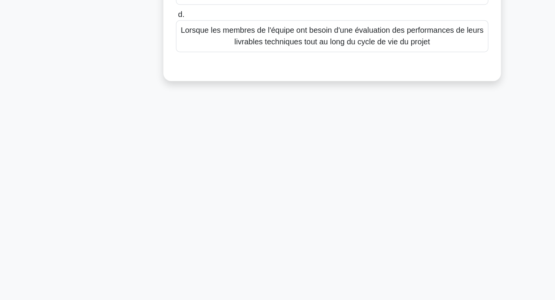
scroll to position [0, 0]
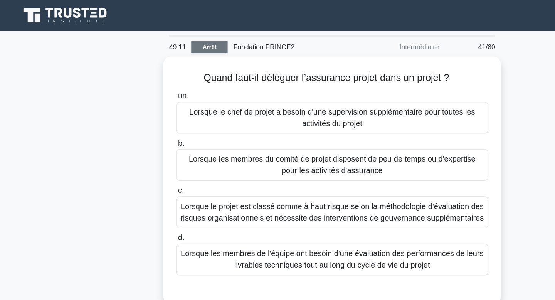
click at [190, 34] on link "Arrêt" at bounding box center [179, 38] width 29 height 10
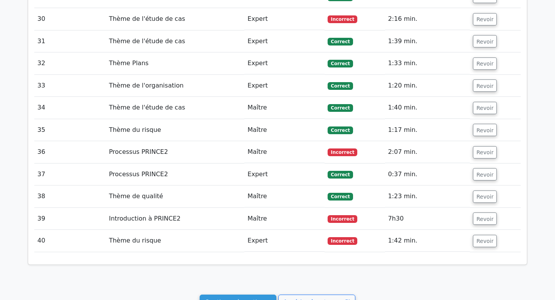
scroll to position [1720, 0]
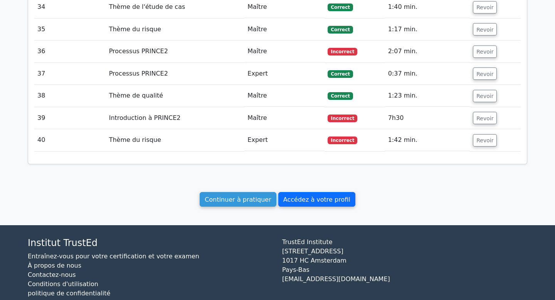
click at [294, 192] on link "Accédez à votre profil" at bounding box center [316, 199] width 77 height 15
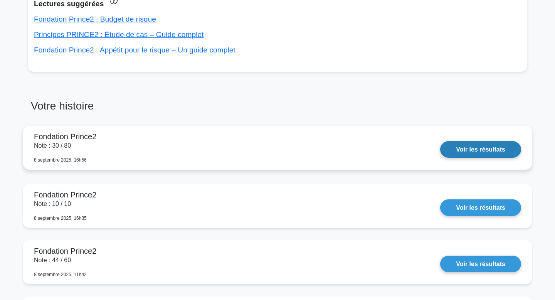
scroll to position [331, 0]
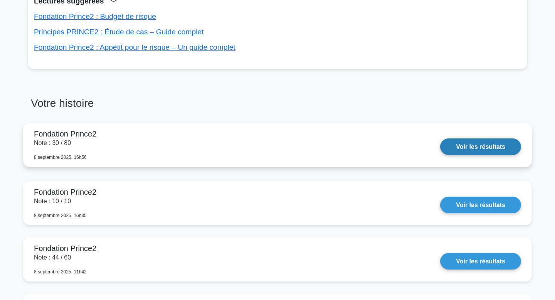
click at [462, 141] on link "Voir les résultats" at bounding box center [480, 146] width 81 height 17
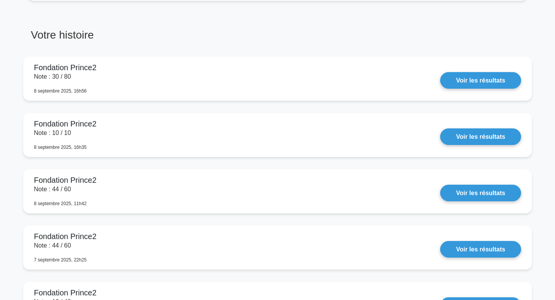
scroll to position [400, 0]
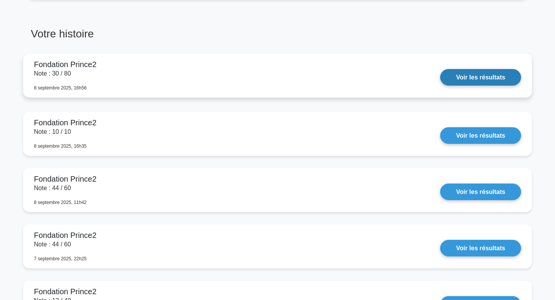
click at [448, 76] on link "Voir les résultats" at bounding box center [480, 77] width 81 height 17
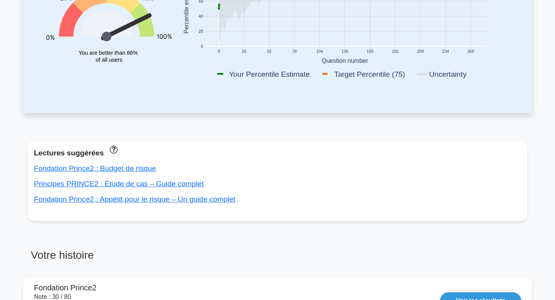
scroll to position [0, 0]
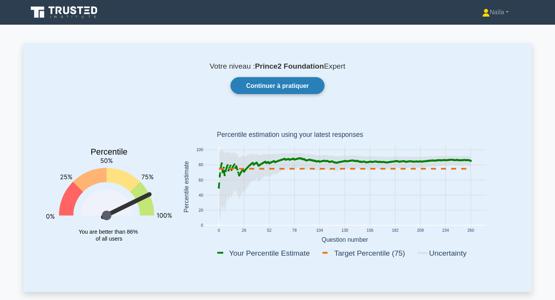
click at [278, 87] on font "Continuer à pratiquer" at bounding box center [277, 85] width 63 height 7
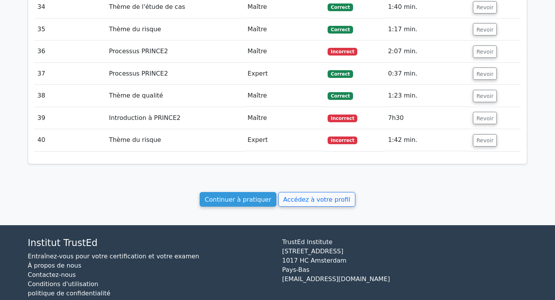
scroll to position [1708, 0]
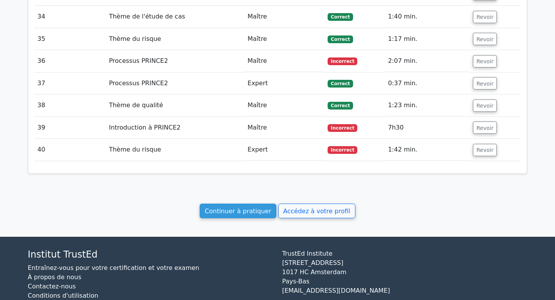
click at [341, 139] on td "Incorrect" at bounding box center [354, 150] width 60 height 22
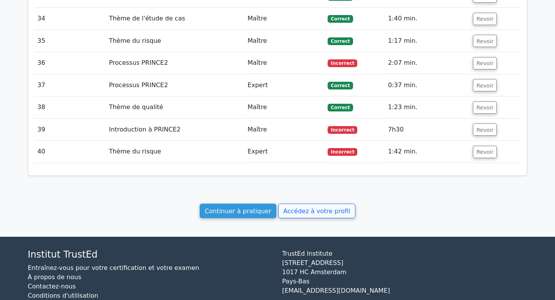
drag, startPoint x: 491, startPoint y: 132, endPoint x: 458, endPoint y: 214, distance: 88.0
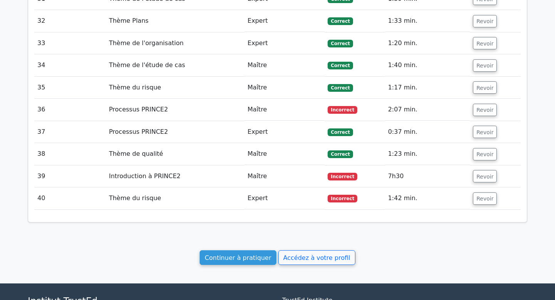
scroll to position [1661, 0]
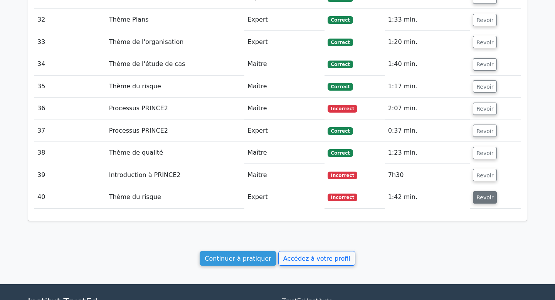
click at [483, 194] on font "Revoir" at bounding box center [484, 197] width 17 height 6
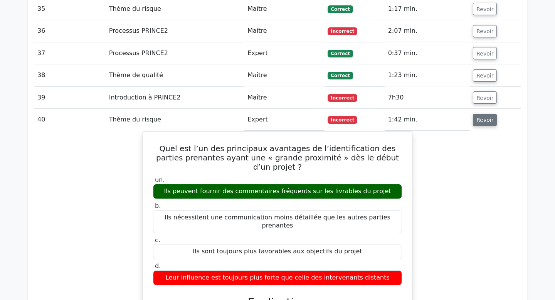
scroll to position [1730, 0]
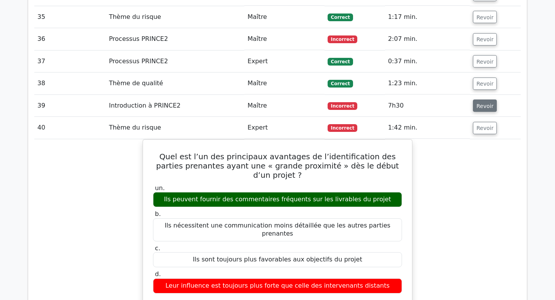
click at [476, 103] on font "Revoir" at bounding box center [484, 106] width 17 height 6
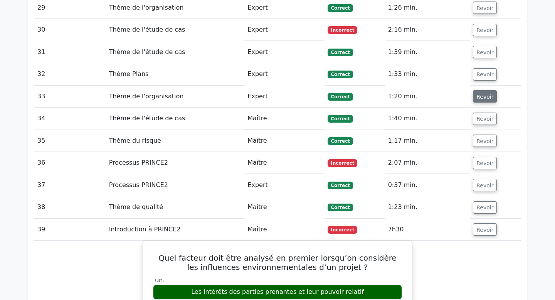
scroll to position [1600, 0]
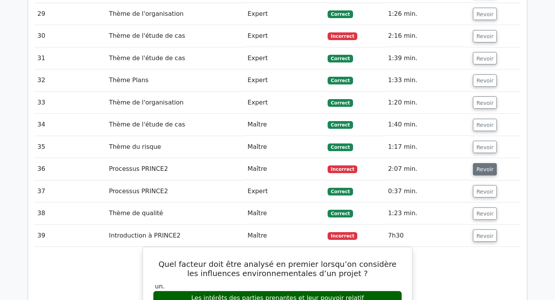
click at [481, 166] on font "Revoir" at bounding box center [484, 169] width 17 height 6
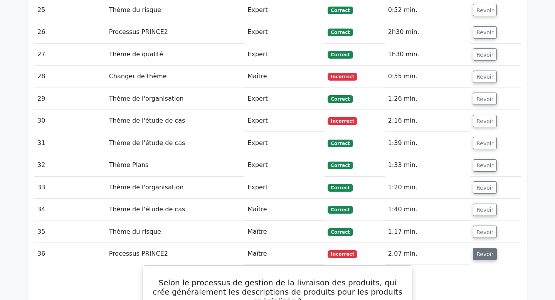
scroll to position [1510, 0]
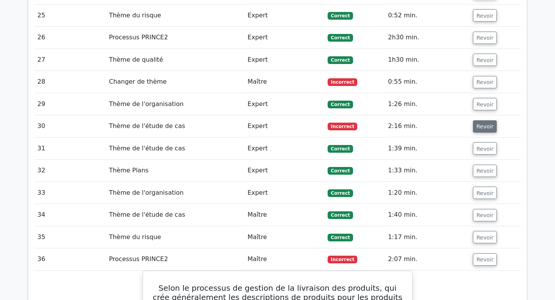
click at [487, 120] on button "Revoir" at bounding box center [485, 126] width 24 height 12
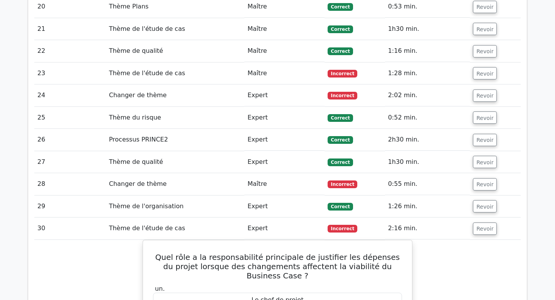
scroll to position [1408, 0]
click at [478, 178] on button "Revoir" at bounding box center [485, 184] width 24 height 12
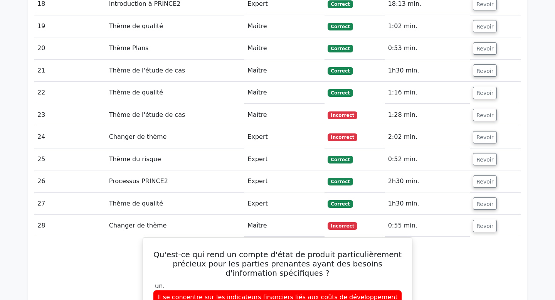
scroll to position [1365, 0]
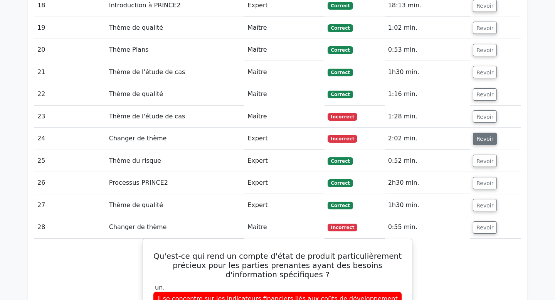
click at [486, 133] on button "Revoir" at bounding box center [485, 139] width 24 height 12
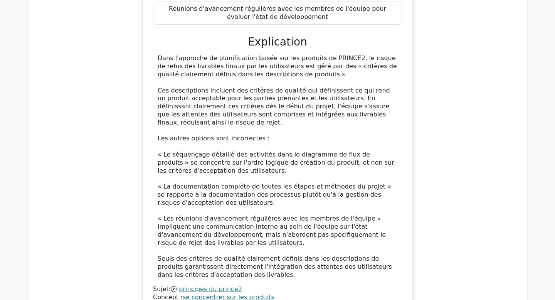
scroll to position [666, 0]
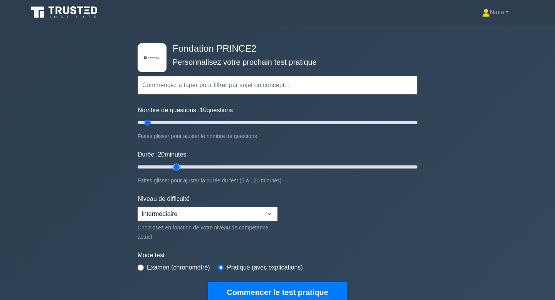
drag, startPoint x: 153, startPoint y: 166, endPoint x: 176, endPoint y: 166, distance: 22.7
click at [176, 166] on input "Durée : 20 minutes" at bounding box center [278, 166] width 280 height 9
drag, startPoint x: 176, startPoint y: 166, endPoint x: 189, endPoint y: 166, distance: 12.7
type input "25"
click at [189, 166] on input "Durée : 20 minutes" at bounding box center [278, 166] width 280 height 9
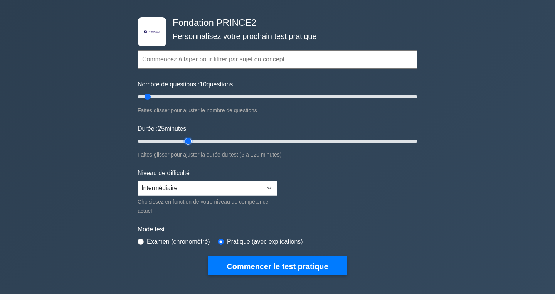
scroll to position [30, 0]
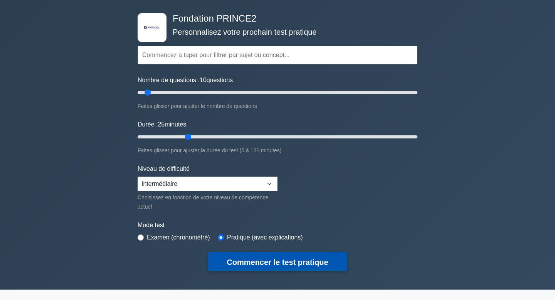
click at [250, 264] on font "Commencer le test pratique" at bounding box center [277, 262] width 101 height 8
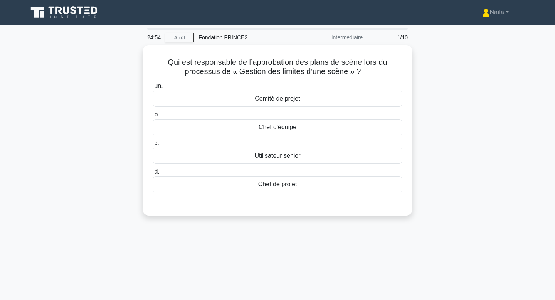
click at [450, 80] on div "Qui est responsable de l’approbation des plans de scène lors du processus de « …" at bounding box center [277, 135] width 509 height 180
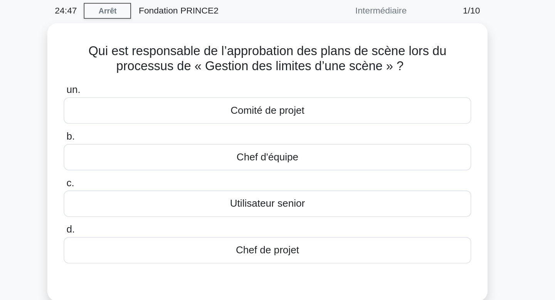
click at [437, 68] on div "Qui est responsable de l’approbation des plans de scène lors du processus de « …" at bounding box center [277, 135] width 509 height 180
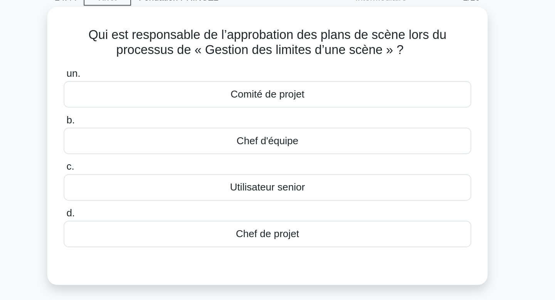
click at [369, 96] on div "Comité de projet" at bounding box center [278, 97] width 250 height 16
click at [153, 87] on input "un. Comité de projet" at bounding box center [153, 84] width 0 height 5
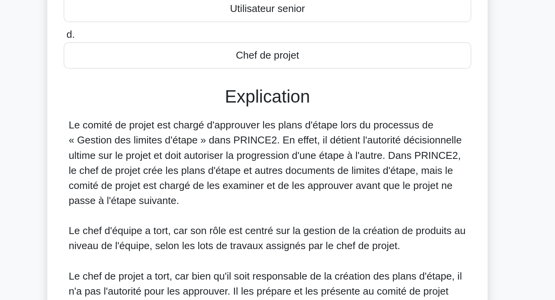
scroll to position [33, 0]
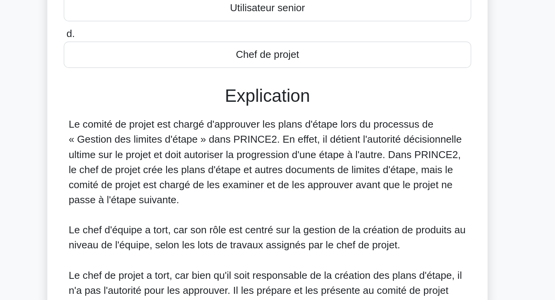
drag, startPoint x: 274, startPoint y: 209, endPoint x: 271, endPoint y: 239, distance: 30.1
click at [271, 239] on div "Le comité de projet est chargé d'approuver les plans d'étape lors du processus …" at bounding box center [278, 266] width 244 height 157
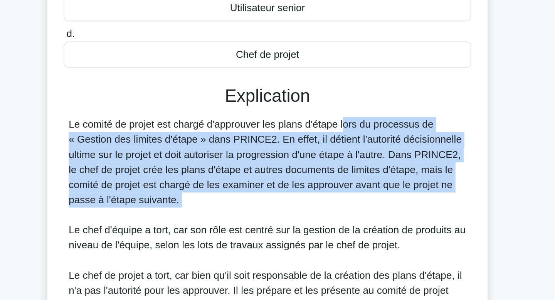
drag, startPoint x: 280, startPoint y: 194, endPoint x: 272, endPoint y: 249, distance: 55.6
click at [272, 249] on div "Le comité de projet est chargé d'approuver les plans d'étape lors du processus …" at bounding box center [278, 266] width 244 height 157
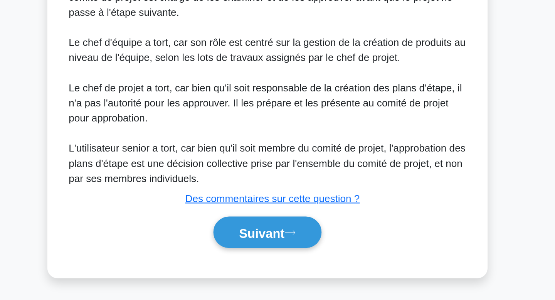
scroll to position [149, 0]
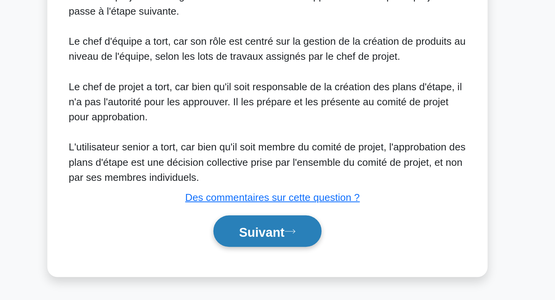
click at [277, 250] on button "Suivant" at bounding box center [277, 258] width 66 height 20
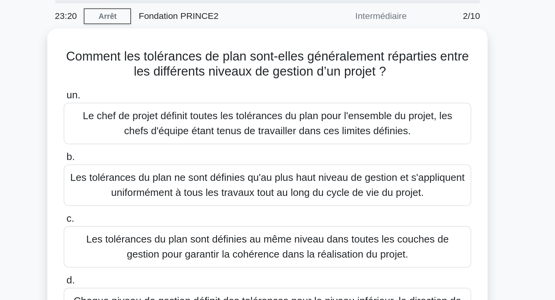
scroll to position [0, 0]
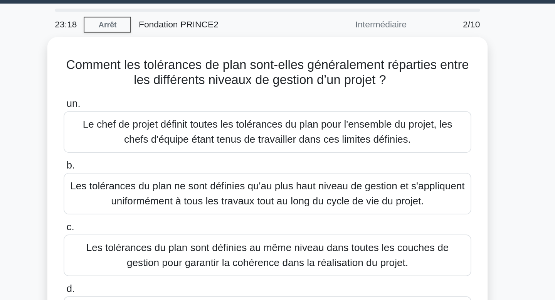
click at [434, 88] on div "Comment les tolérances de plan sont-elles généralement réparties entre les diff…" at bounding box center [277, 153] width 509 height 217
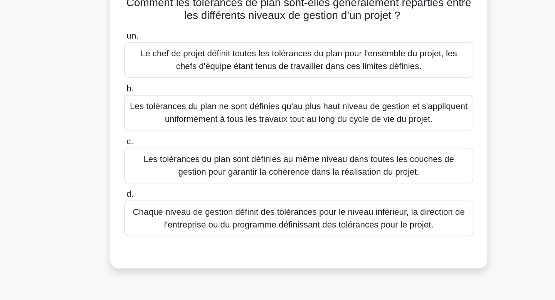
click at [390, 215] on font "Chaque niveau de gestion définit des tolérances pour le niveau inférieur, la di…" at bounding box center [277, 214] width 243 height 18
click at [153, 200] on input "d. Chaque niveau de gestion définit des tolérances pour le niveau inférieur, la…" at bounding box center [153, 197] width 0 height 5
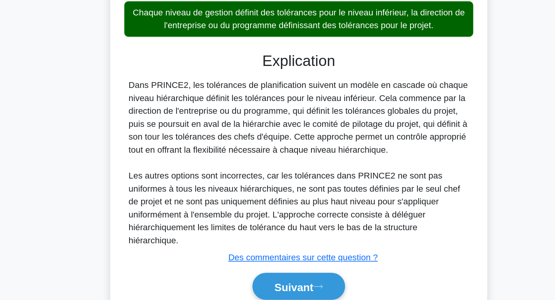
scroll to position [123, 0]
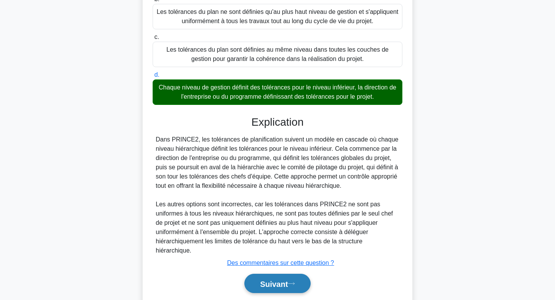
click at [284, 287] on font "Suivant" at bounding box center [274, 283] width 28 height 8
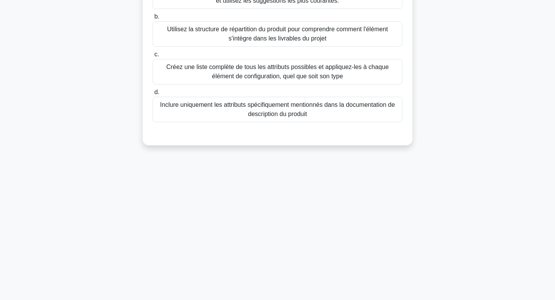
scroll to position [0, 0]
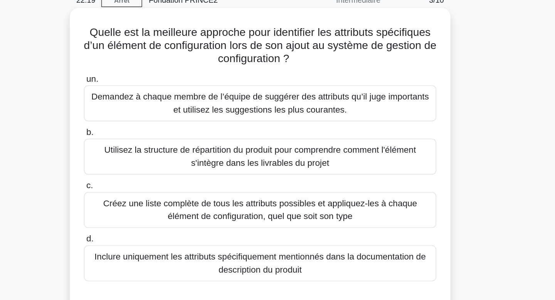
click at [304, 198] on div "Créez une liste complète de tous les attributs possibles et appliquez-les à cha…" at bounding box center [278, 185] width 250 height 25
click at [153, 171] on input "c. Créez une liste complète de tous les attributs possibles et appliquez-les à …" at bounding box center [153, 168] width 0 height 5
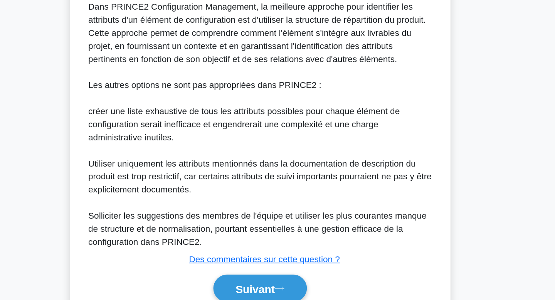
scroll to position [214, 0]
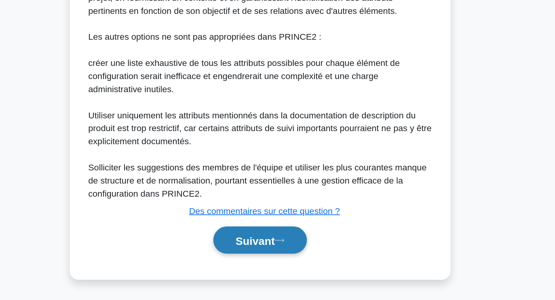
click at [281, 254] on font "Suivant" at bounding box center [274, 258] width 28 height 8
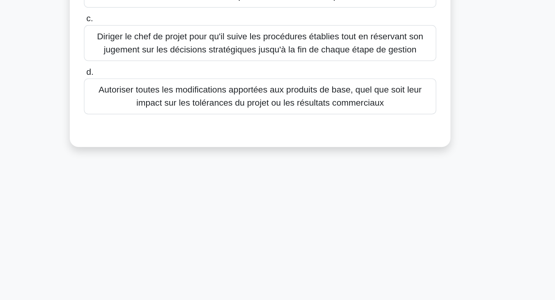
scroll to position [0, 0]
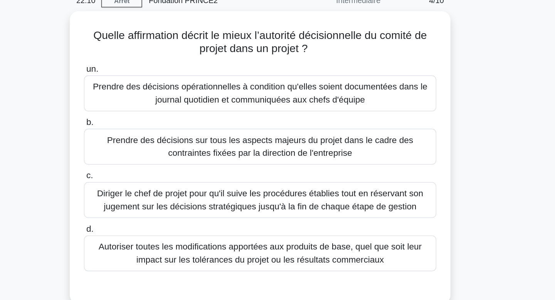
click at [462, 85] on div "Quelle affirmation décrit le mieux l’autorité décisionnelle du comité de projet…" at bounding box center [277, 153] width 509 height 217
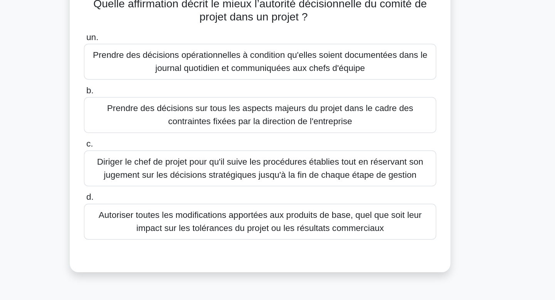
click at [373, 137] on font "Prendre des décisions sur tous les aspects majeurs du projet dans le cadre des …" at bounding box center [277, 139] width 217 height 16
click at [153, 124] on input "b. Prendre des décisions sur tous les aspects majeurs du projet dans le cadre d…" at bounding box center [153, 121] width 0 height 5
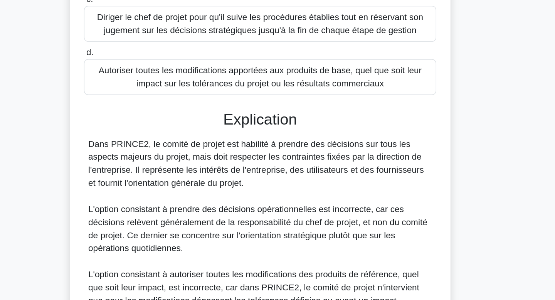
scroll to position [72, 0]
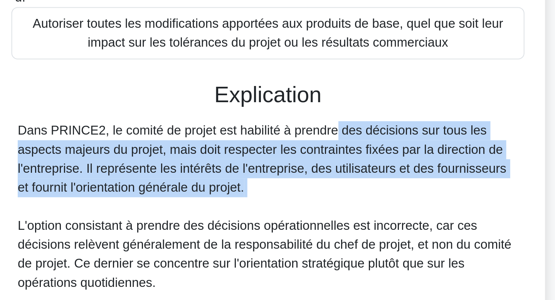
drag, startPoint x: 265, startPoint y: 192, endPoint x: 269, endPoint y: 224, distance: 31.5
click at [269, 224] on div "Dans PRINCE2, le comité de projet est habilité à prendre des décisions sur tous…" at bounding box center [278, 273] width 244 height 176
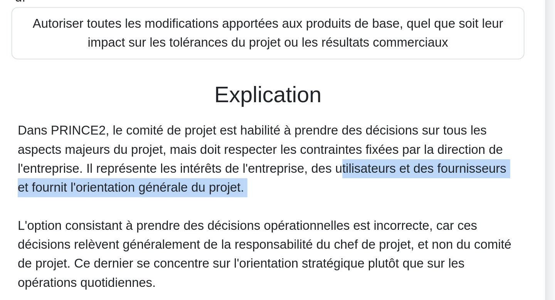
drag, startPoint x: 269, startPoint y: 222, endPoint x: 271, endPoint y: 213, distance: 9.8
click at [271, 213] on div "Dans PRINCE2, le comité de projet est habilité à prendre des décisions sur tous…" at bounding box center [278, 273] width 244 height 176
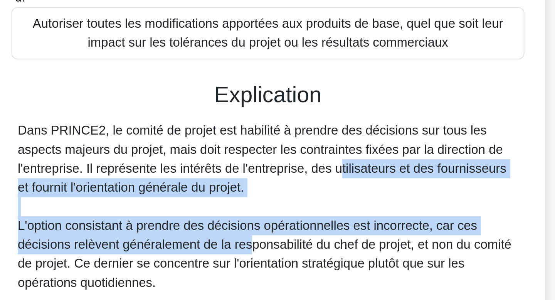
drag, startPoint x: 271, startPoint y: 213, endPoint x: 270, endPoint y: 245, distance: 32.8
click at [270, 245] on div "Dans PRINCE2, le comité de projet est habilité à prendre des décisions sur tous…" at bounding box center [278, 273] width 244 height 176
click at [270, 245] on font "L'option consistant à prendre des décisions opérationnelles est incorrecte, car…" at bounding box center [276, 249] width 240 height 34
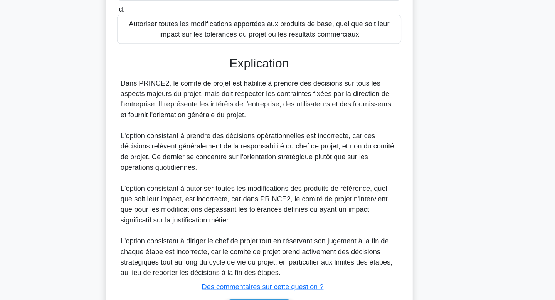
scroll to position [204, 0]
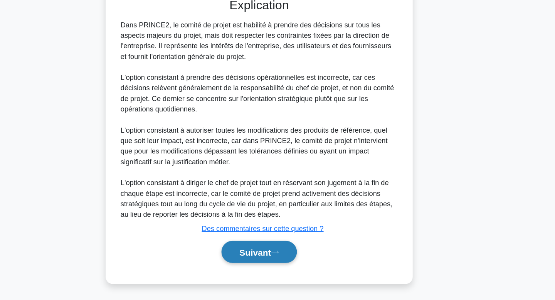
click at [267, 254] on font "Suivant" at bounding box center [274, 258] width 28 height 8
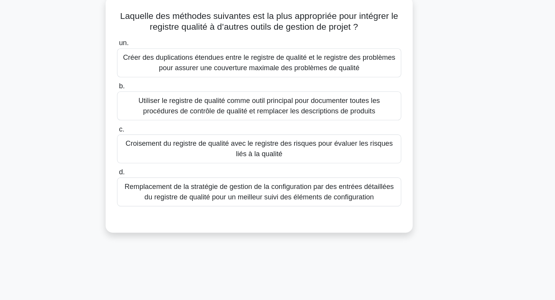
scroll to position [0, 0]
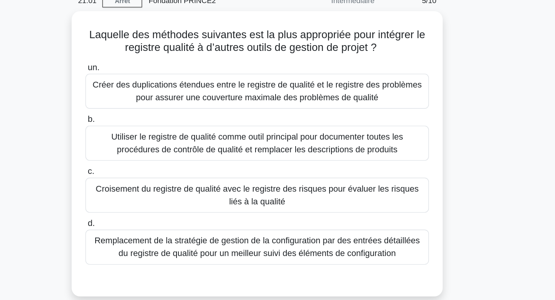
click at [459, 117] on div "Laquelle des méthodes suivantes est la plus appropriée pour intégrer le registr…" at bounding box center [277, 153] width 509 height 217
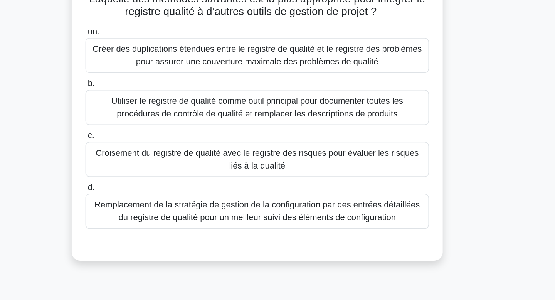
click at [389, 215] on font "Remplacement de la stratégie de gestion de la configuration par des entrées dét…" at bounding box center [277, 214] width 243 height 18
click at [153, 200] on input "d. Remplacement de la stratégie de gestion de la configuration par des entrées …" at bounding box center [153, 197] width 0 height 5
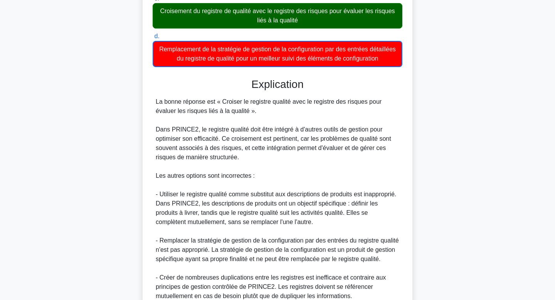
scroll to position [233, 0]
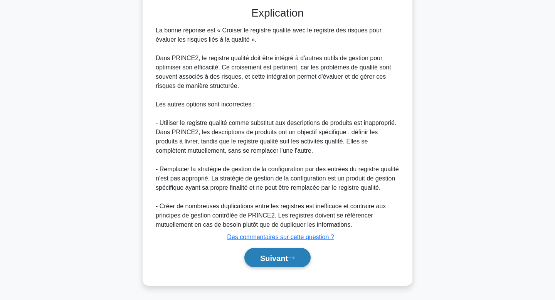
click at [261, 264] on button "Suivant" at bounding box center [277, 258] width 66 height 20
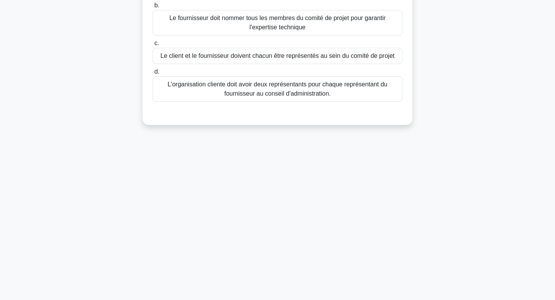
scroll to position [0, 0]
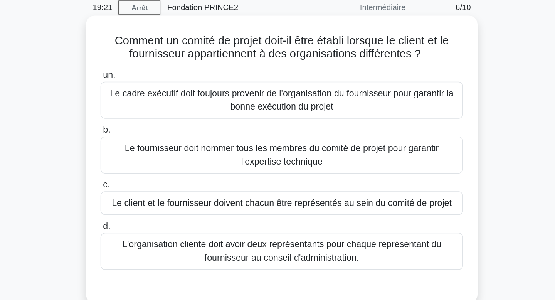
click at [365, 170] on font "Le client et le fournisseur doivent chacun être représentés au sein du comité d…" at bounding box center [277, 172] width 234 height 7
click at [153, 162] on input "c. Le client et le fournisseur doivent chacun être représentés au sein du comit…" at bounding box center [153, 159] width 0 height 5
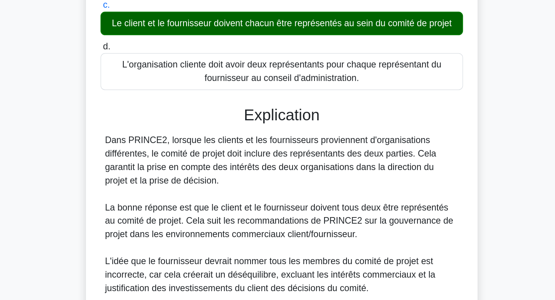
scroll to position [65, 0]
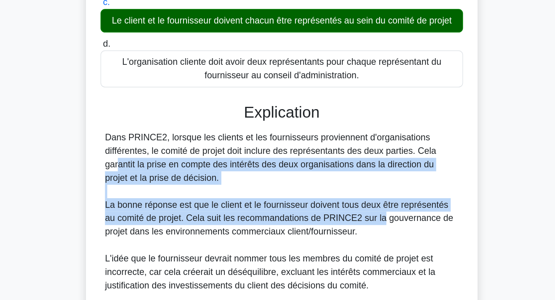
drag, startPoint x: 351, startPoint y: 196, endPoint x: 347, endPoint y: 240, distance: 44.5
click at [347, 240] on div "Dans PRINCE2, lorsque les clients et les fournisseurs proviennent d'organisatio…" at bounding box center [278, 280] width 244 height 194
click at [347, 240] on font "La bonne réponse est que le client et le fournisseur doivent tous deux être rep…" at bounding box center [276, 243] width 240 height 25
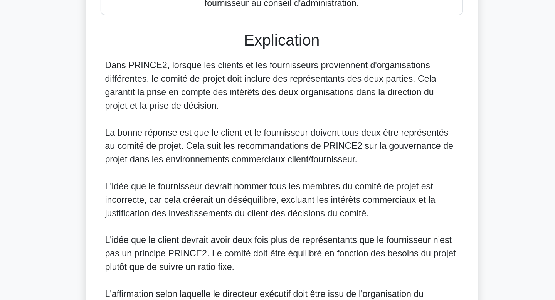
scroll to position [114, 0]
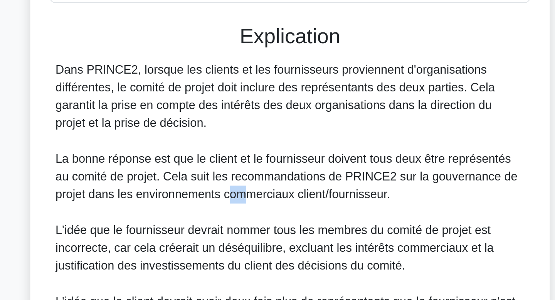
drag, startPoint x: 245, startPoint y: 199, endPoint x: 254, endPoint y: 203, distance: 9.5
click at [254, 203] on font "La bonne réponse est que le client et le fournisseur doivent tous deux être rep…" at bounding box center [276, 193] width 240 height 25
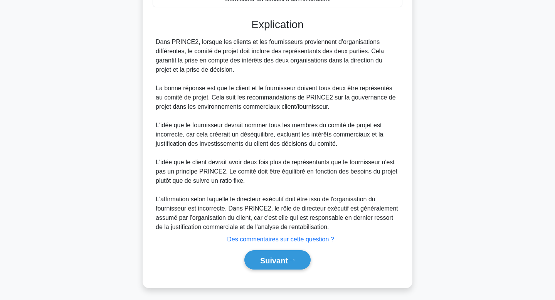
scroll to position [213, 0]
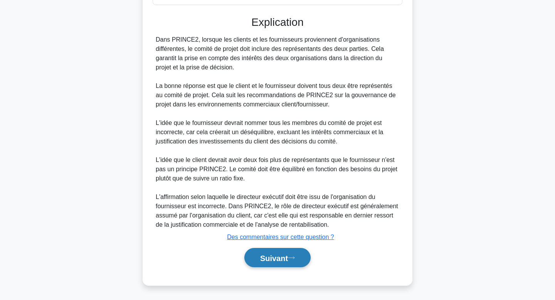
click at [271, 257] on font "Suivant" at bounding box center [274, 258] width 28 height 8
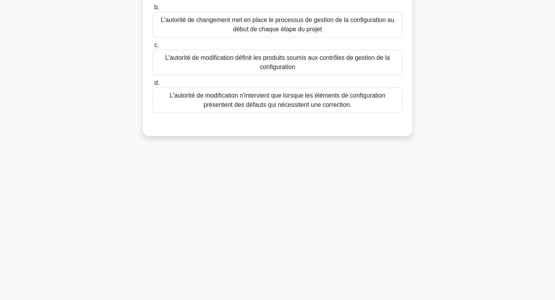
scroll to position [0, 0]
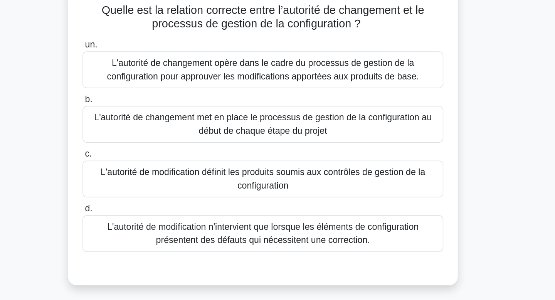
click at [310, 175] on font "L'autorité de modification définit les produits soumis aux contrôles de gestion…" at bounding box center [277, 177] width 225 height 16
click at [153, 162] on input "c. L'autorité de modification définit les produits soumis aux contrôles de gest…" at bounding box center [153, 159] width 0 height 5
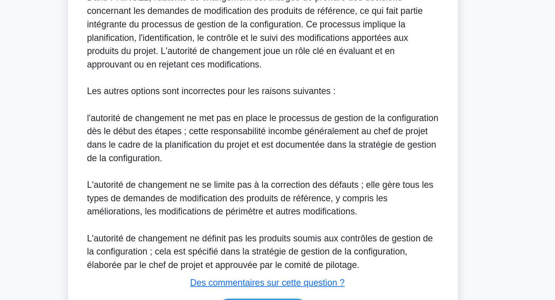
scroll to position [224, 0]
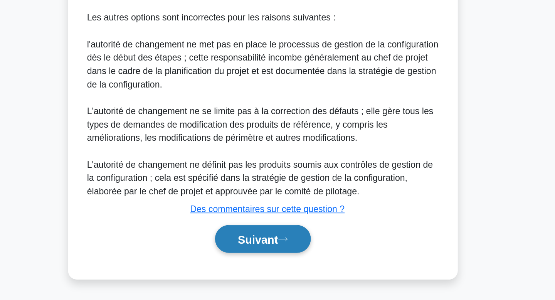
click at [287, 254] on font "Suivant" at bounding box center [274, 258] width 28 height 8
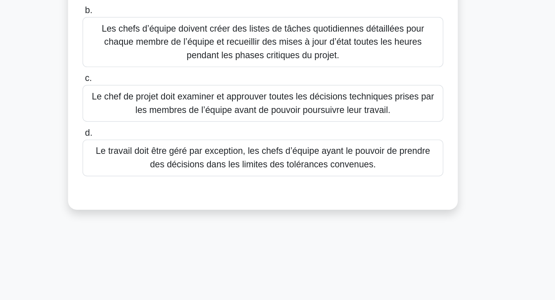
scroll to position [0, 0]
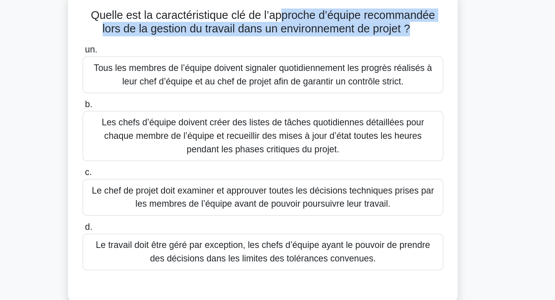
drag, startPoint x: 282, startPoint y: 63, endPoint x: 282, endPoint y: 77, distance: 14.6
click at [282, 77] on div "Quelle est la caractéristique clé de l’approche d’équipe recommandée lors de la…" at bounding box center [278, 151] width 264 height 210
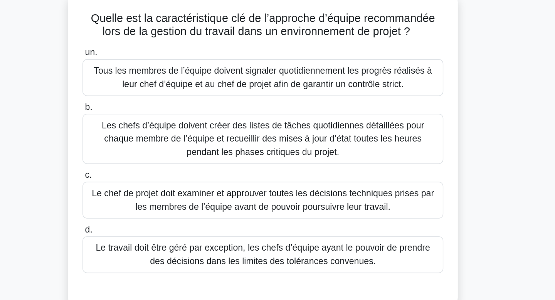
click at [464, 119] on div "Quelle est la caractéristique clé de l’approche d’équipe recommandée lors de la…" at bounding box center [277, 158] width 509 height 226
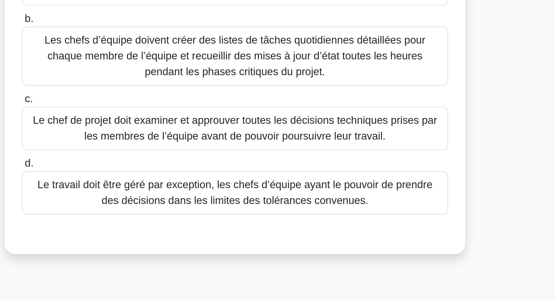
click at [378, 217] on font "Le travail doit être géré par exception, les chefs d’équipe ayant le pouvoir de…" at bounding box center [277, 224] width 231 height 16
click at [153, 209] on input "d. Le travail doit être géré par exception, les chefs d’équipe ayant le pouvoir…" at bounding box center [153, 206] width 0 height 5
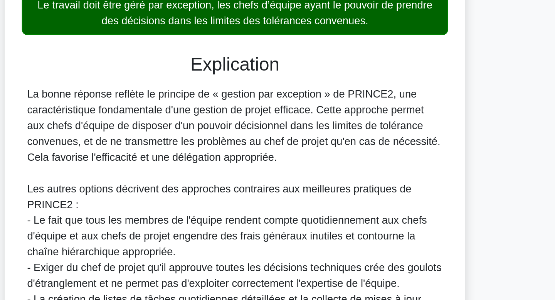
scroll to position [92, 0]
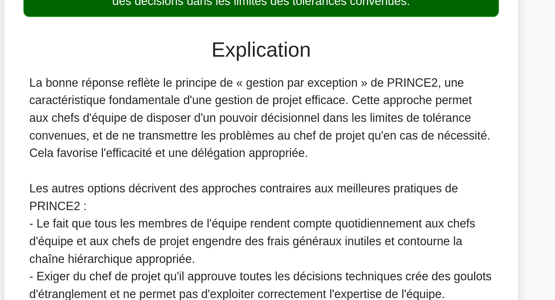
click at [263, 190] on font "La bonne réponse reflète le principe de « gestion par exception » de PRINCE2, u…" at bounding box center [277, 197] width 242 height 44
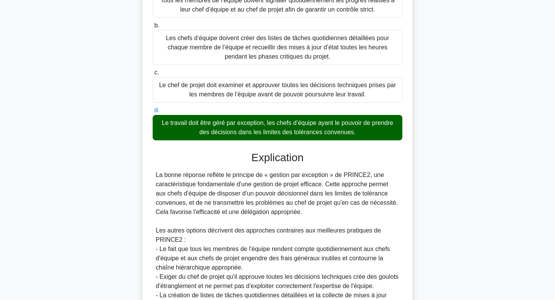
scroll to position [177, 0]
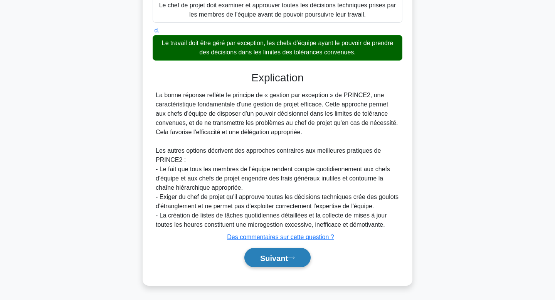
click at [292, 262] on button "Suivant" at bounding box center [277, 258] width 66 height 20
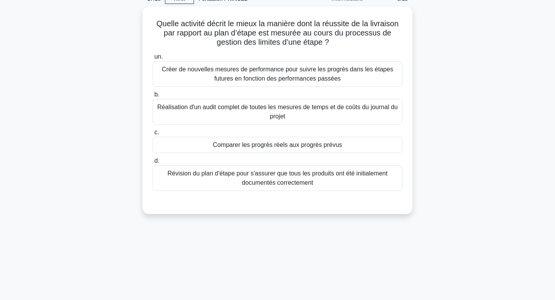
scroll to position [0, 0]
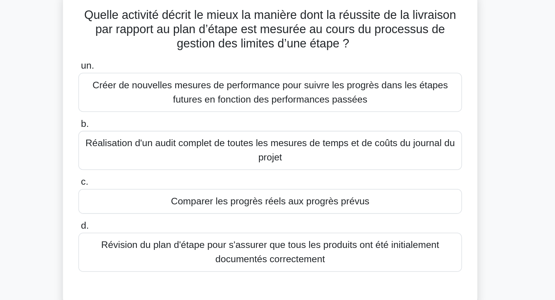
click at [458, 79] on div "Quelle activité décrit le mieux la manière dont la réussite de la livraison par…" at bounding box center [277, 153] width 509 height 217
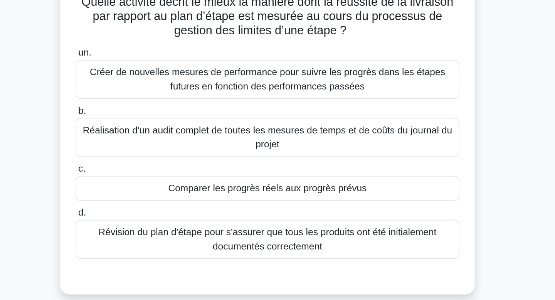
click at [364, 185] on div "Comparer les progrès réels aux progrès prévus" at bounding box center [278, 181] width 250 height 16
click at [153, 171] on input "c. Comparer les progrès réels aux progrès prévus" at bounding box center [153, 168] width 0 height 5
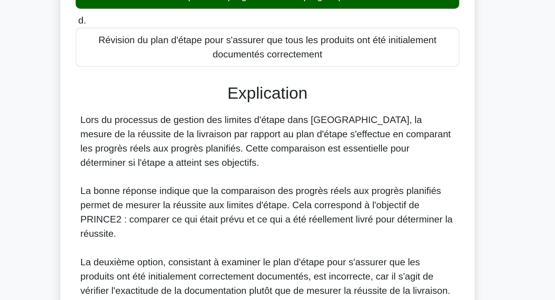
scroll to position [80, 0]
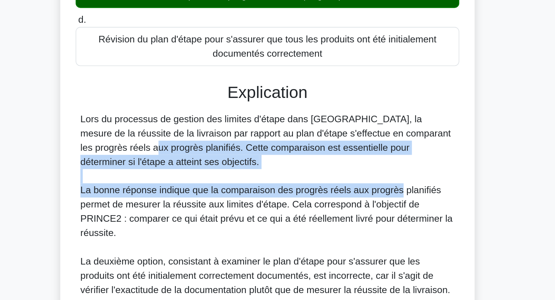
drag, startPoint x: 364, startPoint y: 185, endPoint x: 370, endPoint y: 187, distance: 6.8
click at [370, 187] on div "Lors du processus de gestion des limites d'étape dans PRINCE2, la mesure de la …" at bounding box center [278, 279] width 244 height 203
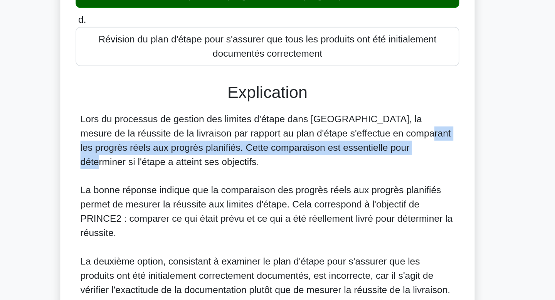
drag, startPoint x: 303, startPoint y: 188, endPoint x: 303, endPoint y: 197, distance: 8.9
click at [303, 197] on font "Lors du processus de gestion des limites d'étape dans PRINCE2, la mesure de la …" at bounding box center [276, 196] width 241 height 34
click at [304, 193] on font "Lors du processus de gestion des limites d'étape dans PRINCE2, la mesure de la …" at bounding box center [276, 196] width 241 height 34
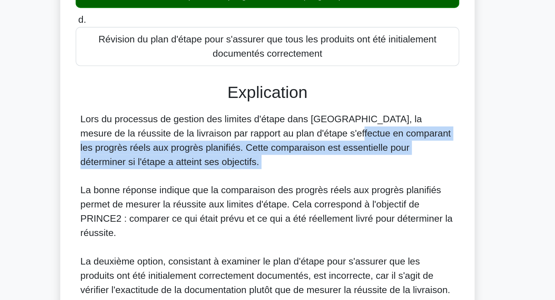
drag, startPoint x: 262, startPoint y: 191, endPoint x: 267, endPoint y: 219, distance: 28.5
click at [267, 219] on div "Lors du processus de gestion des limites d'étape dans PRINCE2, la mesure de la …" at bounding box center [278, 279] width 244 height 203
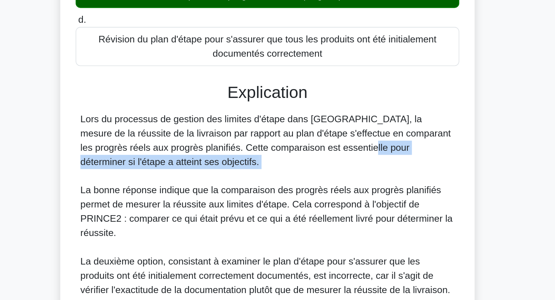
drag, startPoint x: 267, startPoint y: 219, endPoint x: 268, endPoint y: 204, distance: 14.7
click at [268, 204] on div "Lors du processus de gestion des limites d'étape dans PRINCE2, la mesure de la …" at bounding box center [278, 279] width 244 height 203
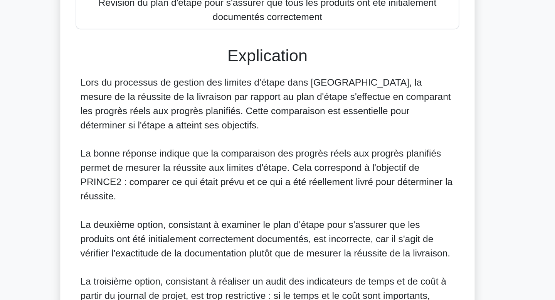
scroll to position [104, 0]
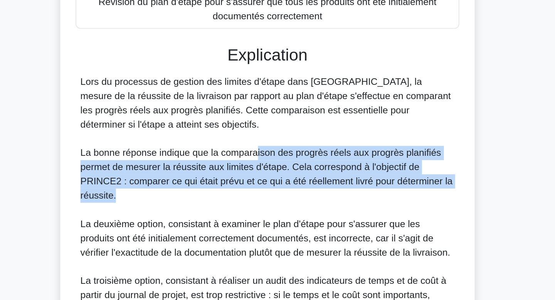
drag, startPoint x: 268, startPoint y: 204, endPoint x: 274, endPoint y: 229, distance: 24.9
click at [274, 229] on div "Lors du processus de gestion des limites d'étape dans PRINCE2, la mesure de la …" at bounding box center [278, 254] width 244 height 203
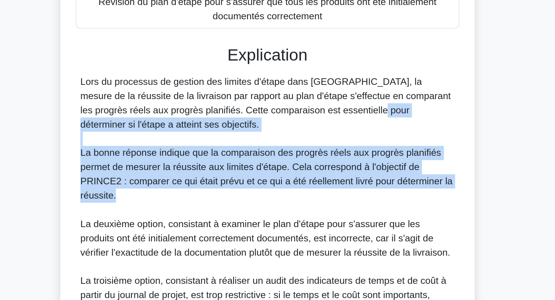
drag, startPoint x: 274, startPoint y: 229, endPoint x: 280, endPoint y: 180, distance: 49.0
click at [280, 180] on div "Lors du processus de gestion des limites d'étape dans PRINCE2, la mesure de la …" at bounding box center [278, 254] width 244 height 203
click at [280, 180] on font "Lors du processus de gestion des limites d'étape dans PRINCE2, la mesure de la …" at bounding box center [276, 172] width 241 height 34
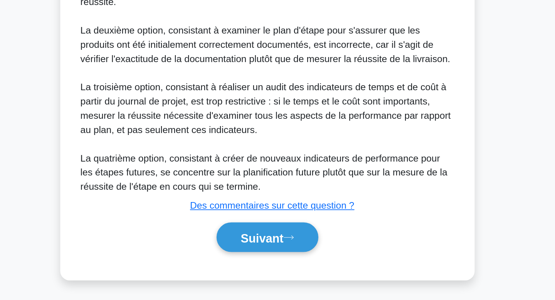
scroll to position [232, 0]
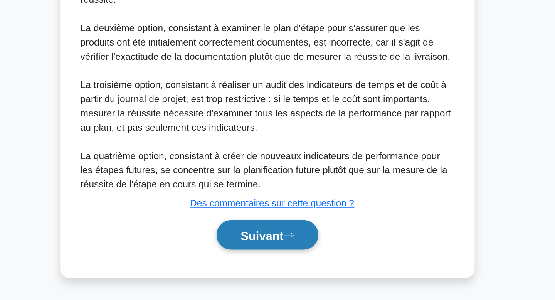
click at [283, 261] on font "Suivant" at bounding box center [274, 258] width 28 height 8
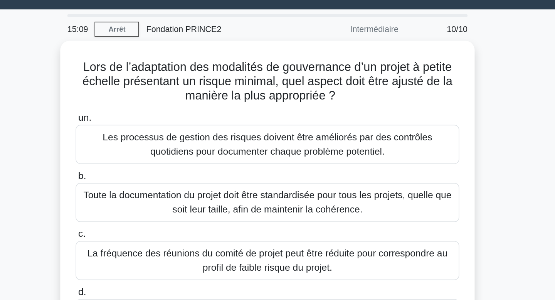
scroll to position [17, 0]
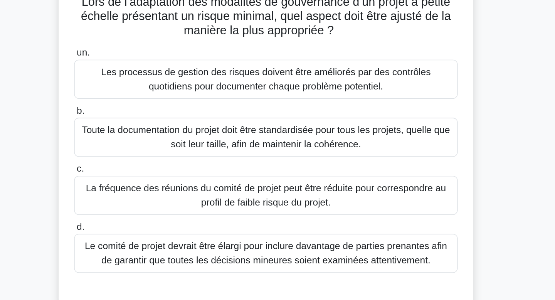
click at [424, 108] on div "Lors de l’adaptation des modalités de gouvernance d’un projet à petite échelle …" at bounding box center [277, 141] width 509 height 226
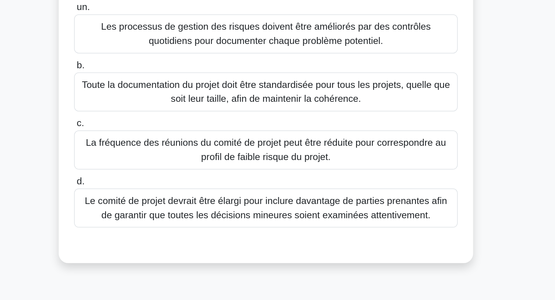
click at [390, 174] on font "La fréquence des réunions du comité de projet peut être réduite pour correspond…" at bounding box center [277, 169] width 243 height 18
click at [153, 155] on input "c. La fréquence des réunions du comité de projet peut être réduite pour corresp…" at bounding box center [153, 152] width 0 height 5
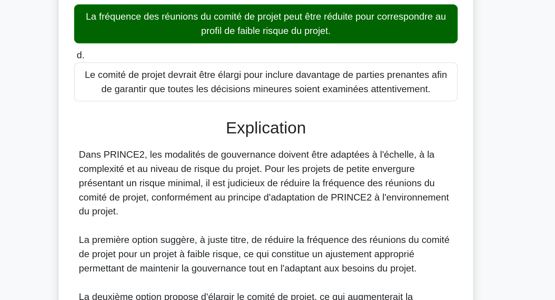
scroll to position [66, 0]
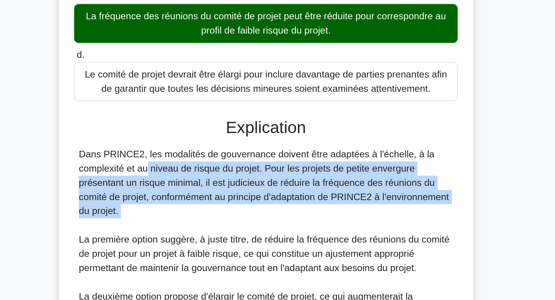
drag, startPoint x: 390, startPoint y: 174, endPoint x: 384, endPoint y: 251, distance: 77.3
click at [384, 251] on div "Dans PRINCE2, les modalités de gouvernance doivent être adaptées à l'échelle, à…" at bounding box center [278, 297] width 244 height 194
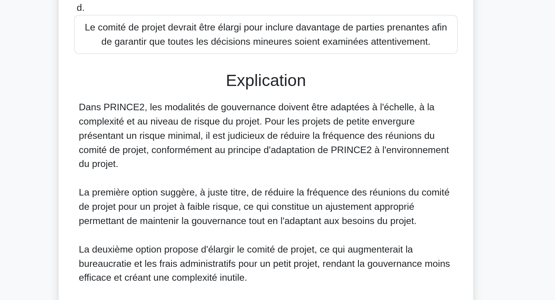
scroll to position [98, 0]
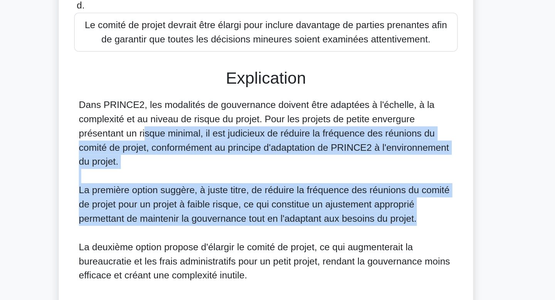
drag, startPoint x: 384, startPoint y: 251, endPoint x: 384, endPoint y: 180, distance: 71.3
click at [384, 180] on div "Dans PRINCE2, les modalités de gouvernance doivent être adaptées à l'échelle, à…" at bounding box center [278, 265] width 244 height 194
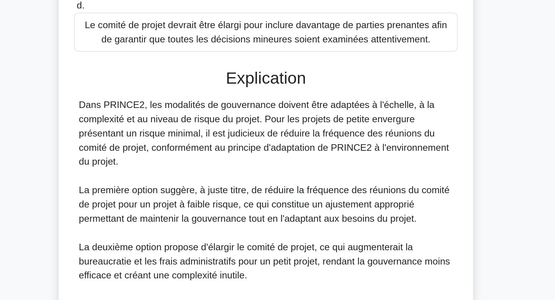
drag, startPoint x: 384, startPoint y: 180, endPoint x: 377, endPoint y: 213, distance: 33.9
click at [377, 213] on div "Dans PRINCE2, les modalités de gouvernance doivent être adaptées à l'échelle, à…" at bounding box center [278, 265] width 244 height 194
drag, startPoint x: 377, startPoint y: 213, endPoint x: 368, endPoint y: 157, distance: 56.9
click at [368, 157] on div "Explication Dans PRINCE2, les modalités de gouvernance doivent être adaptées à …" at bounding box center [278, 276] width 250 height 254
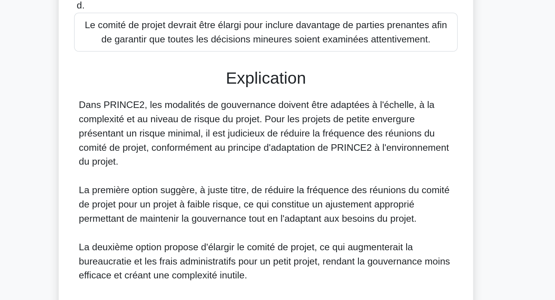
click at [368, 157] on h3 "Explication" at bounding box center [277, 155] width 240 height 13
drag, startPoint x: 368, startPoint y: 157, endPoint x: 368, endPoint y: 208, distance: 51.3
click at [368, 208] on div "Explication Dans PRINCE2, les modalités de gouvernance doivent être adaptées à …" at bounding box center [278, 276] width 250 height 254
click at [368, 208] on div "Dans PRINCE2, les modalités de gouvernance doivent être adaptées à l'échelle, à…" at bounding box center [278, 265] width 244 height 194
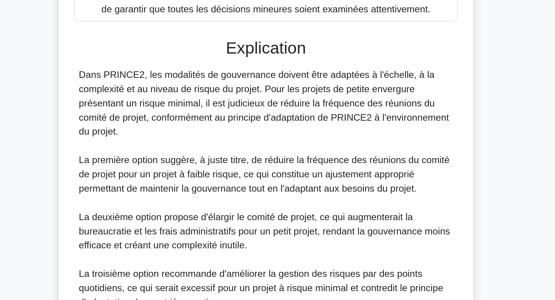
scroll to position [118, 0]
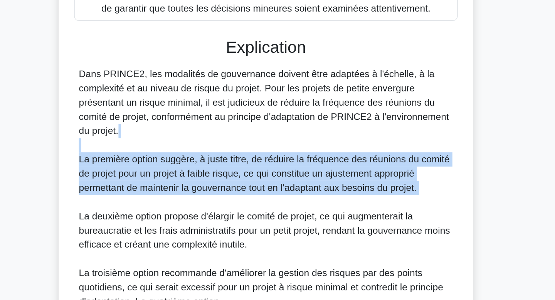
drag, startPoint x: 224, startPoint y: 197, endPoint x: 259, endPoint y: 233, distance: 50.7
click at [259, 233] on div "Dans PRINCE2, les modalités de gouvernance doivent être adaptées à l'échelle, à…" at bounding box center [278, 245] width 244 height 194
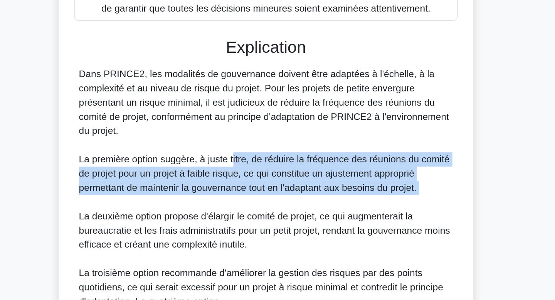
drag, startPoint x: 256, startPoint y: 208, endPoint x: 260, endPoint y: 237, distance: 28.8
click at [260, 237] on div "Dans PRINCE2, les modalités de gouvernance doivent être adaptées à l'échelle, à…" at bounding box center [278, 245] width 244 height 194
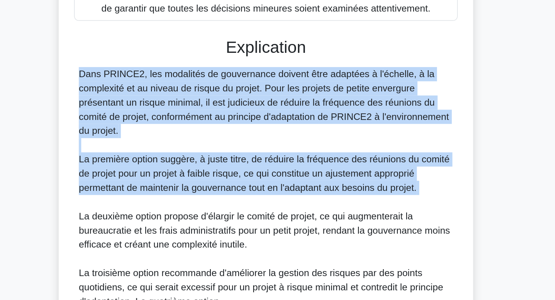
drag, startPoint x: 260, startPoint y: 237, endPoint x: 260, endPoint y: 195, distance: 42.0
click at [260, 195] on div "Dans PRINCE2, les modalités de gouvernance doivent être adaptées à l'échelle, à…" at bounding box center [278, 245] width 244 height 194
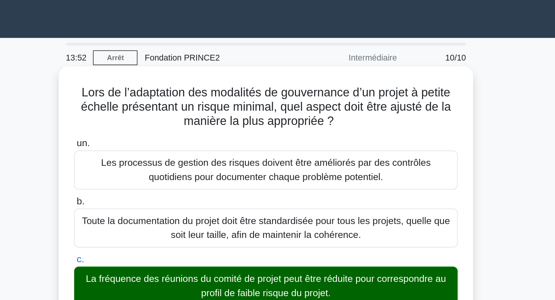
scroll to position [232, 0]
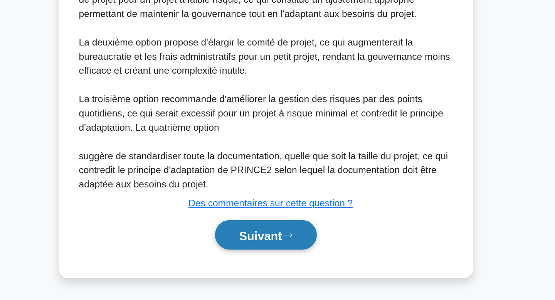
click at [262, 254] on font "Suivant" at bounding box center [274, 258] width 28 height 8
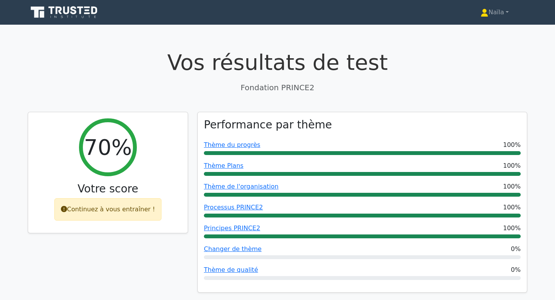
click at [76, 17] on icon at bounding box center [65, 12] width 74 height 15
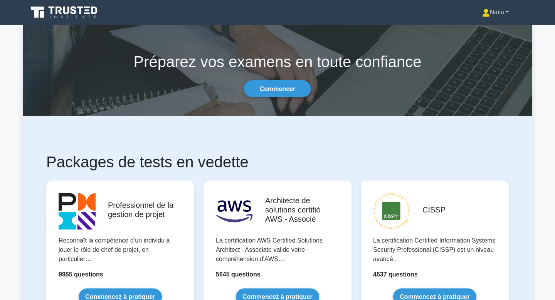
click at [500, 15] on font "Naïla" at bounding box center [497, 12] width 14 height 7
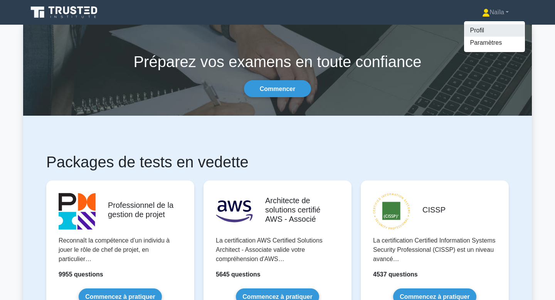
click at [479, 35] on link "Profil" at bounding box center [494, 30] width 61 height 12
